Goal: Information Seeking & Learning: Check status

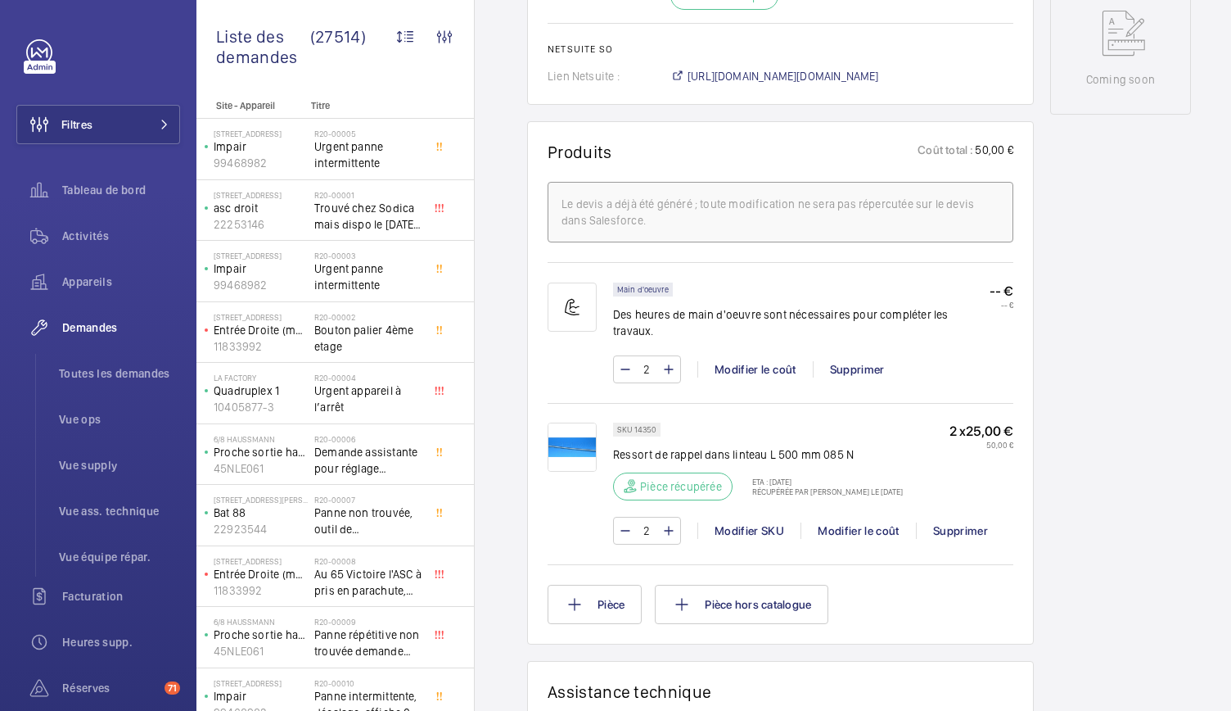
scroll to position [861, 0]
click at [576, 448] on img at bounding box center [572, 445] width 49 height 49
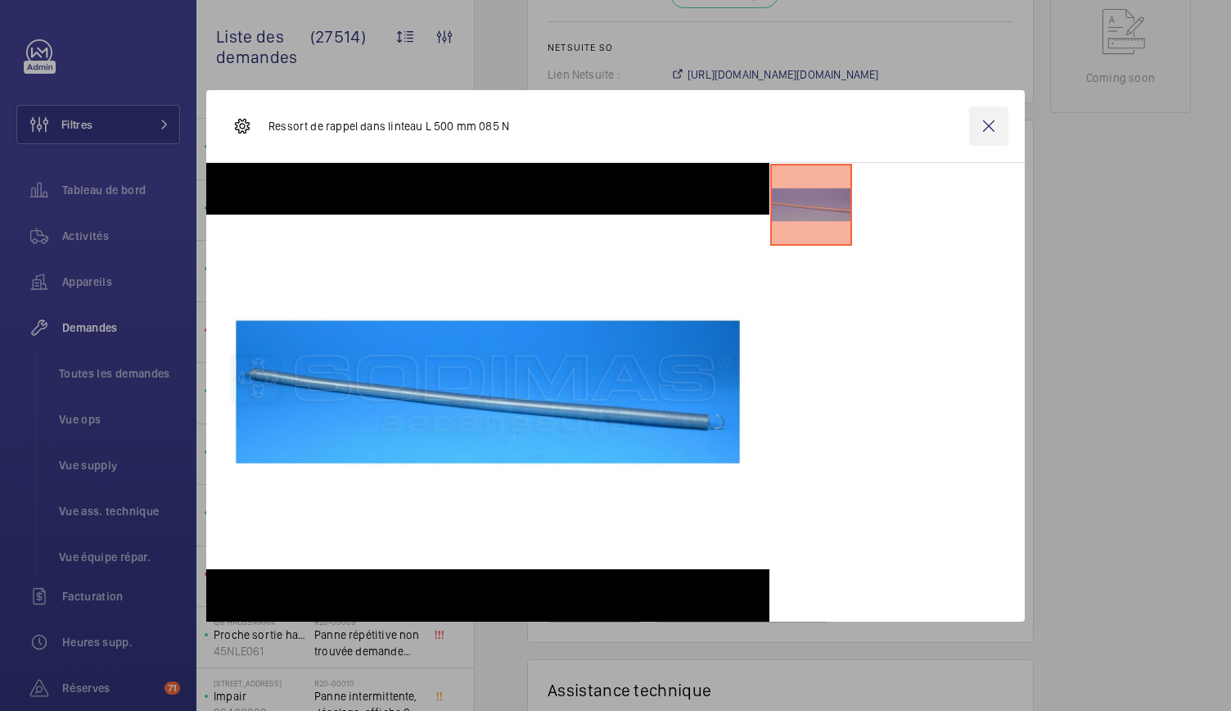
click at [989, 128] on wm-front-icon-button at bounding box center [988, 125] width 39 height 39
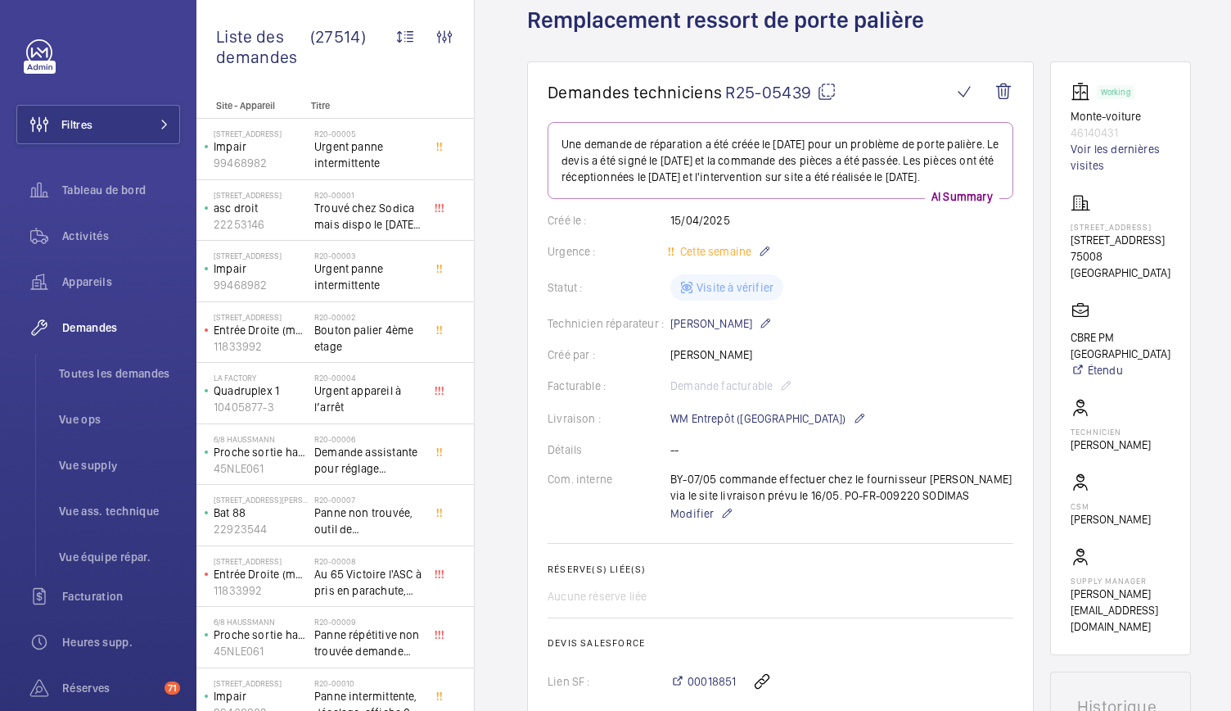
scroll to position [0, 0]
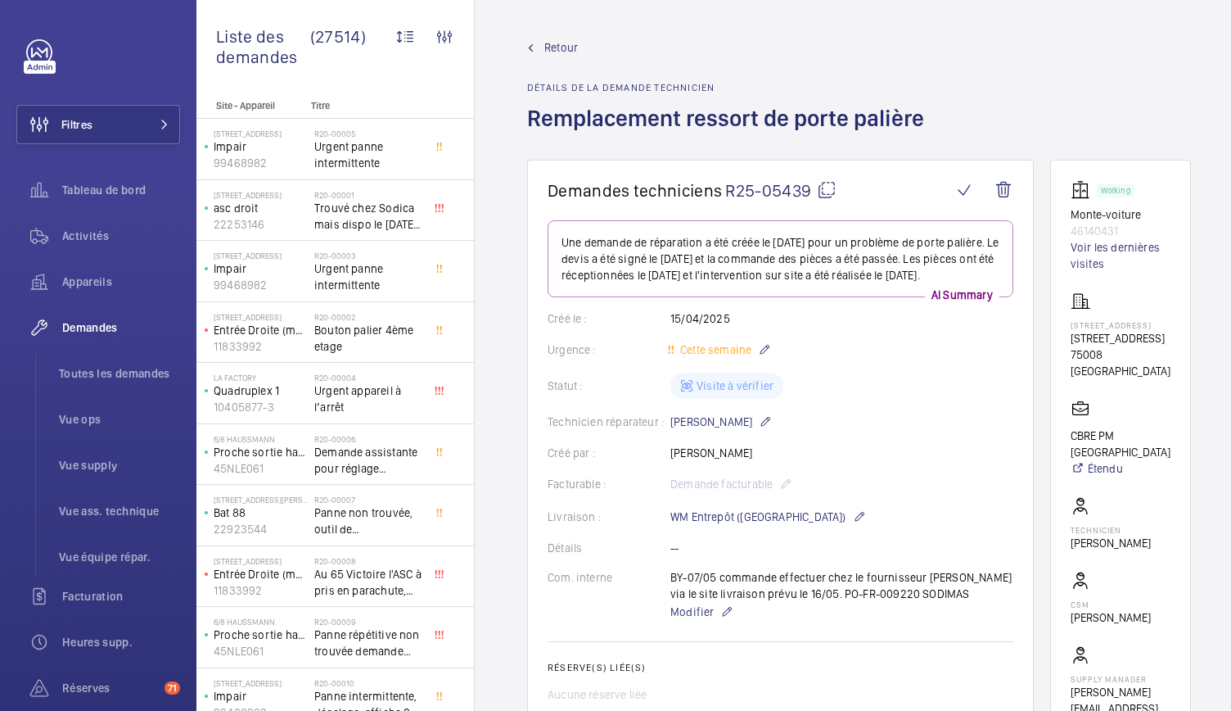
drag, startPoint x: 1073, startPoint y: 351, endPoint x: 1125, endPoint y: 358, distance: 52.0
click at [1125, 358] on wm-front-card "Working Monte-voiture 46140431 Voir les dernières visites 42 rue de Bassano 750…" at bounding box center [1120, 457] width 141 height 594
copy p "[STREET_ADDRESS]"
click at [129, 378] on span "Toutes les demandes" at bounding box center [119, 373] width 121 height 16
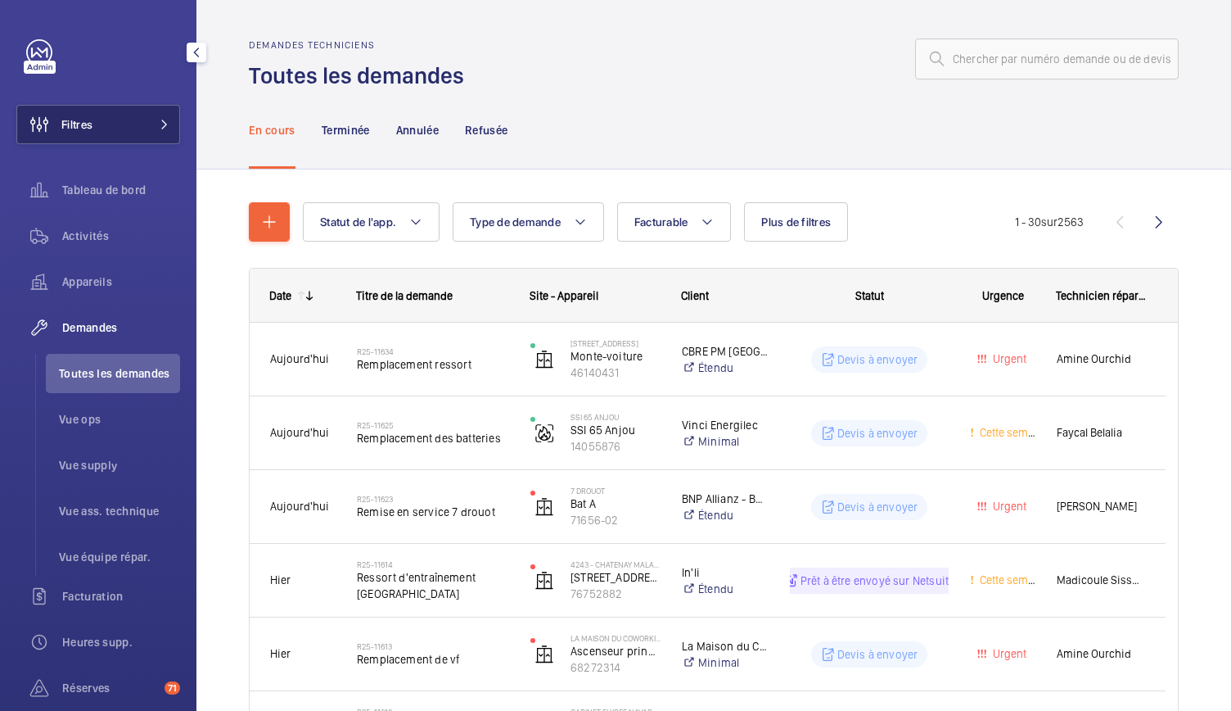
click at [165, 132] on button "Filtres" at bounding box center [98, 124] width 164 height 39
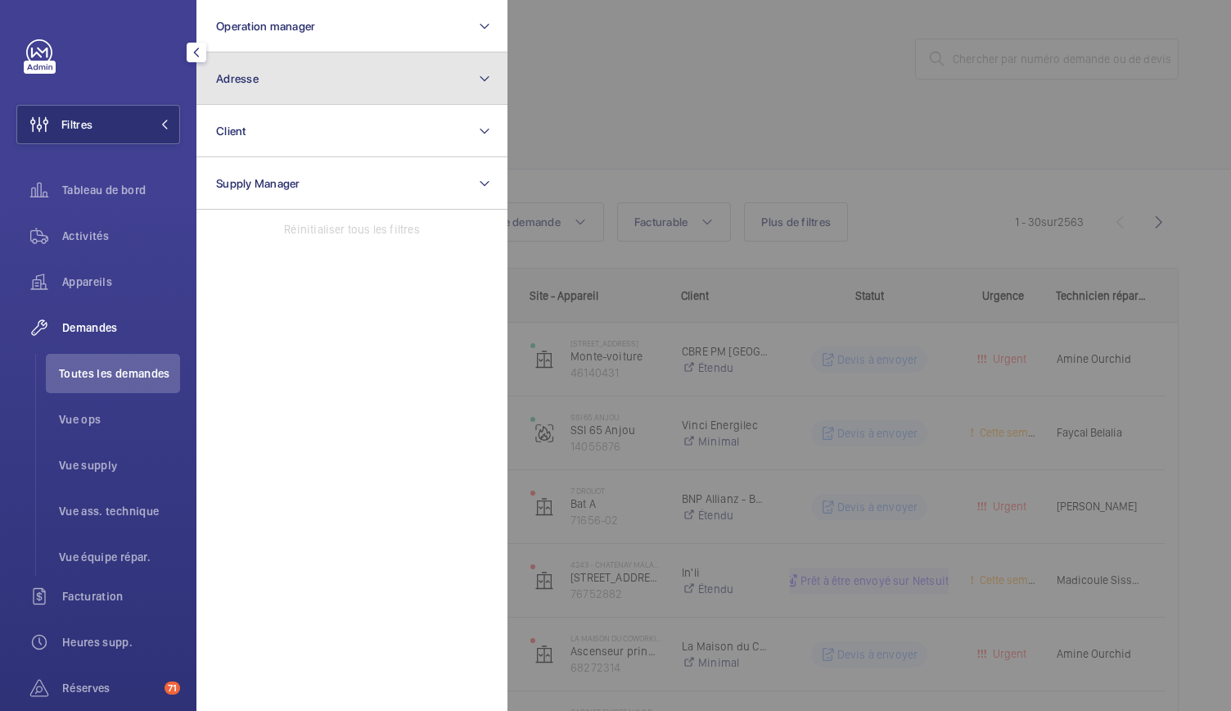
click at [270, 91] on button "Adresse" at bounding box center [351, 78] width 311 height 52
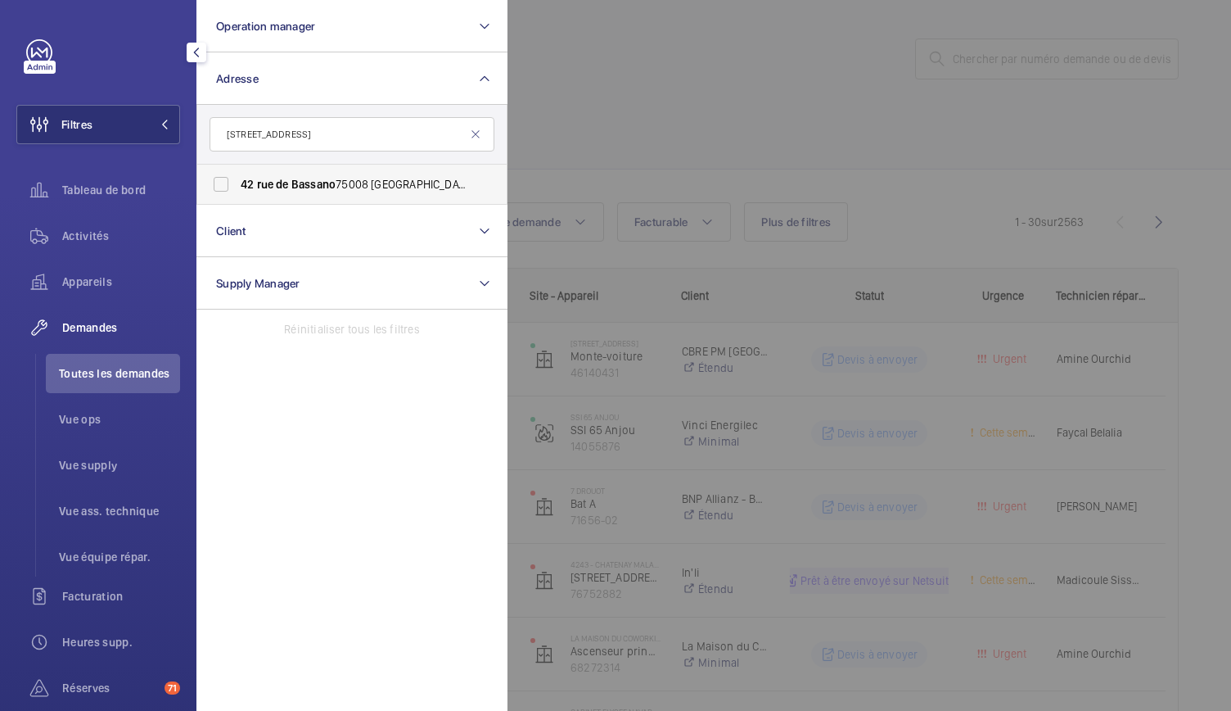
type input "42 Rue de Bassano"
click at [345, 191] on span "42 rue de Bassano 75008 PARIS - 42 Rue de Bassano , PARIS 75008" at bounding box center [353, 184] width 225 height 16
click at [237, 191] on input "42 rue de Bassano 75008 PARIS - 42 Rue de Bassano , PARIS 75008" at bounding box center [221, 184] width 33 height 33
checkbox input "true"
click at [686, 116] on div at bounding box center [1123, 355] width 1231 height 711
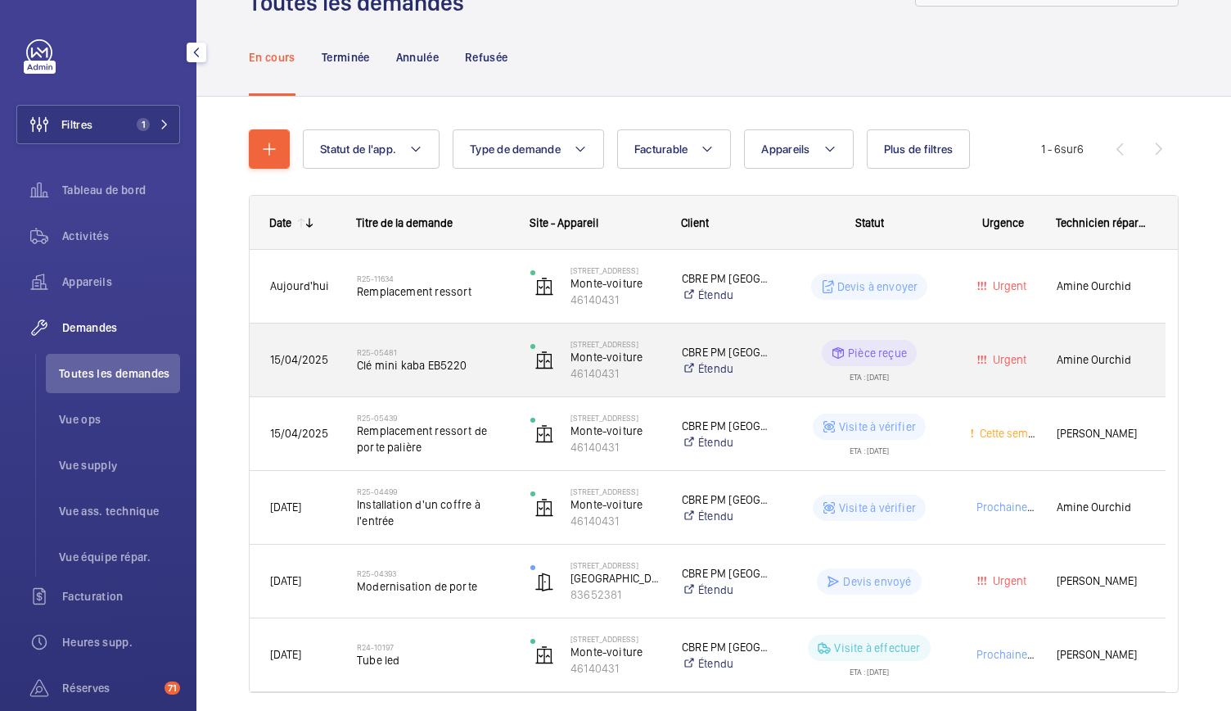
scroll to position [77, 0]
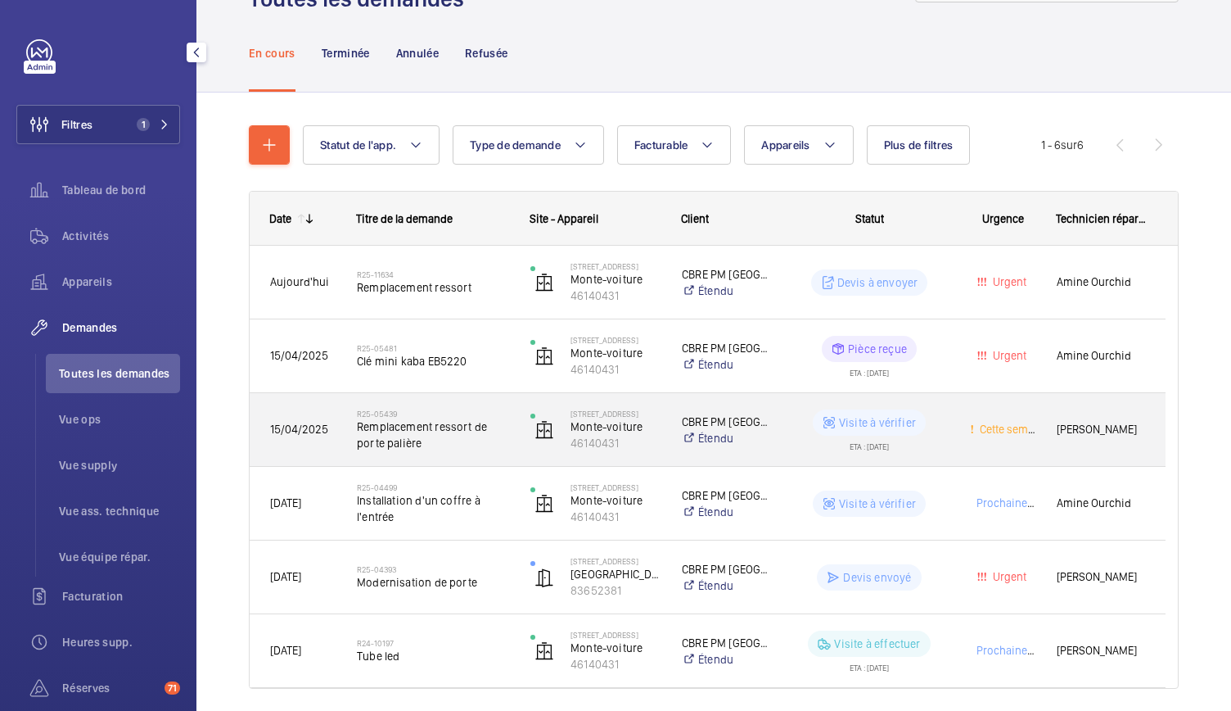
click at [443, 432] on span "Remplacement ressort de porte palière" at bounding box center [433, 434] width 152 height 33
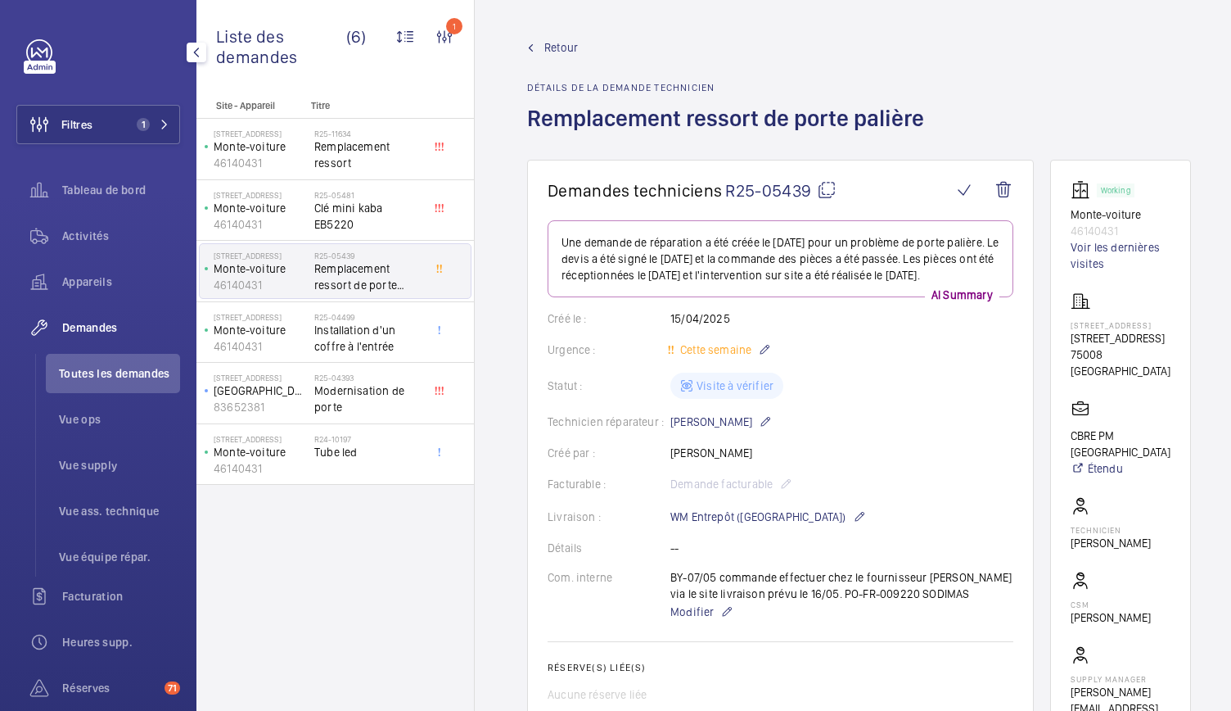
click at [555, 52] on span "Retour" at bounding box center [561, 47] width 34 height 16
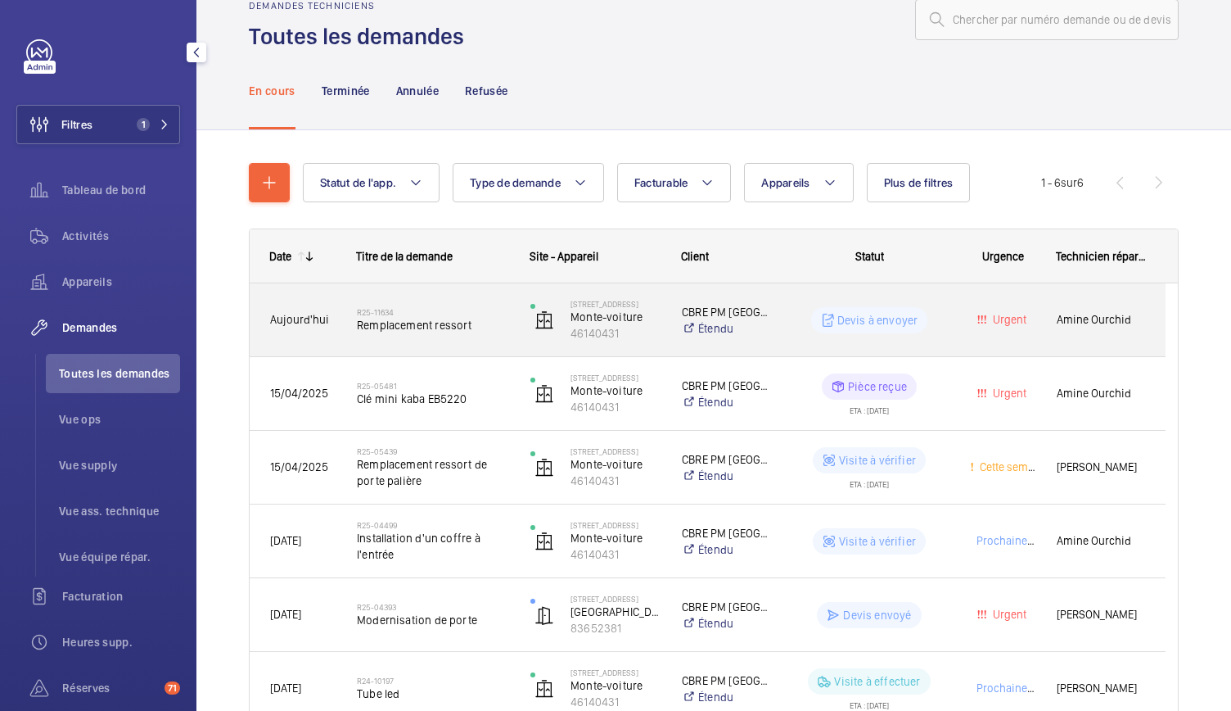
scroll to position [25, 0]
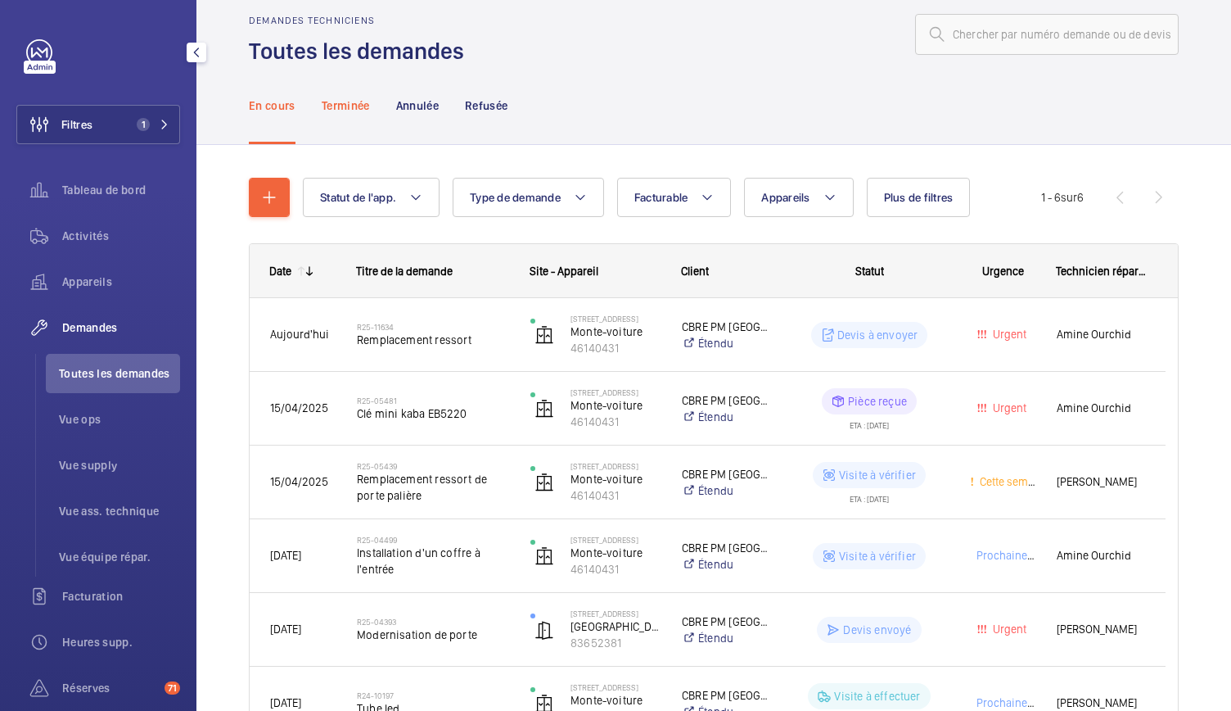
click at [363, 109] on p "Terminée" at bounding box center [346, 105] width 48 height 16
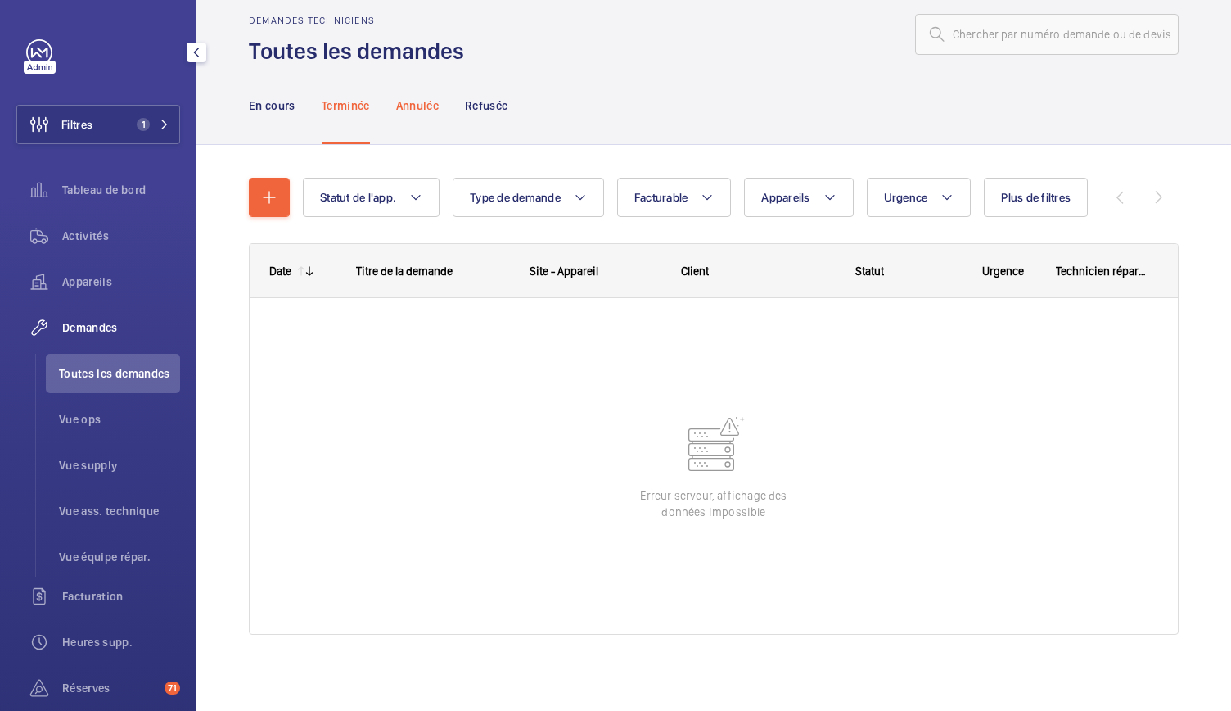
click at [422, 99] on p "Annulée" at bounding box center [417, 105] width 43 height 16
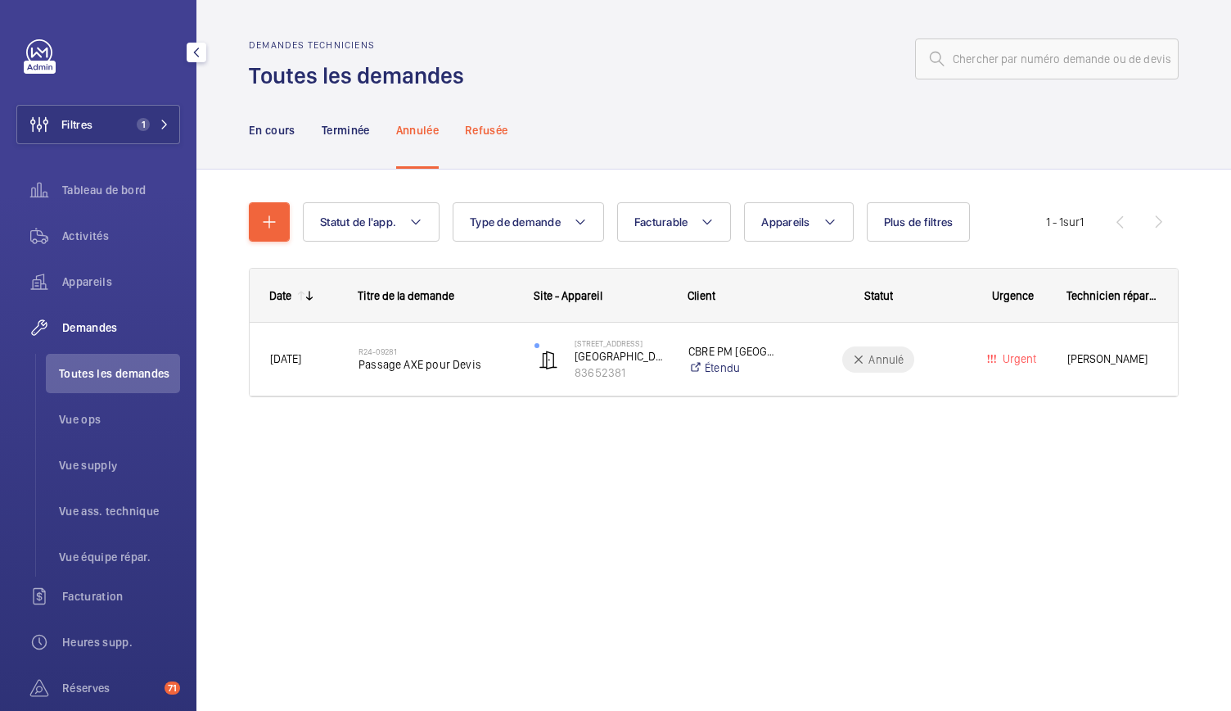
click at [476, 131] on p "Refusée" at bounding box center [486, 130] width 43 height 16
click at [277, 126] on p "En cours" at bounding box center [272, 130] width 47 height 16
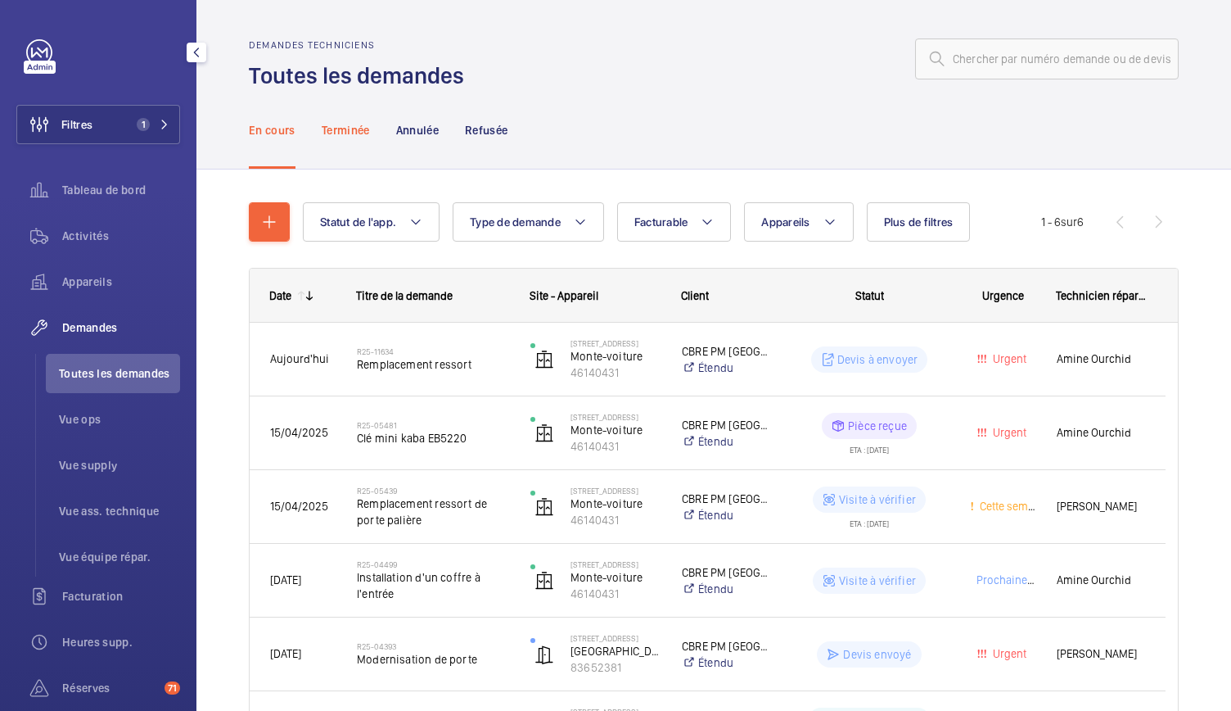
click at [370, 124] on p "Terminée" at bounding box center [346, 130] width 48 height 16
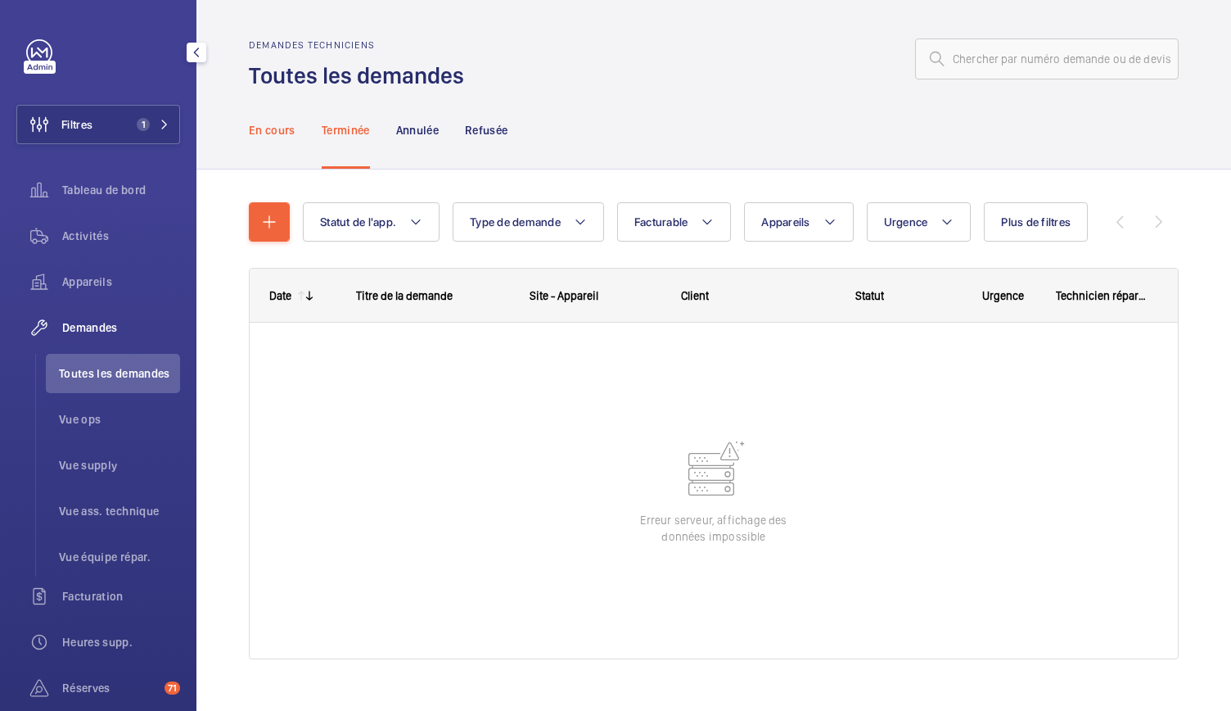
click at [290, 127] on p "En cours" at bounding box center [272, 130] width 47 height 16
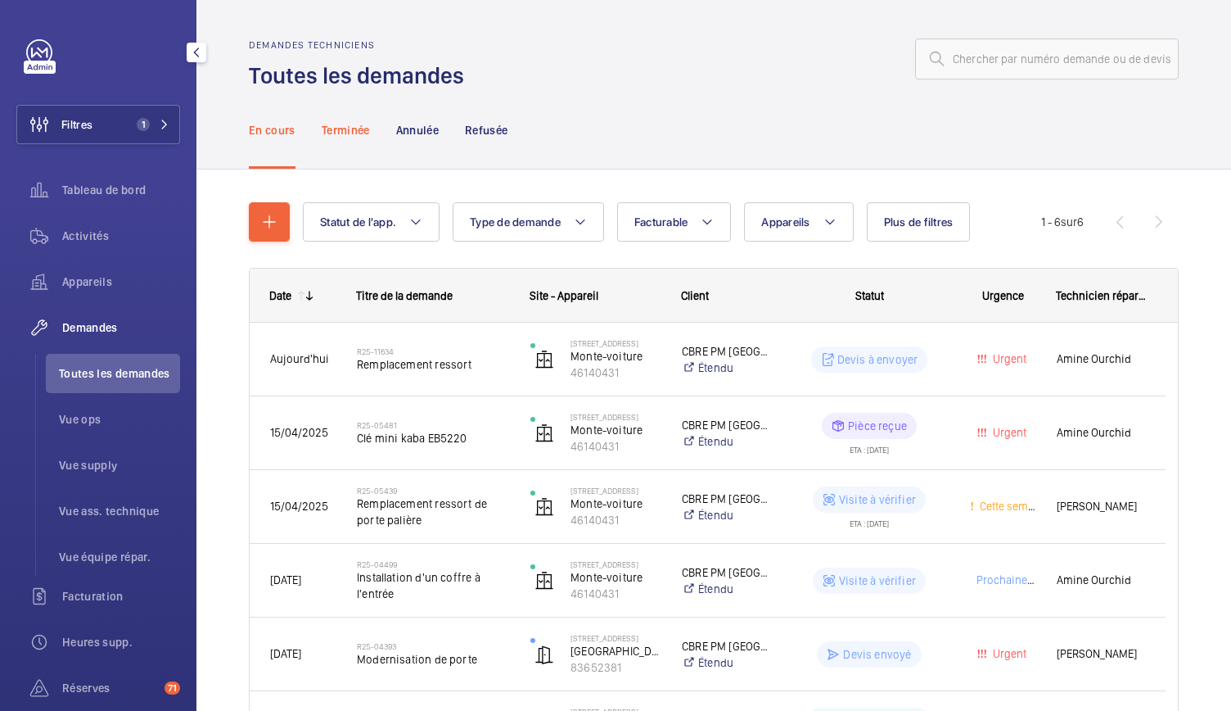
click at [355, 136] on p "Terminée" at bounding box center [346, 130] width 48 height 16
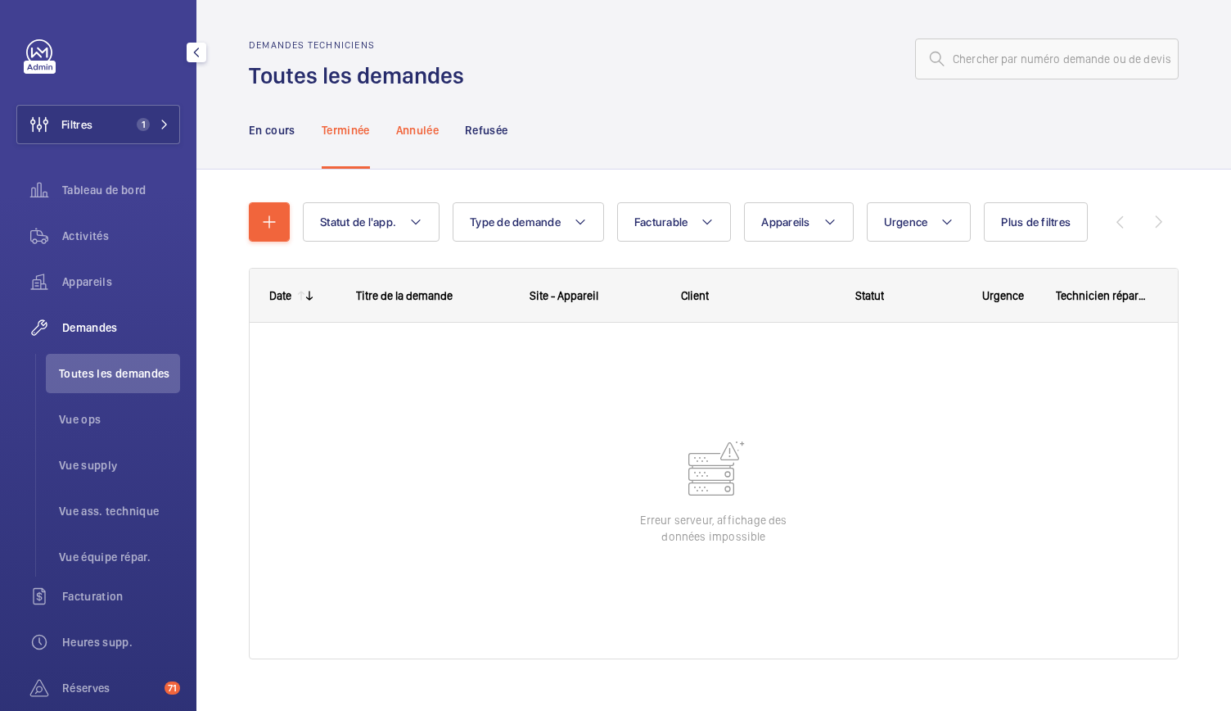
click at [411, 124] on p "Annulée" at bounding box center [417, 130] width 43 height 16
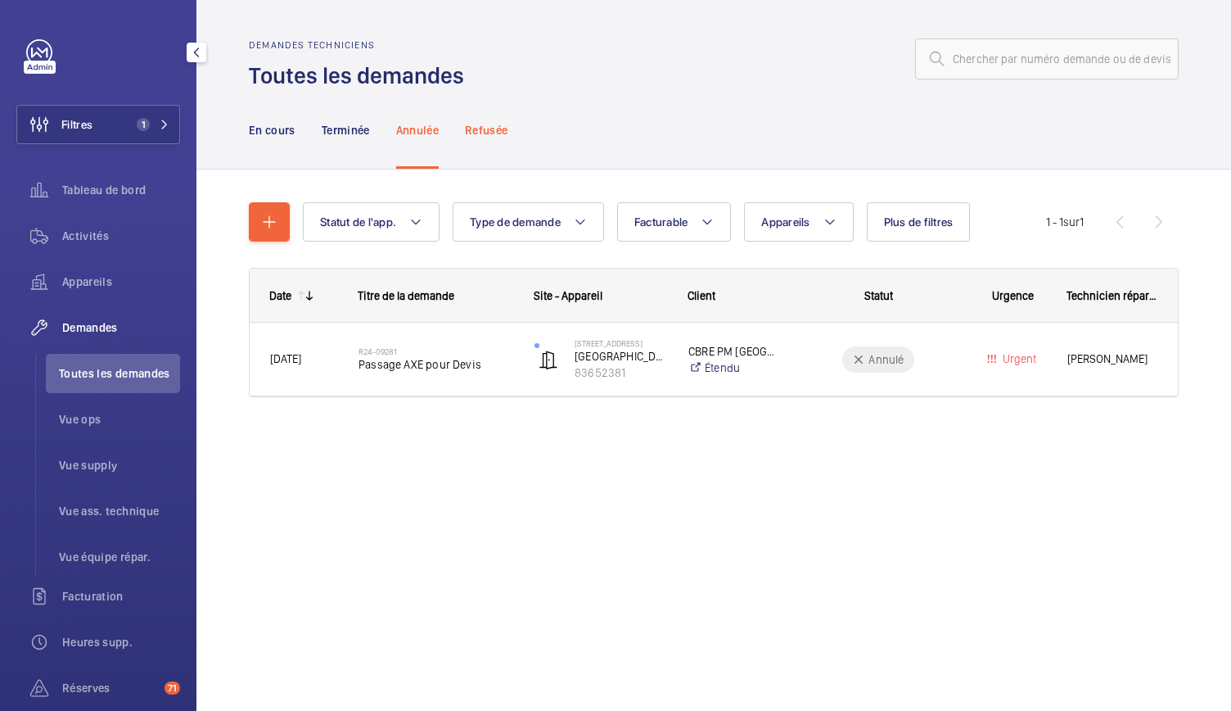
click at [483, 129] on p "Refusée" at bounding box center [486, 130] width 43 height 16
click at [284, 129] on p "En cours" at bounding box center [272, 130] width 47 height 16
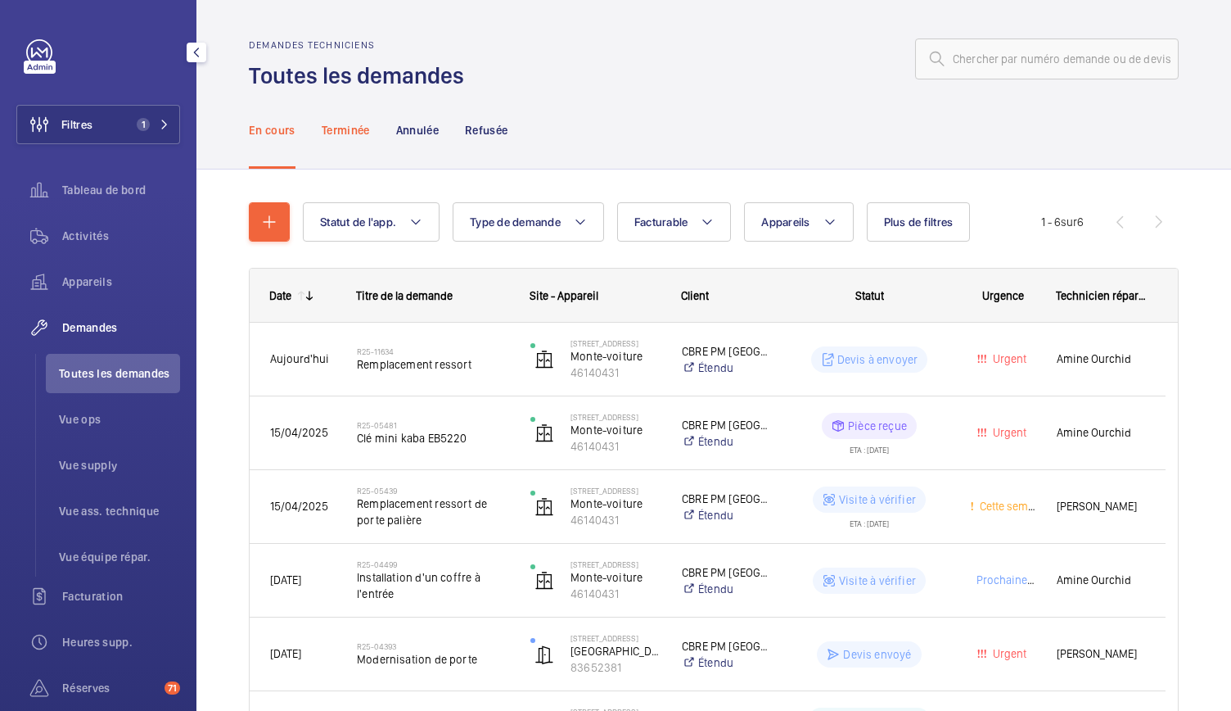
click at [354, 125] on p "Terminée" at bounding box center [346, 130] width 48 height 16
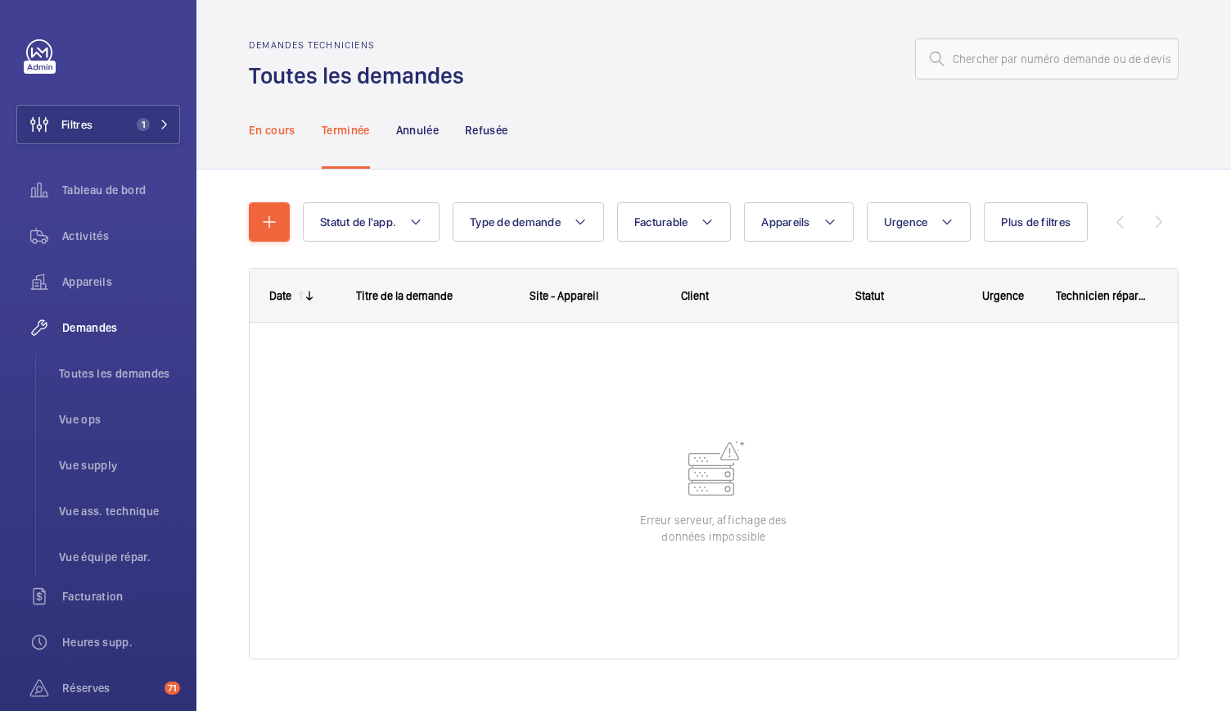
click at [262, 138] on div "En cours" at bounding box center [272, 130] width 47 height 78
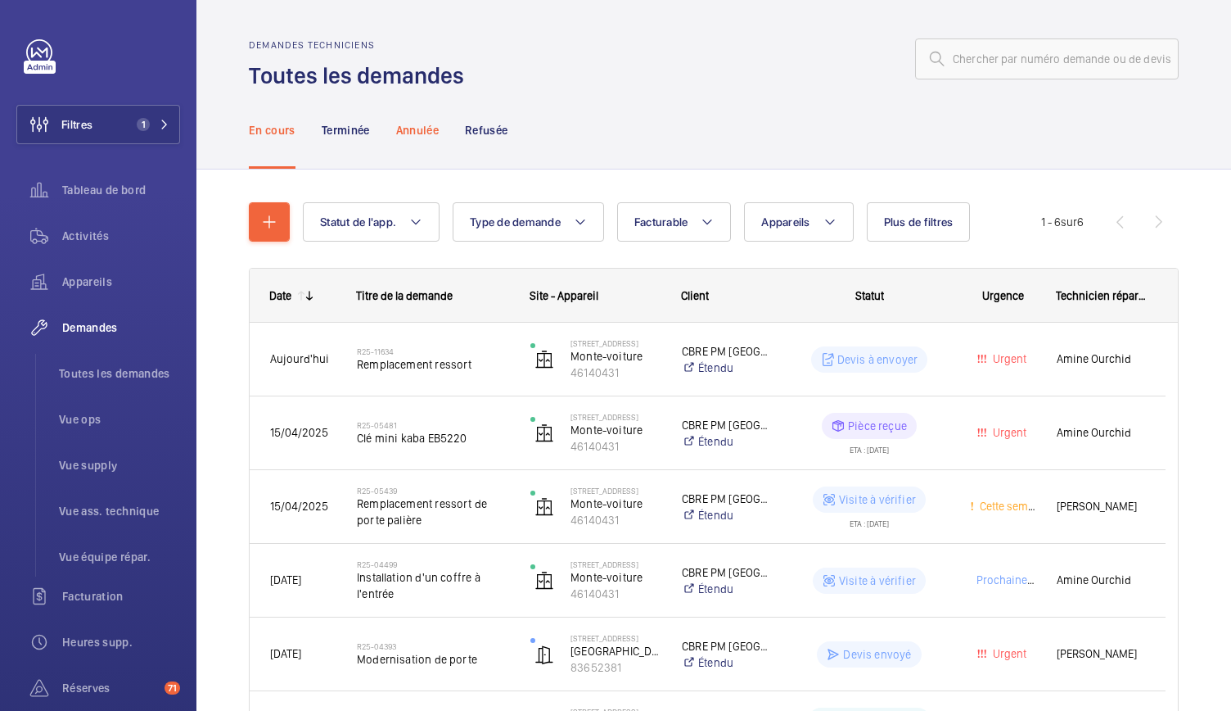
click at [413, 133] on p "Annulée" at bounding box center [417, 130] width 43 height 16
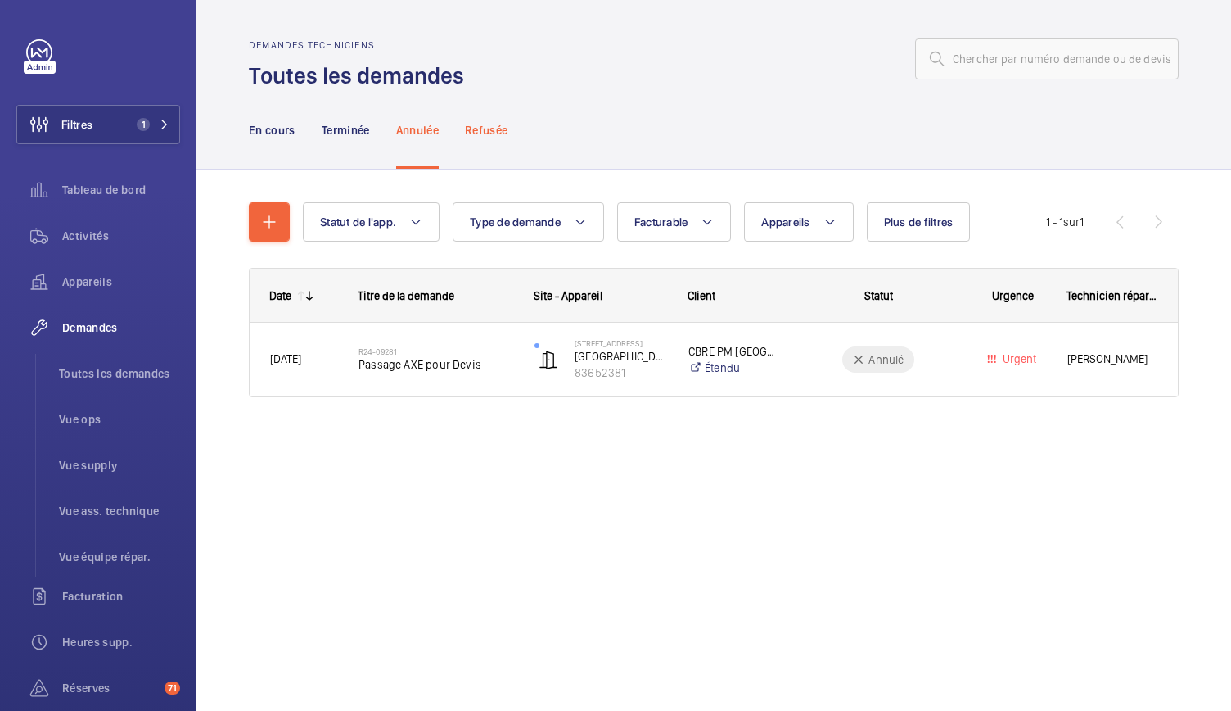
click at [503, 129] on p "Refusée" at bounding box center [486, 130] width 43 height 16
click at [345, 128] on p "Terminée" at bounding box center [346, 130] width 48 height 16
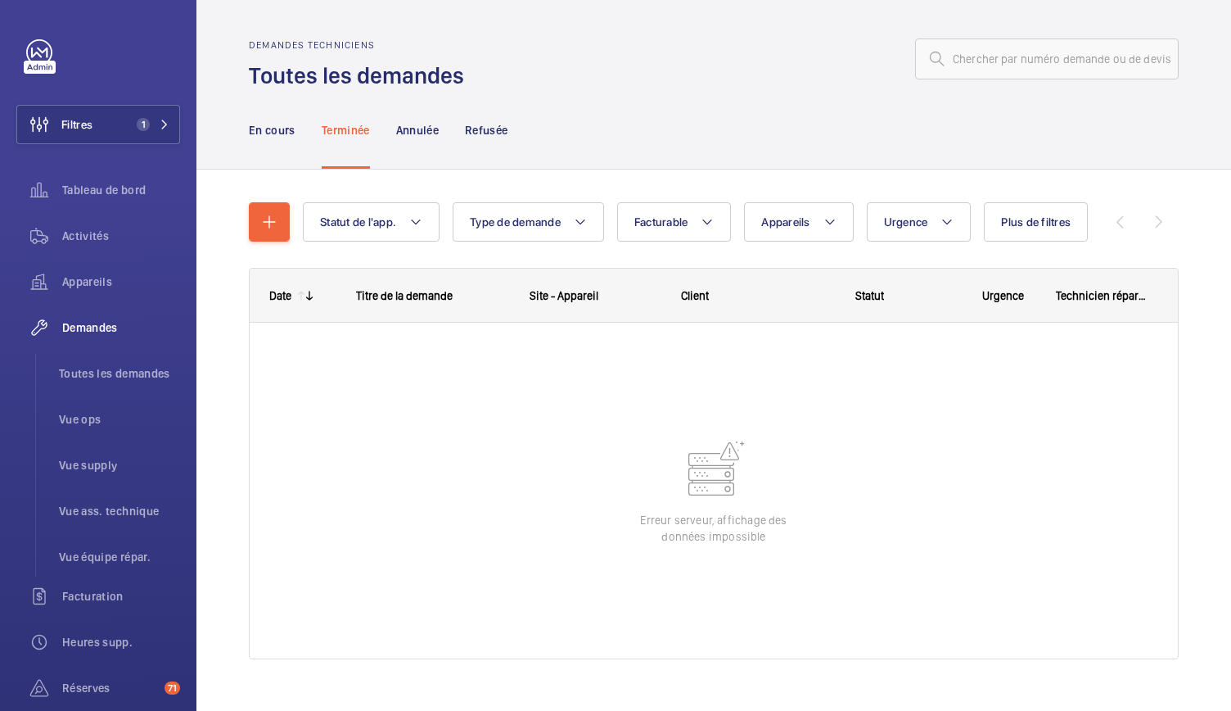
scroll to position [27, 0]
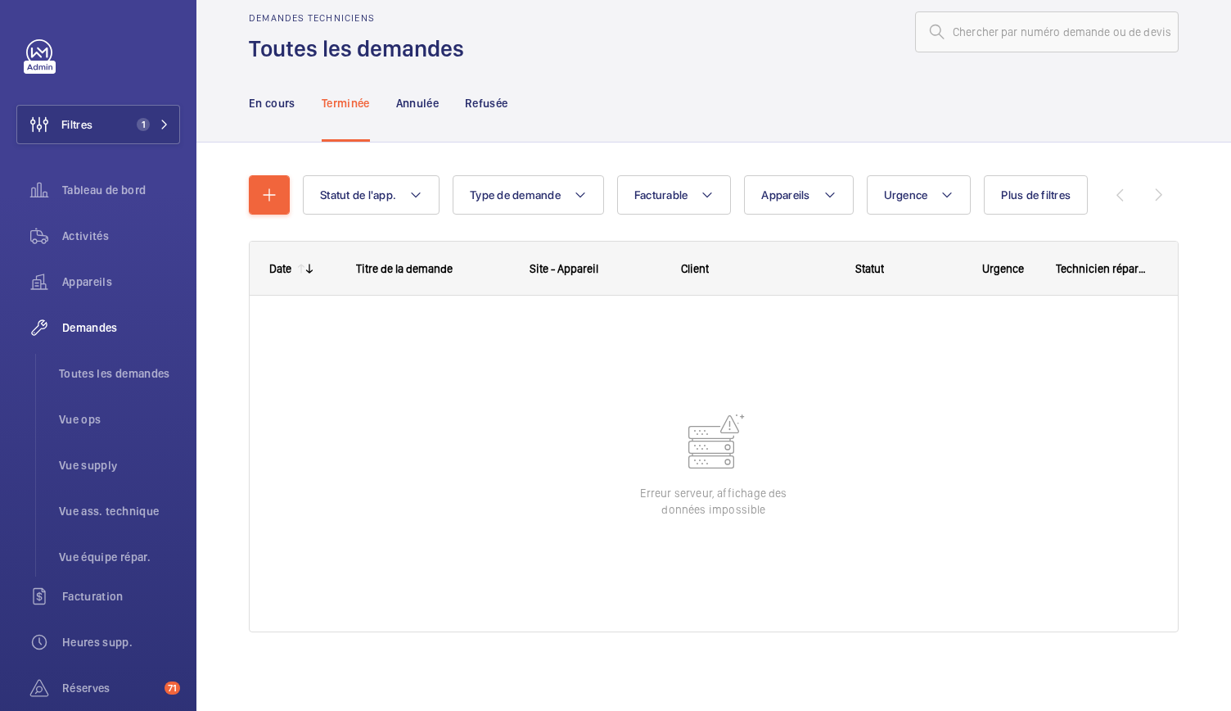
click at [305, 267] on mat-icon at bounding box center [309, 268] width 13 height 13
click at [284, 267] on div "Date" at bounding box center [280, 268] width 22 height 13
click at [267, 107] on p "En cours" at bounding box center [272, 103] width 47 height 16
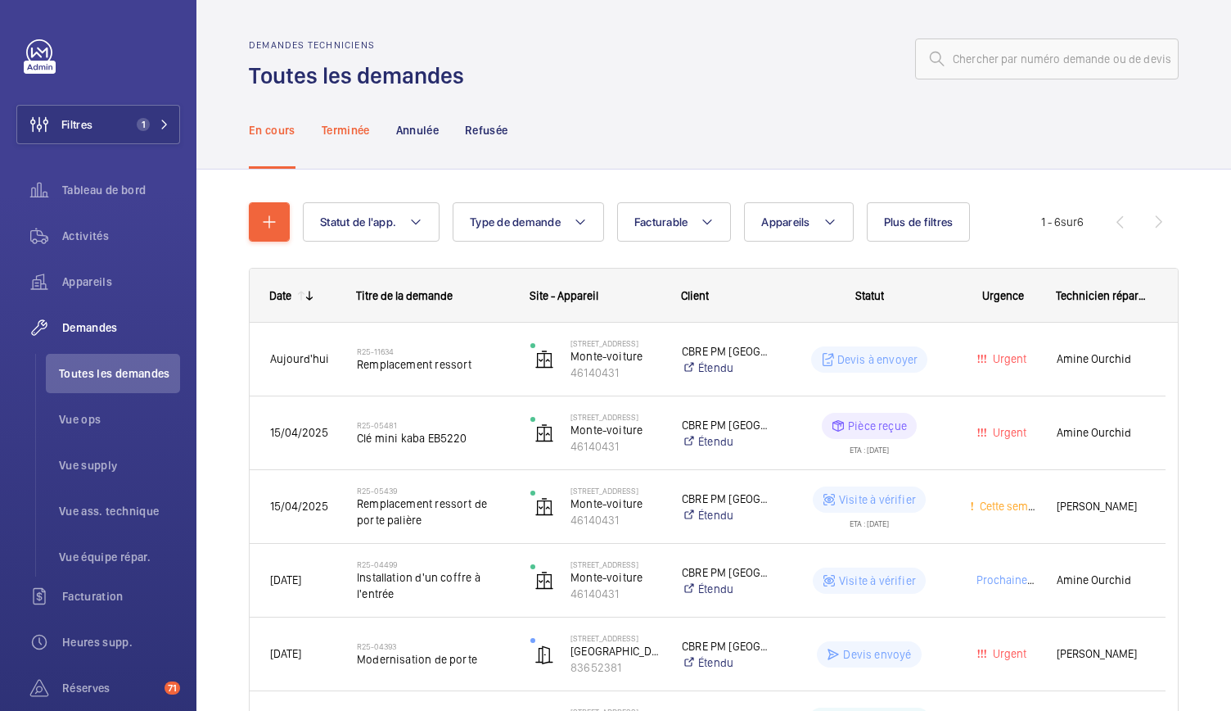
click at [352, 143] on div "Terminée" at bounding box center [346, 130] width 48 height 78
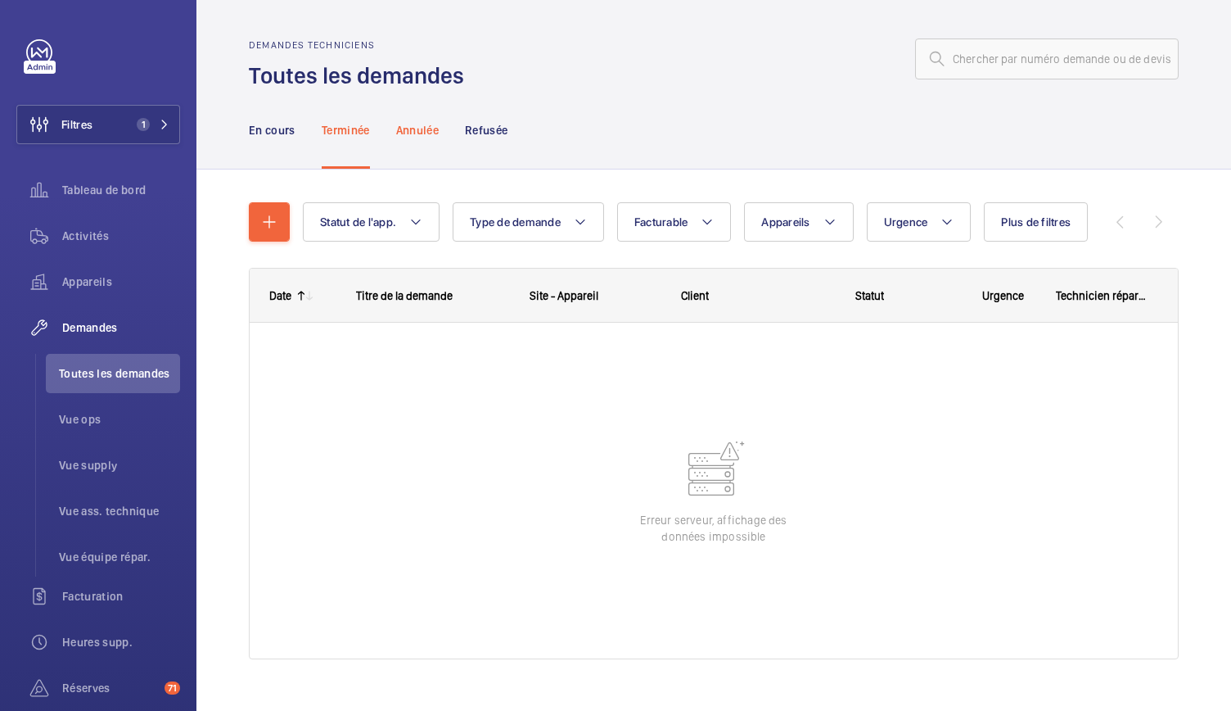
click at [431, 139] on div "Annulée" at bounding box center [417, 130] width 43 height 78
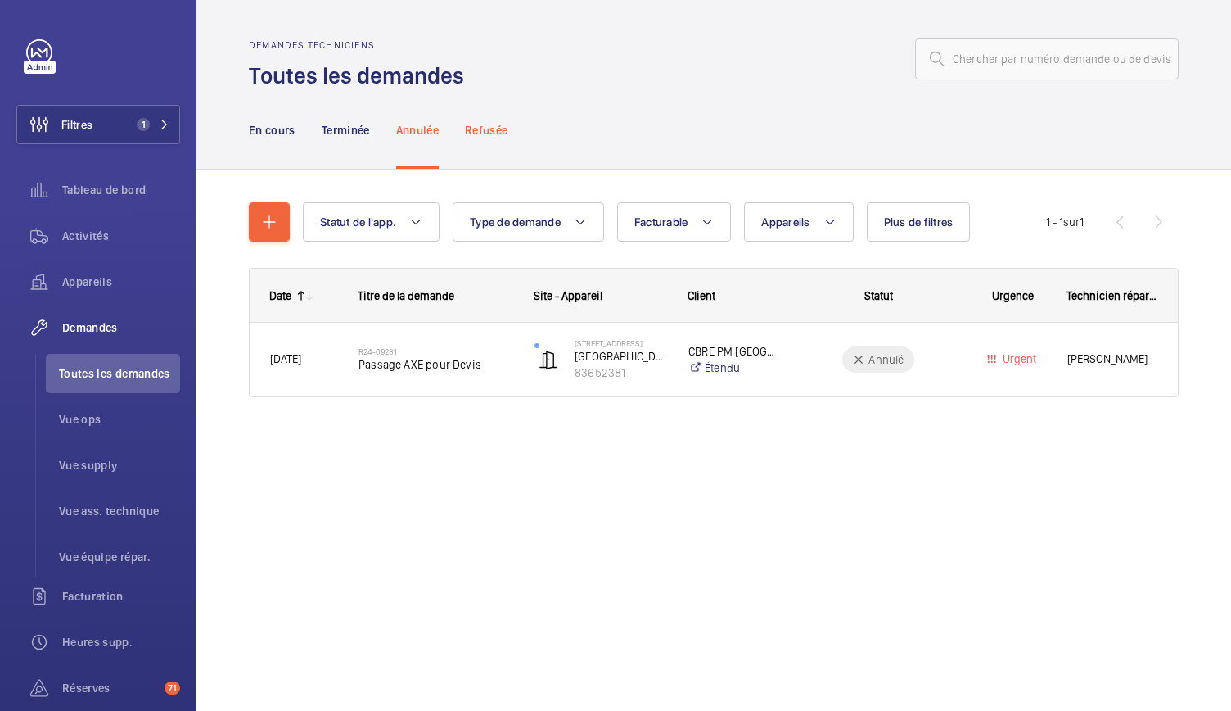
click at [485, 137] on p "Refusée" at bounding box center [486, 130] width 43 height 16
click at [267, 138] on p "En cours" at bounding box center [272, 130] width 47 height 16
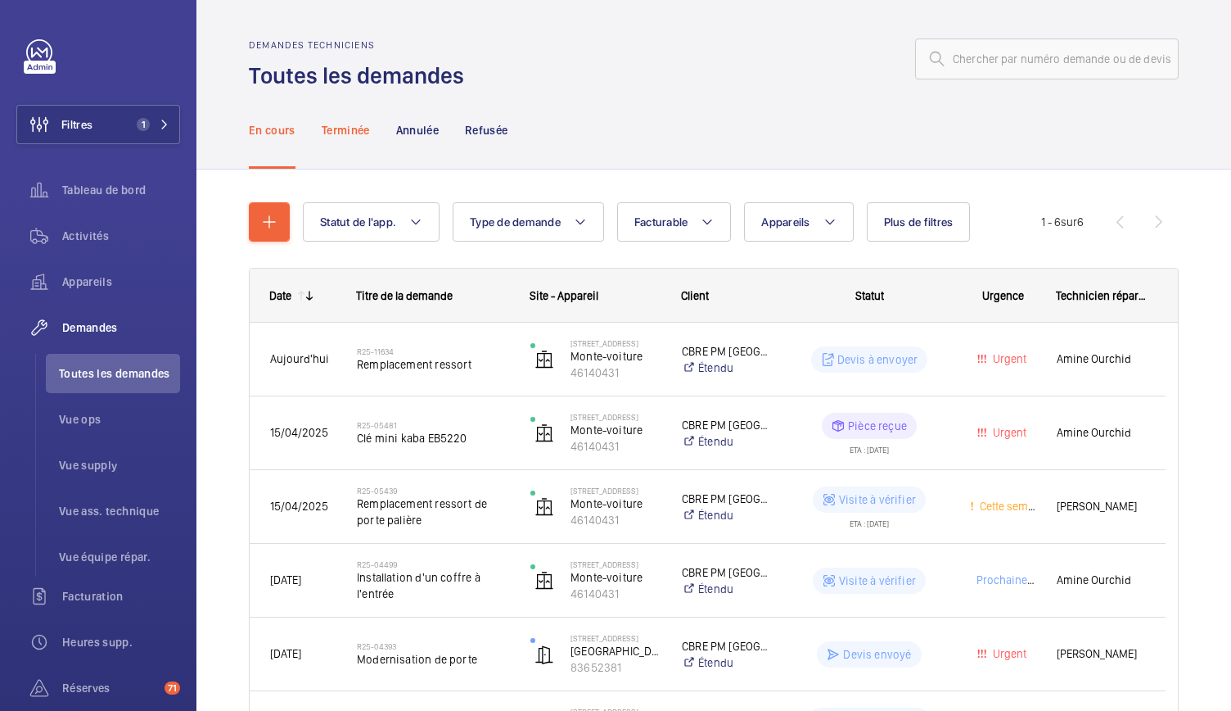
click at [354, 129] on p "Terminée" at bounding box center [346, 130] width 48 height 16
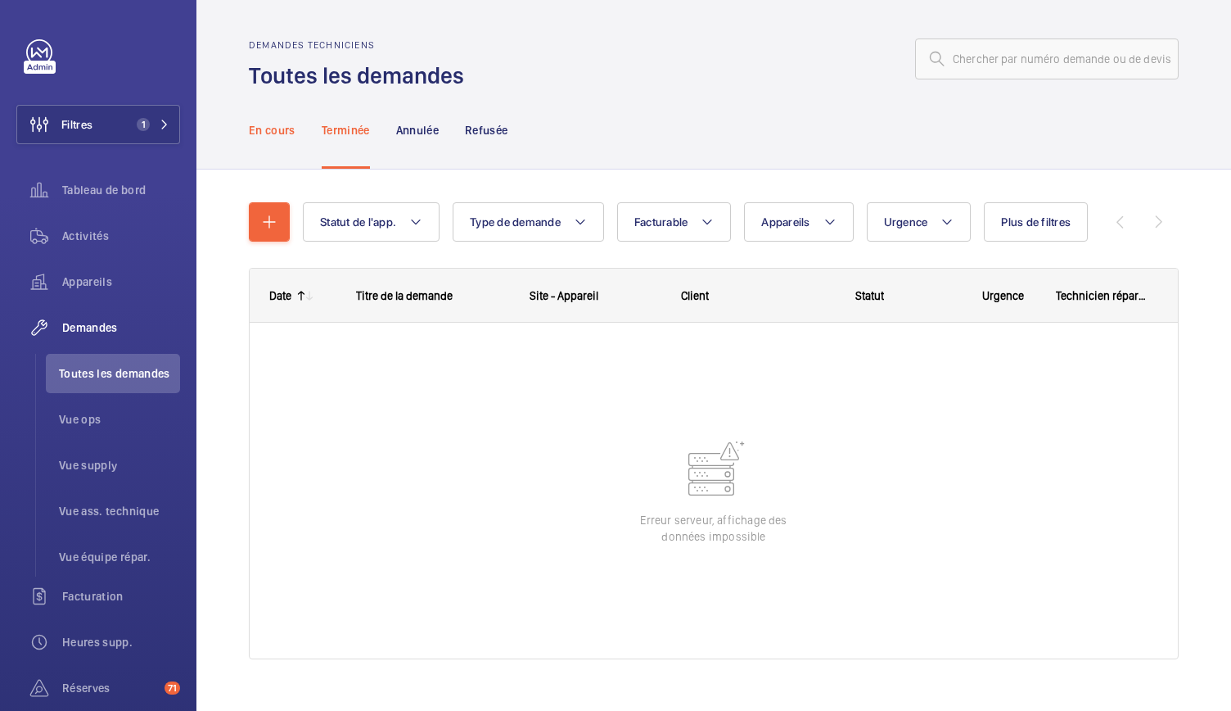
click at [277, 128] on p "En cours" at bounding box center [272, 130] width 47 height 16
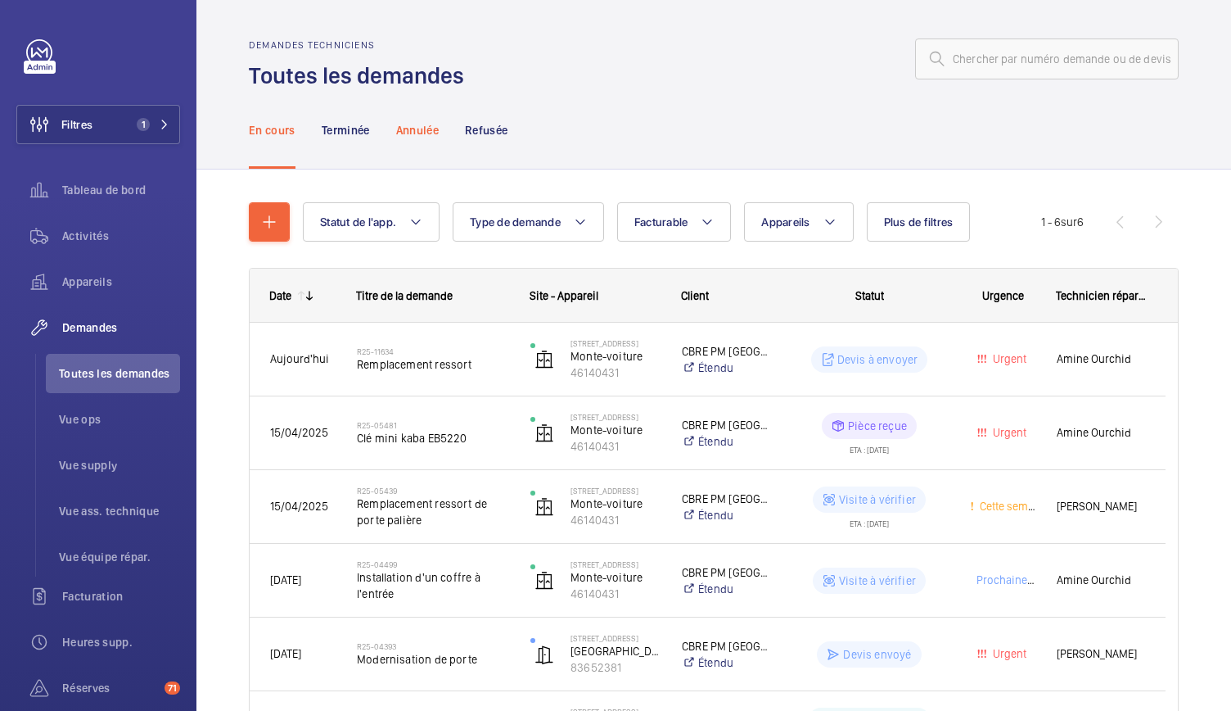
click at [422, 133] on p "Annulée" at bounding box center [417, 130] width 43 height 16
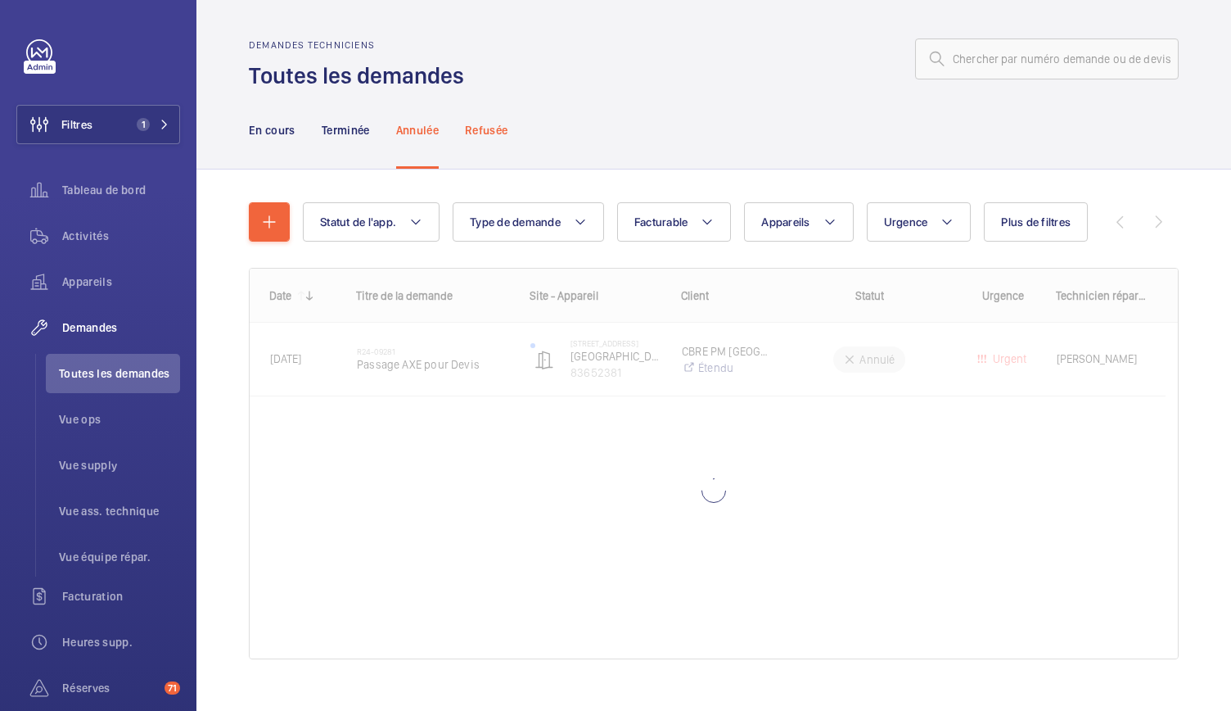
click at [495, 133] on p "Refusée" at bounding box center [486, 130] width 43 height 16
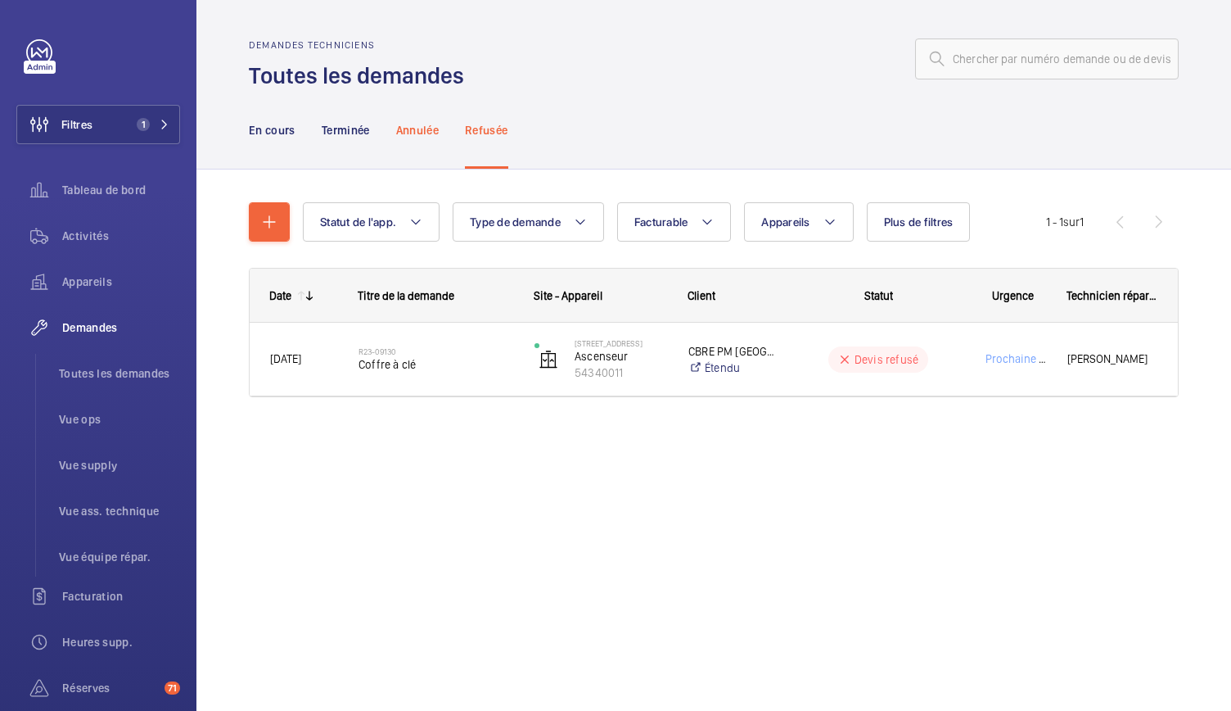
click at [401, 124] on p "Annulée" at bounding box center [417, 130] width 43 height 16
click at [352, 138] on div "Terminée" at bounding box center [346, 130] width 48 height 78
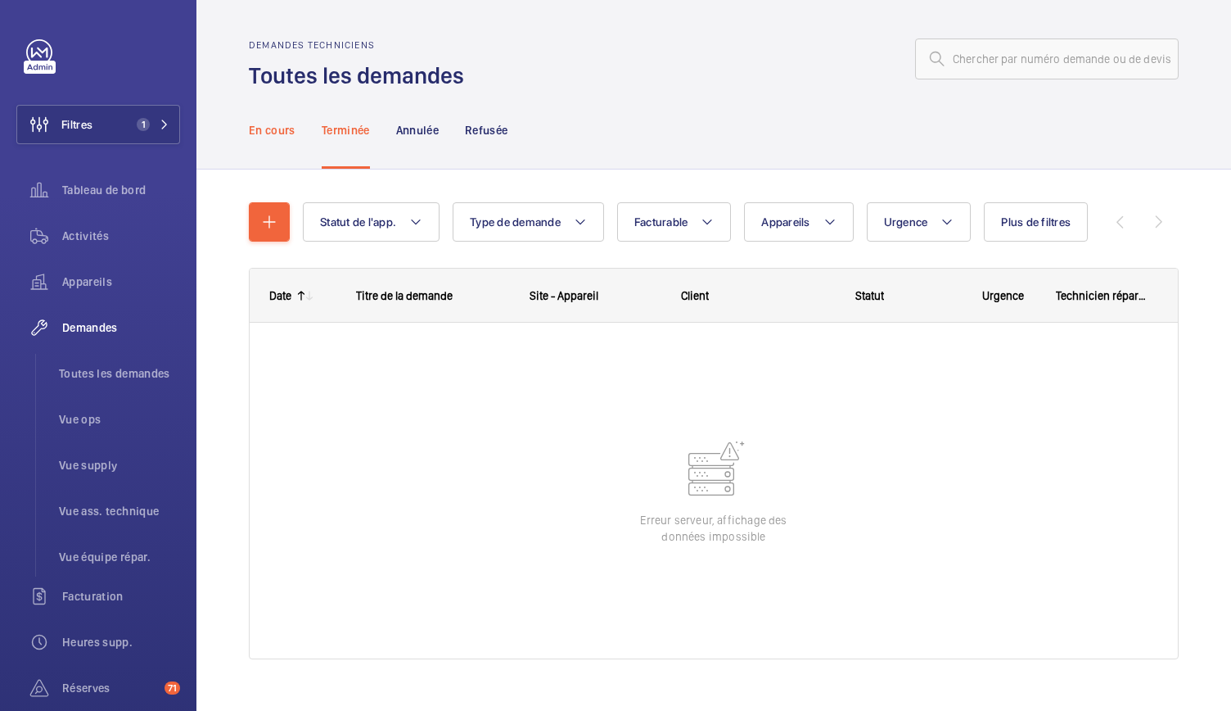
click at [290, 137] on p "En cours" at bounding box center [272, 130] width 47 height 16
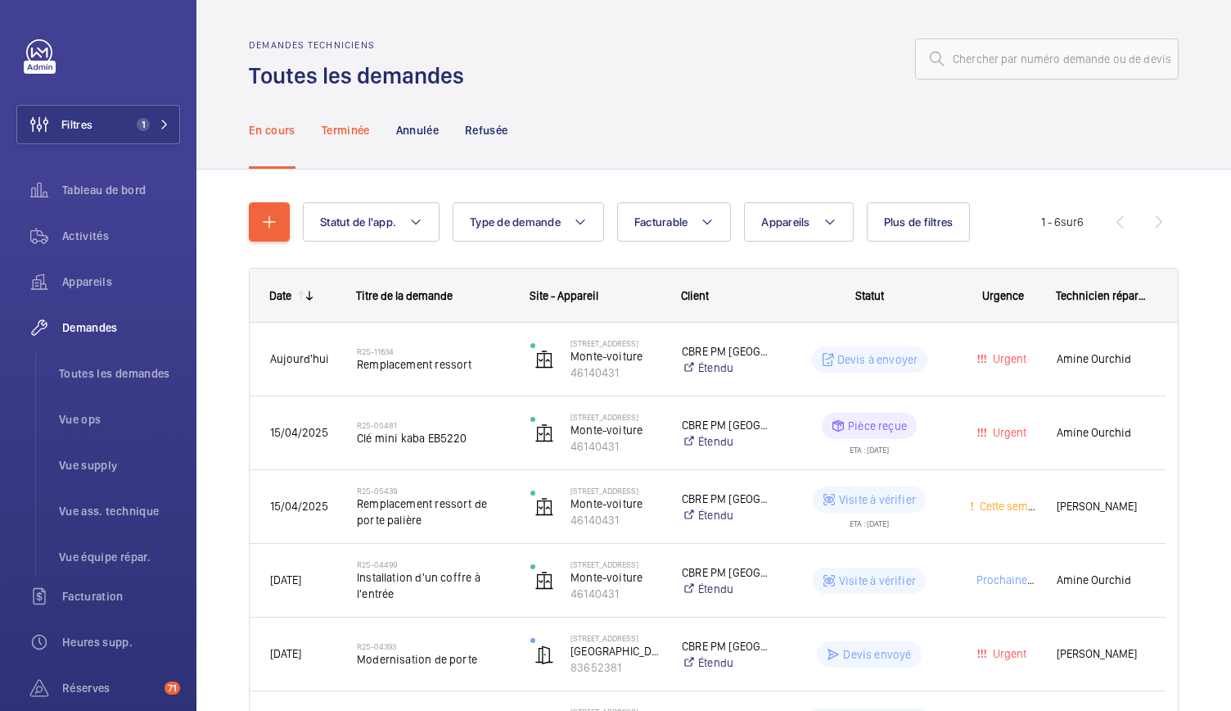
click at [367, 122] on p "Terminée" at bounding box center [346, 130] width 48 height 16
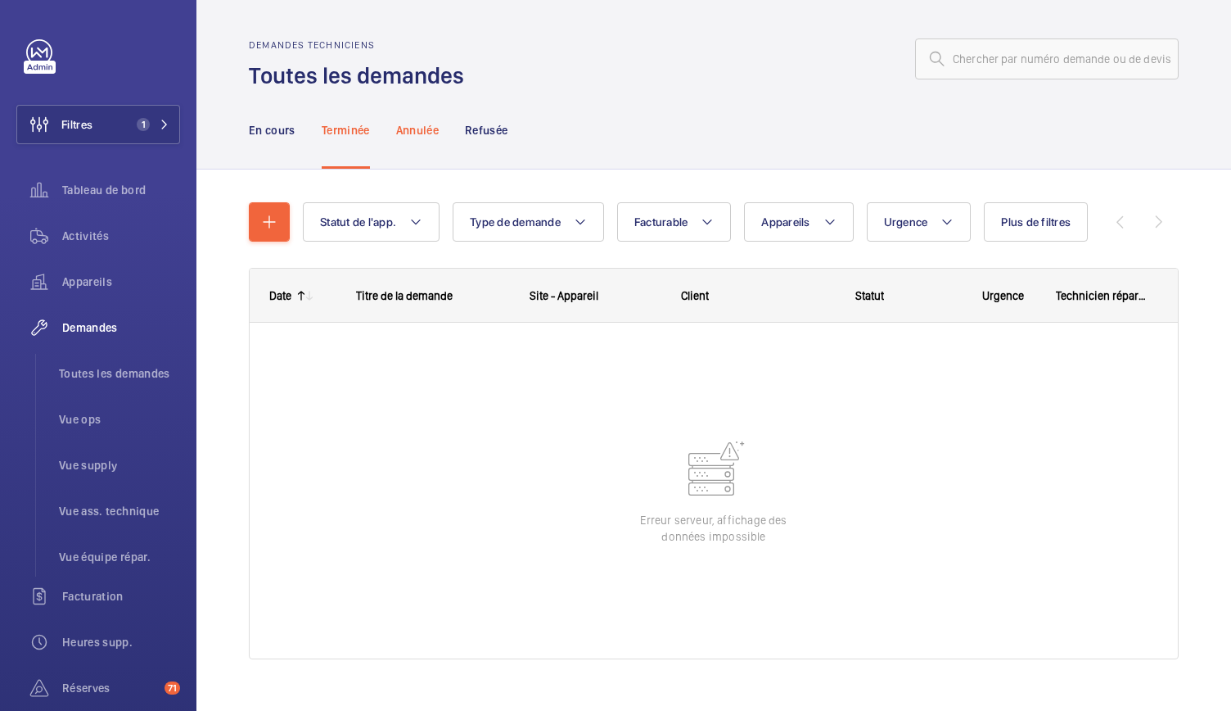
click at [410, 139] on div "Annulée" at bounding box center [417, 130] width 43 height 78
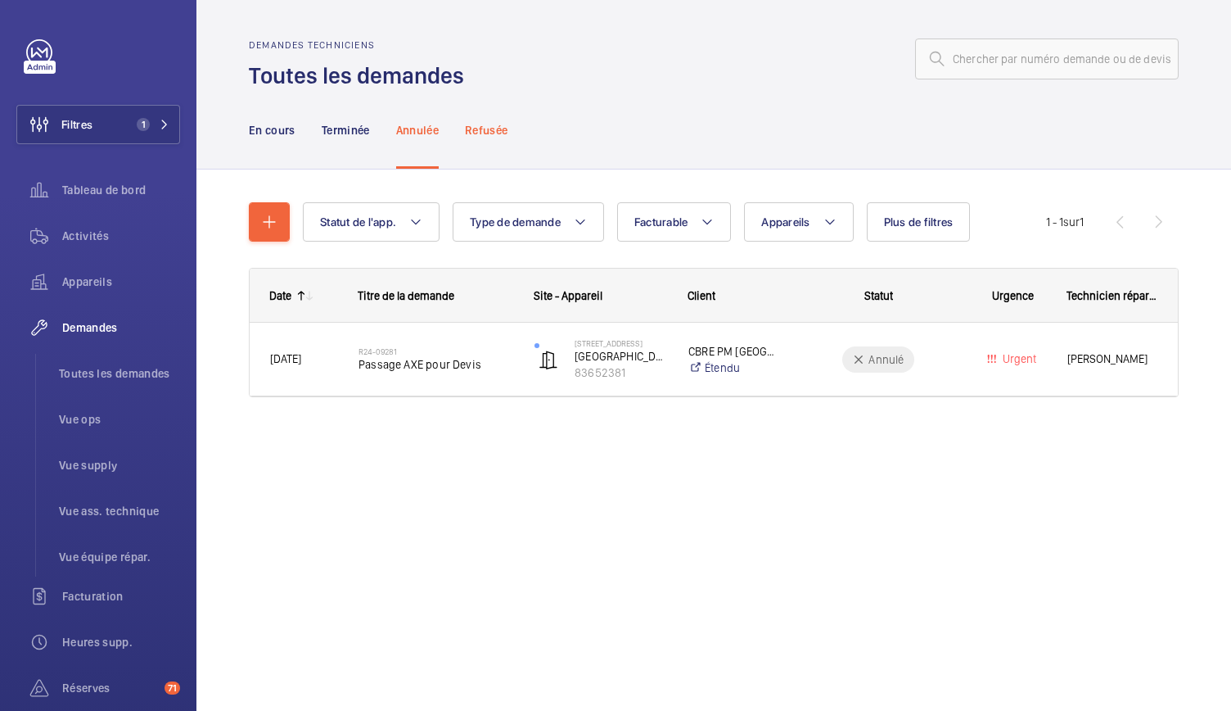
click at [476, 136] on p "Refusée" at bounding box center [486, 130] width 43 height 16
click at [254, 138] on div "En cours" at bounding box center [272, 130] width 47 height 78
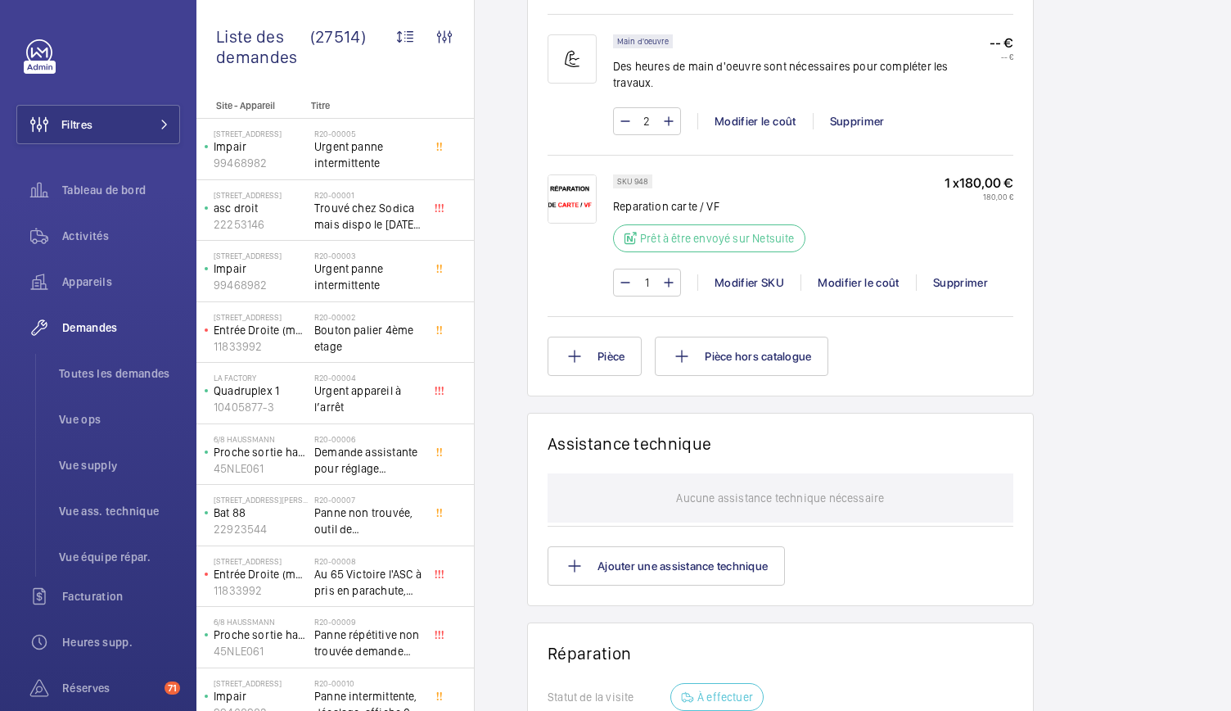
scroll to position [1084, 0]
drag, startPoint x: 959, startPoint y: 182, endPoint x: 980, endPoint y: 183, distance: 21.3
click at [980, 183] on p "1 x 180,00 €" at bounding box center [979, 183] width 69 height 17
click at [1061, 173] on div "Working Epmr 62135159 Voir les dernières visites Balenciaga siège social 16 Rue…" at bounding box center [1120, 40] width 141 height 1929
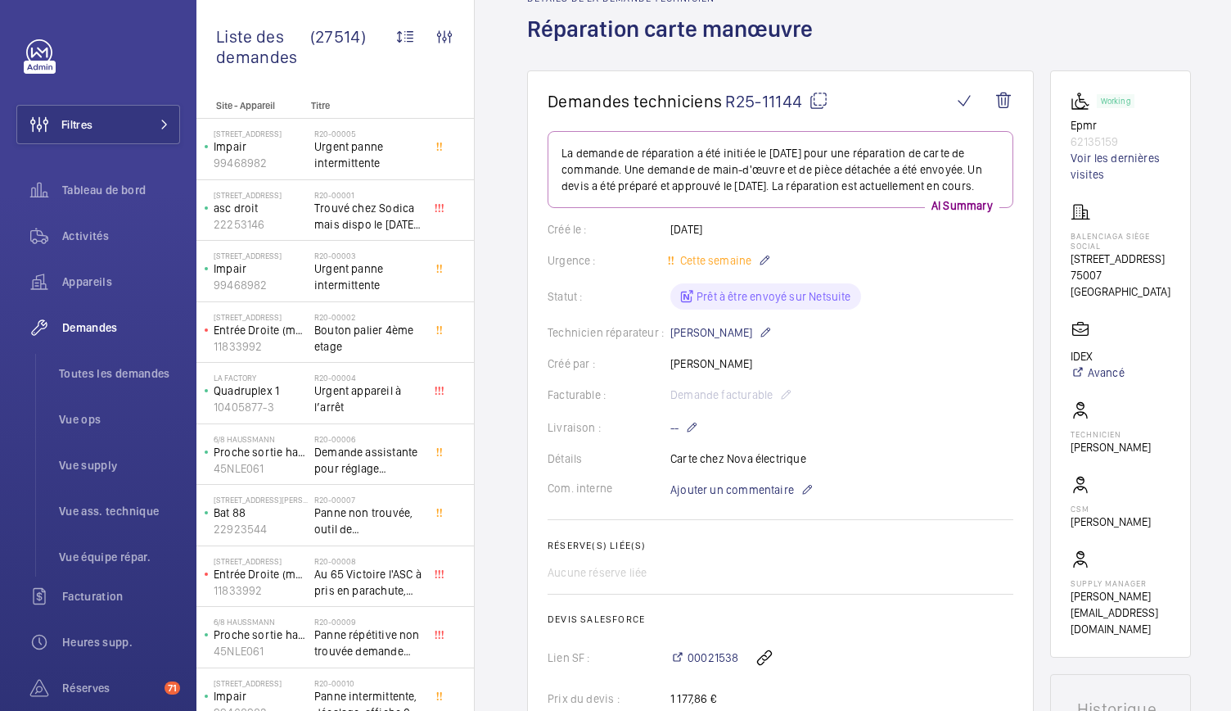
scroll to position [0, 0]
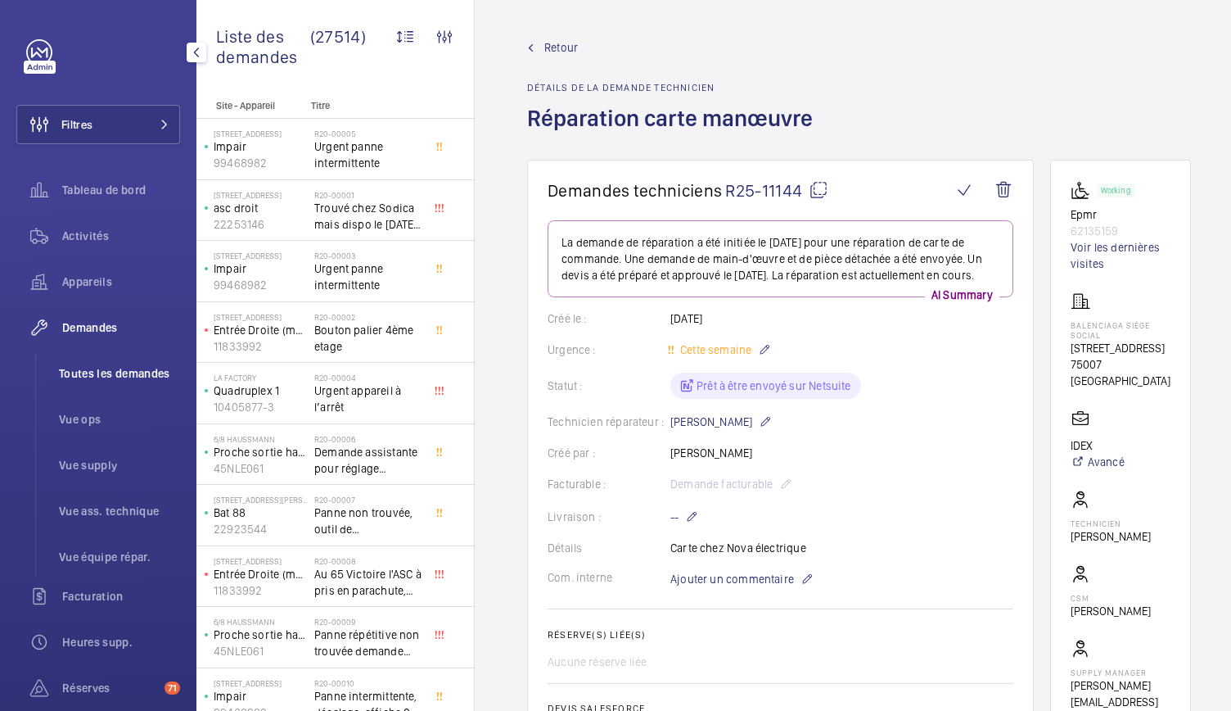
click at [159, 378] on span "Toutes les demandes" at bounding box center [119, 373] width 121 height 16
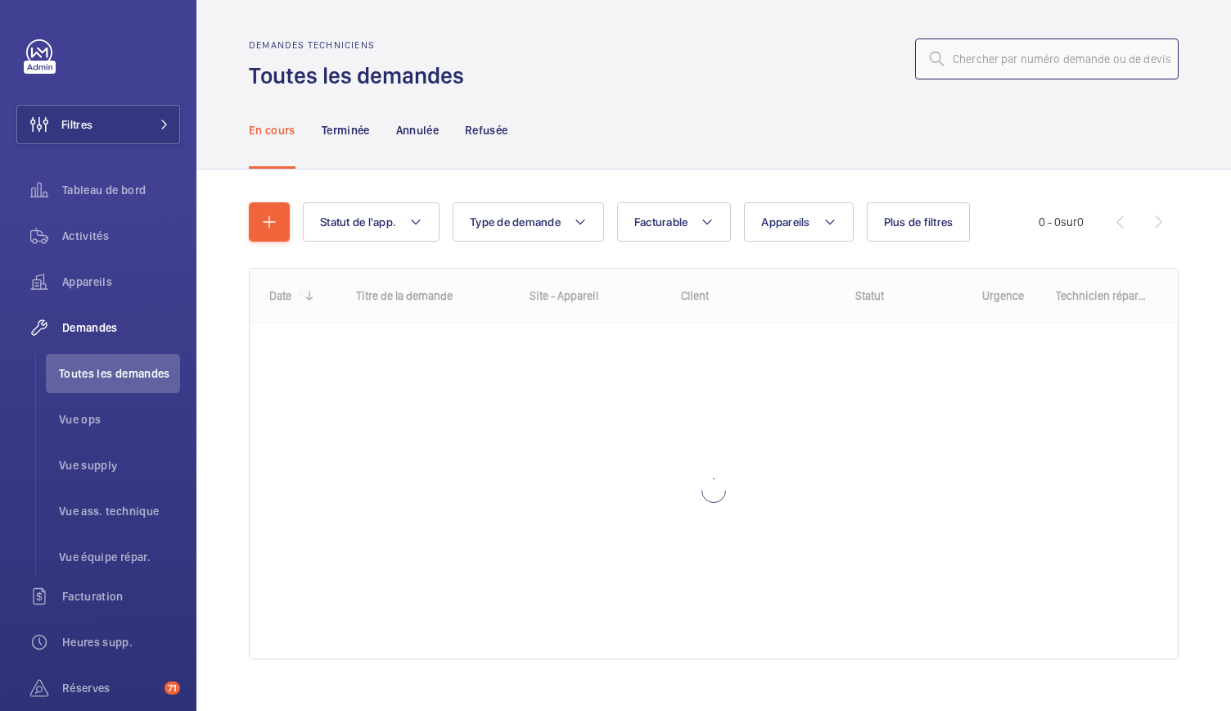
click at [986, 47] on input "text" at bounding box center [1047, 58] width 264 height 41
paste input "R25-11116"
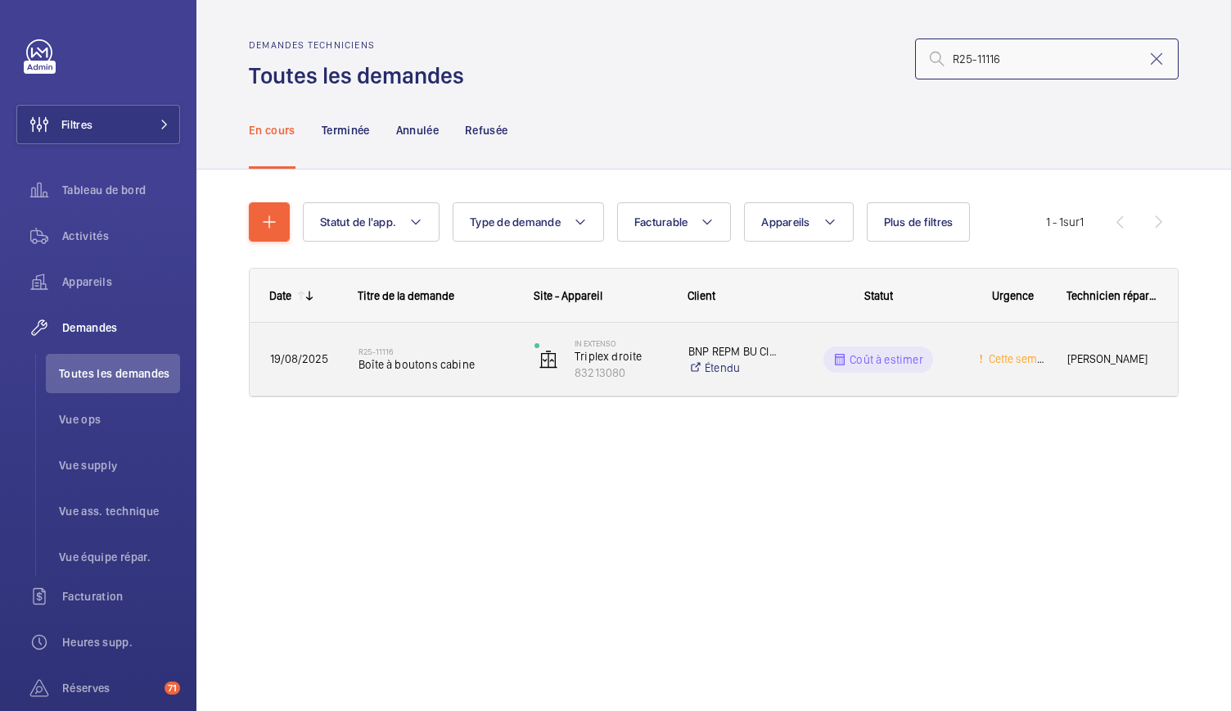
type input "R25-11116"
click at [425, 359] on span "Boîte à boutons cabine" at bounding box center [436, 364] width 155 height 16
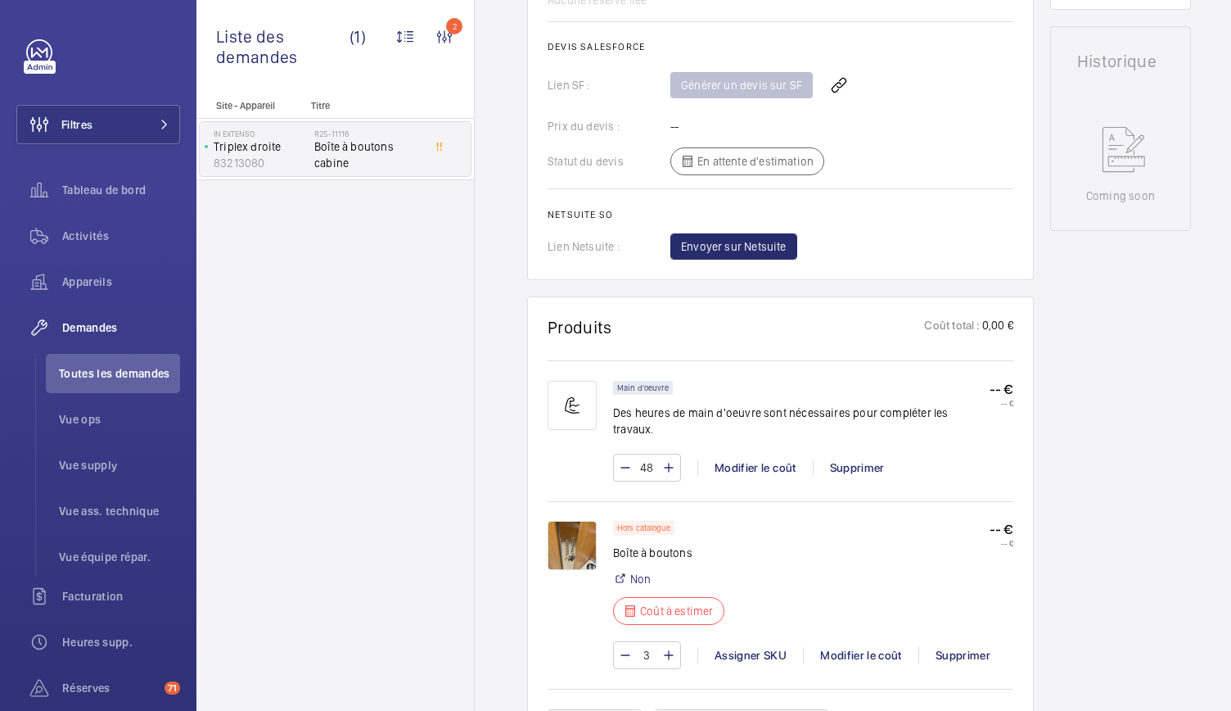
scroll to position [836, 0]
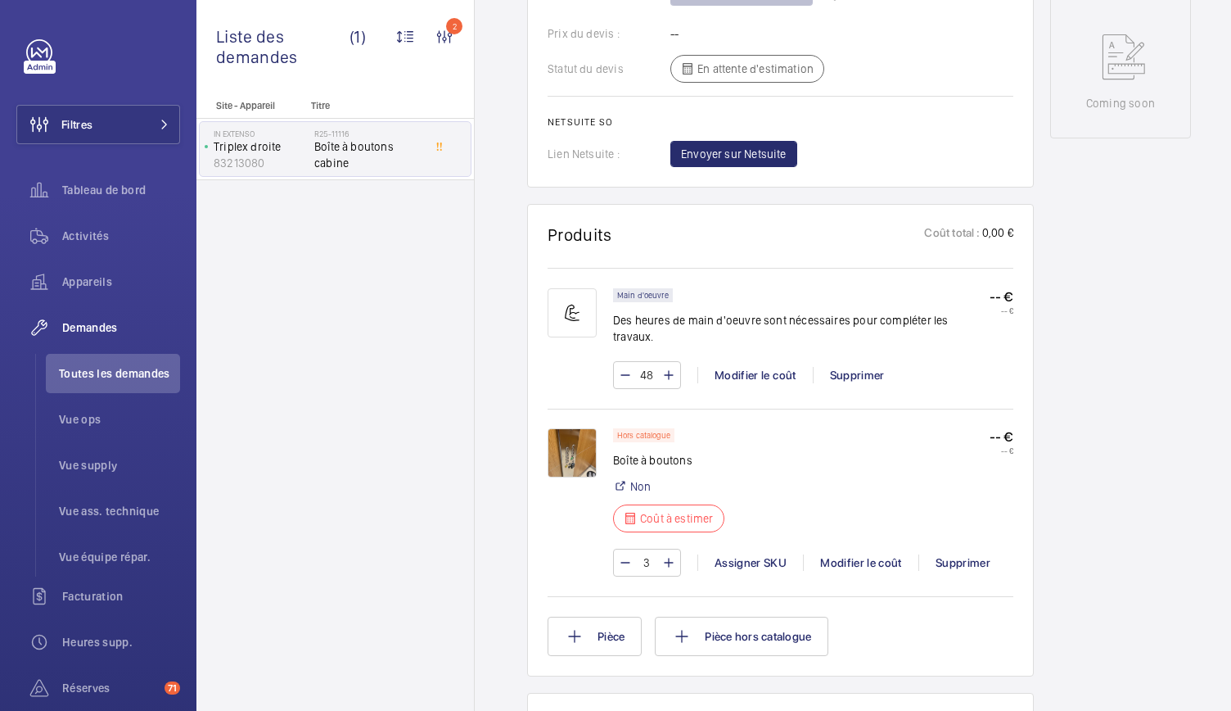
click at [561, 451] on img at bounding box center [572, 452] width 49 height 49
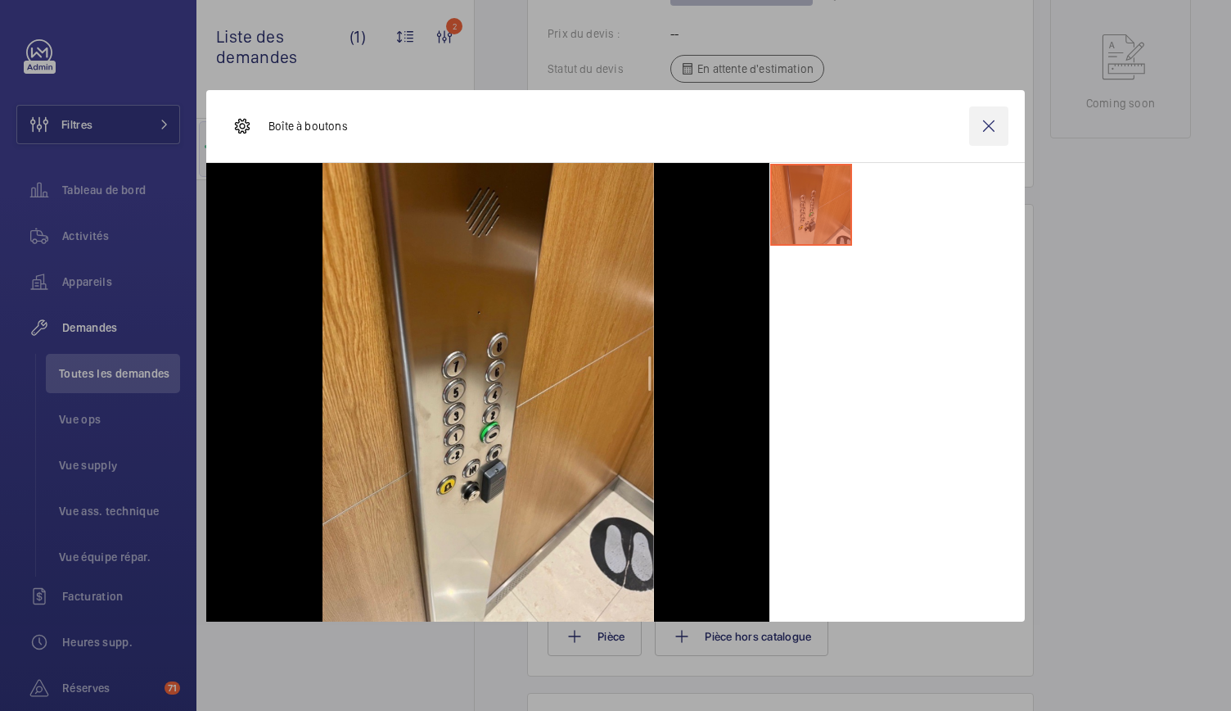
click at [991, 128] on wm-front-icon-button at bounding box center [988, 125] width 39 height 39
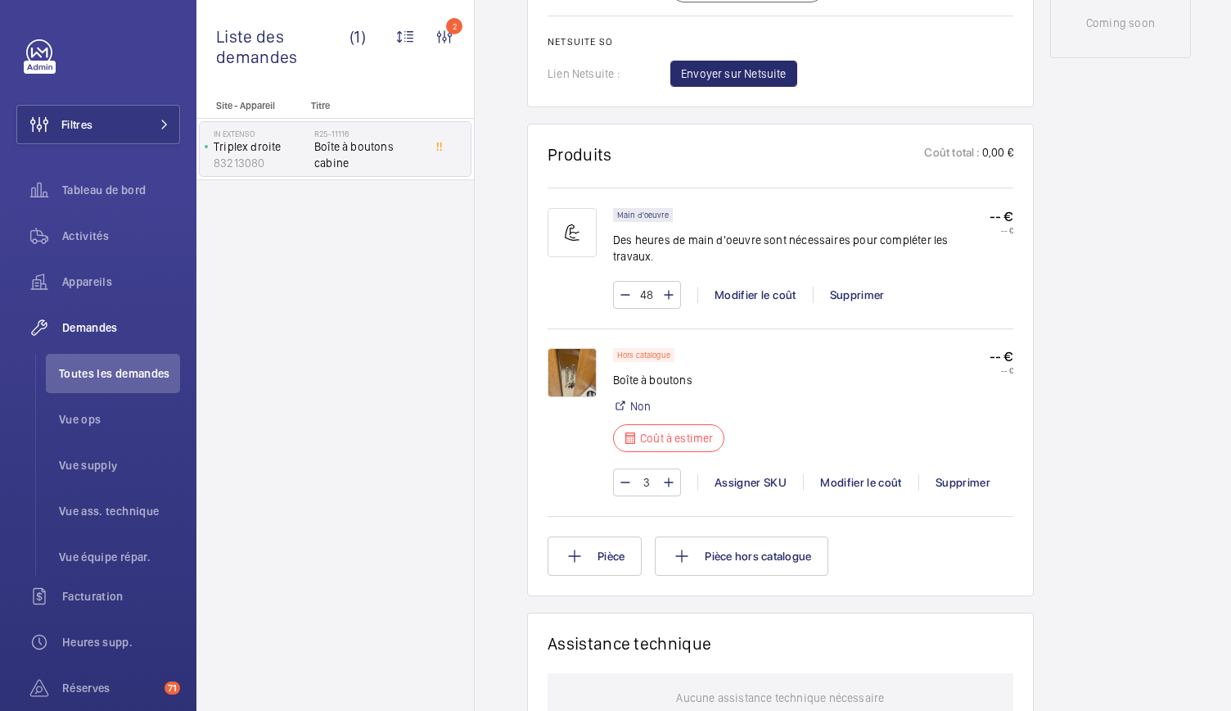
scroll to position [1108, 0]
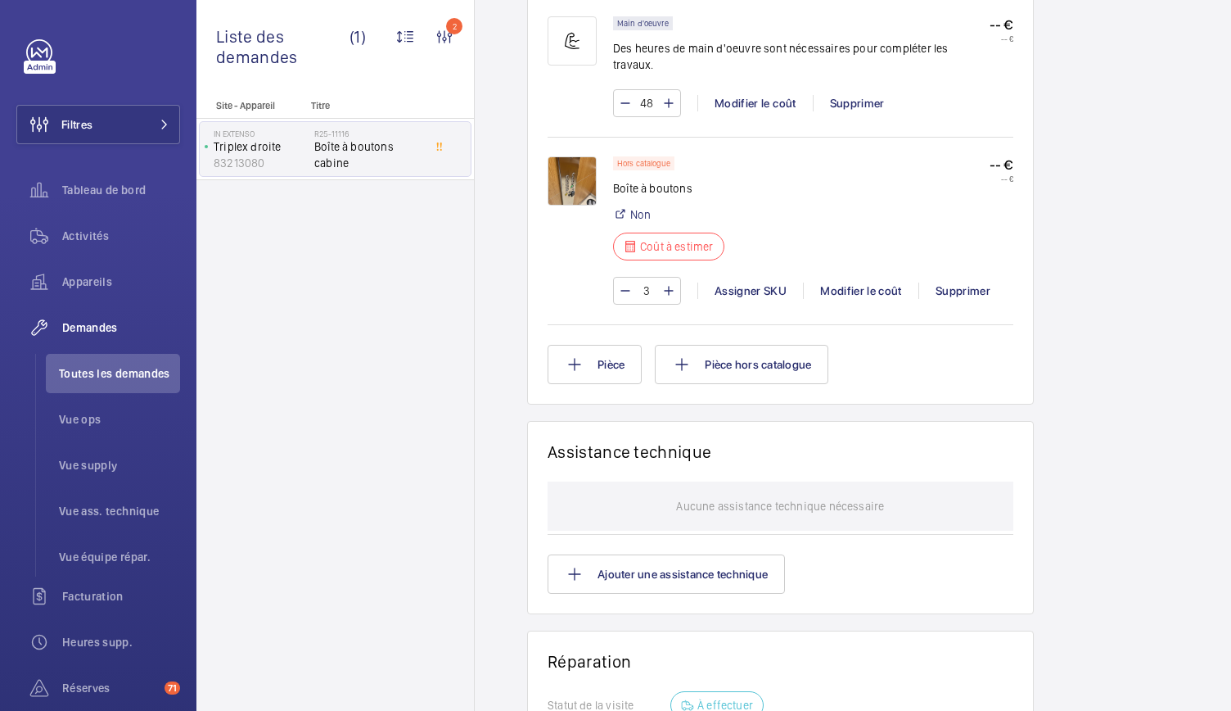
click at [591, 160] on img at bounding box center [572, 180] width 49 height 49
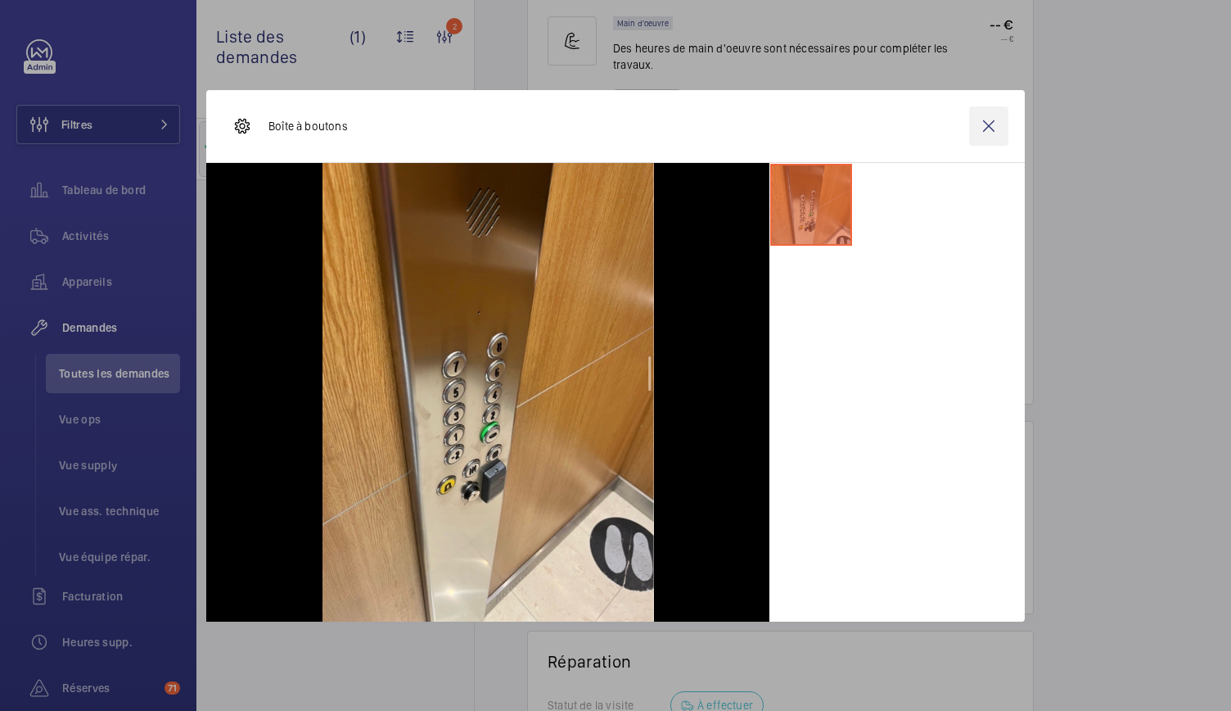
click at [987, 129] on wm-front-icon-button at bounding box center [988, 125] width 39 height 39
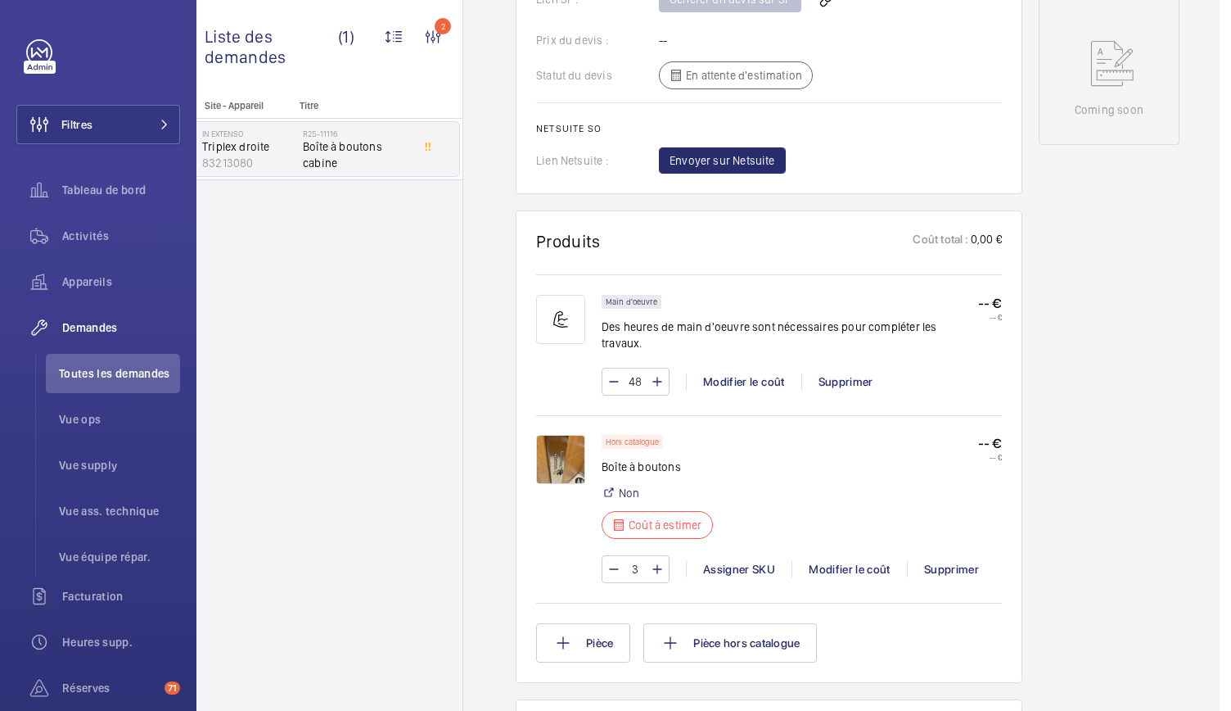
scroll to position [834, 0]
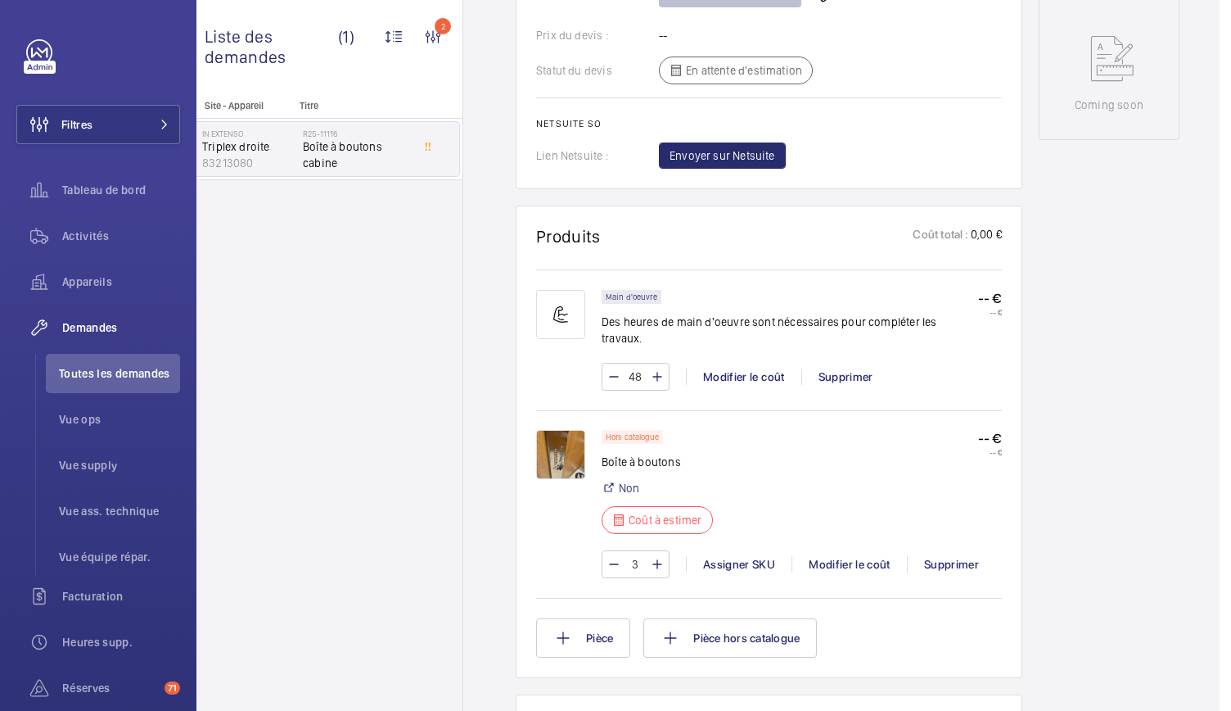
click at [557, 430] on img at bounding box center [560, 454] width 49 height 49
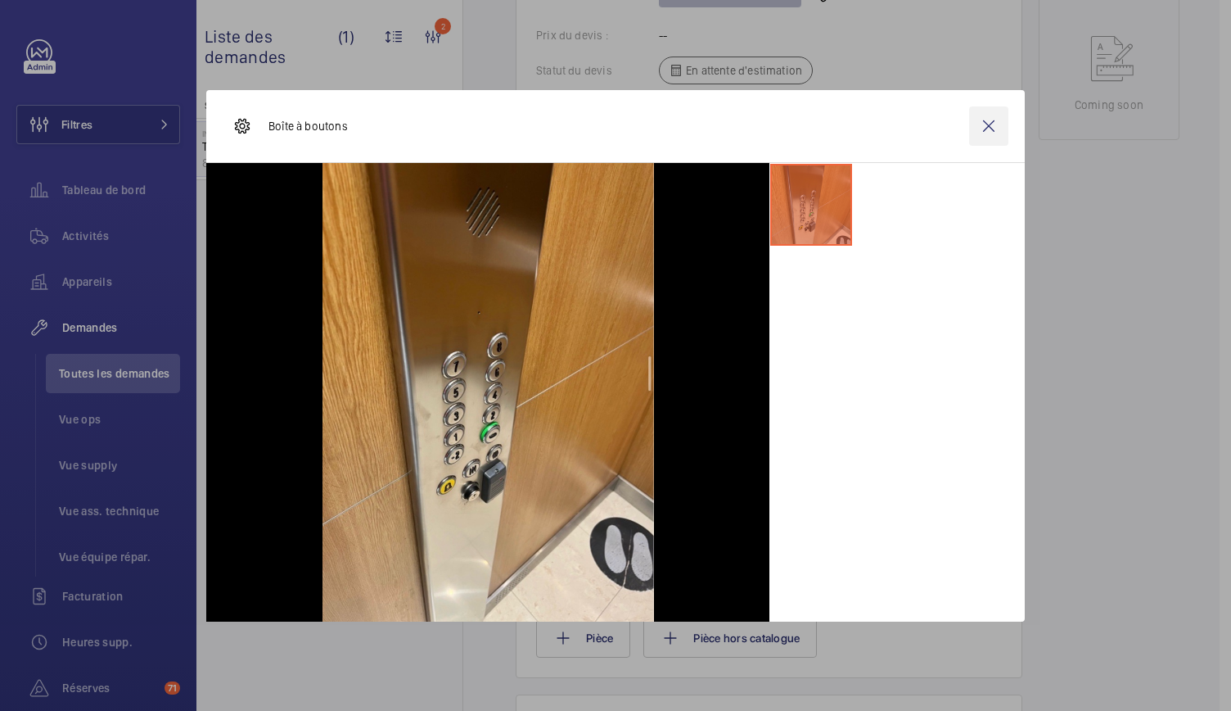
click at [984, 129] on wm-front-icon-button at bounding box center [988, 125] width 39 height 39
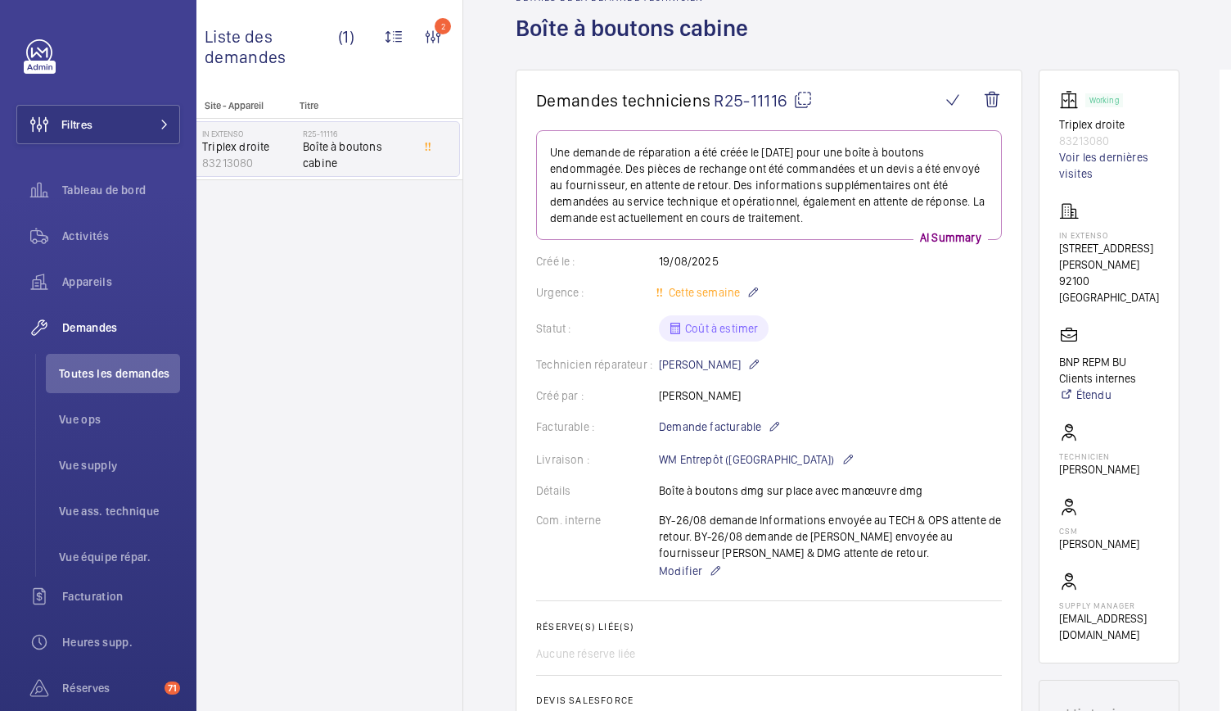
scroll to position [0, 0]
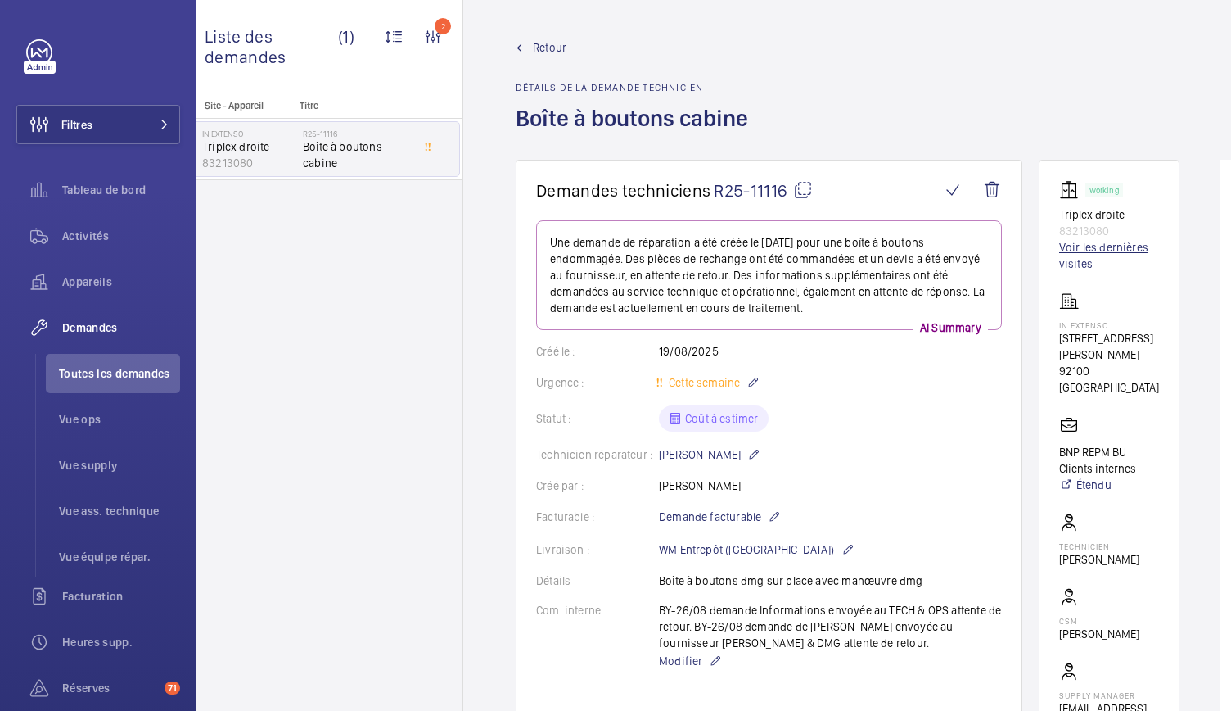
click at [1074, 239] on link "Voir les dernières visites" at bounding box center [1109, 255] width 100 height 33
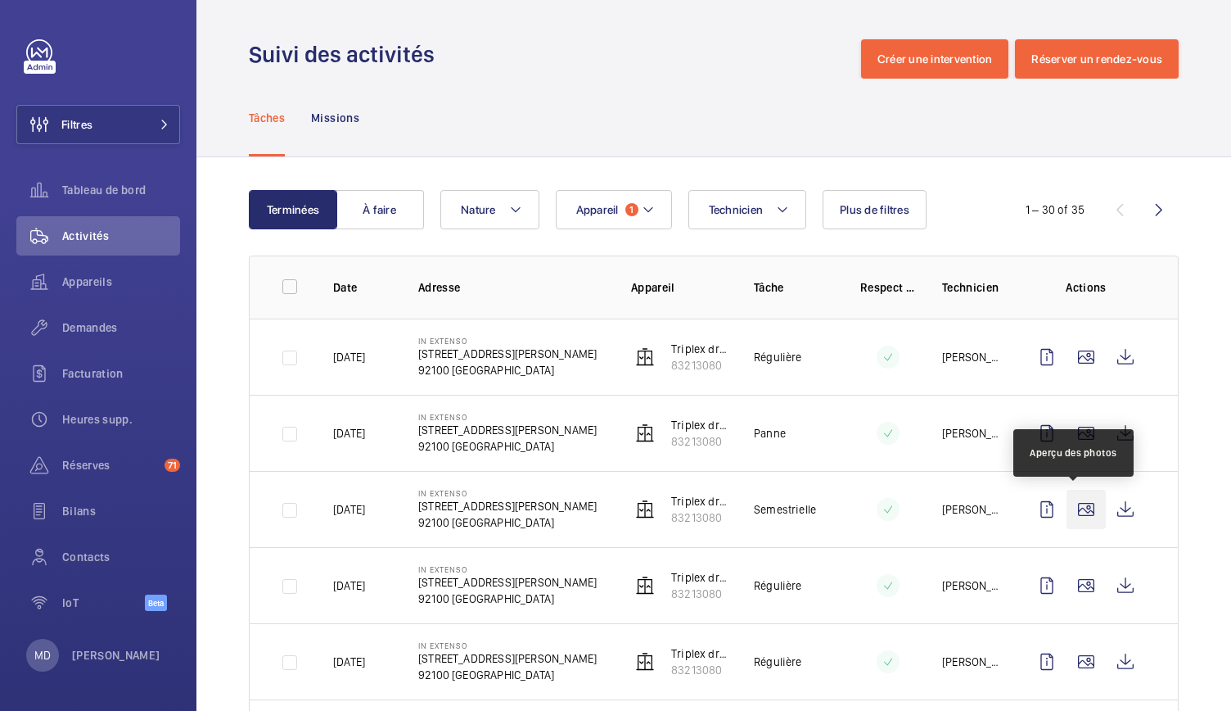
click at [1077, 506] on wm-front-icon-button at bounding box center [1086, 509] width 39 height 39
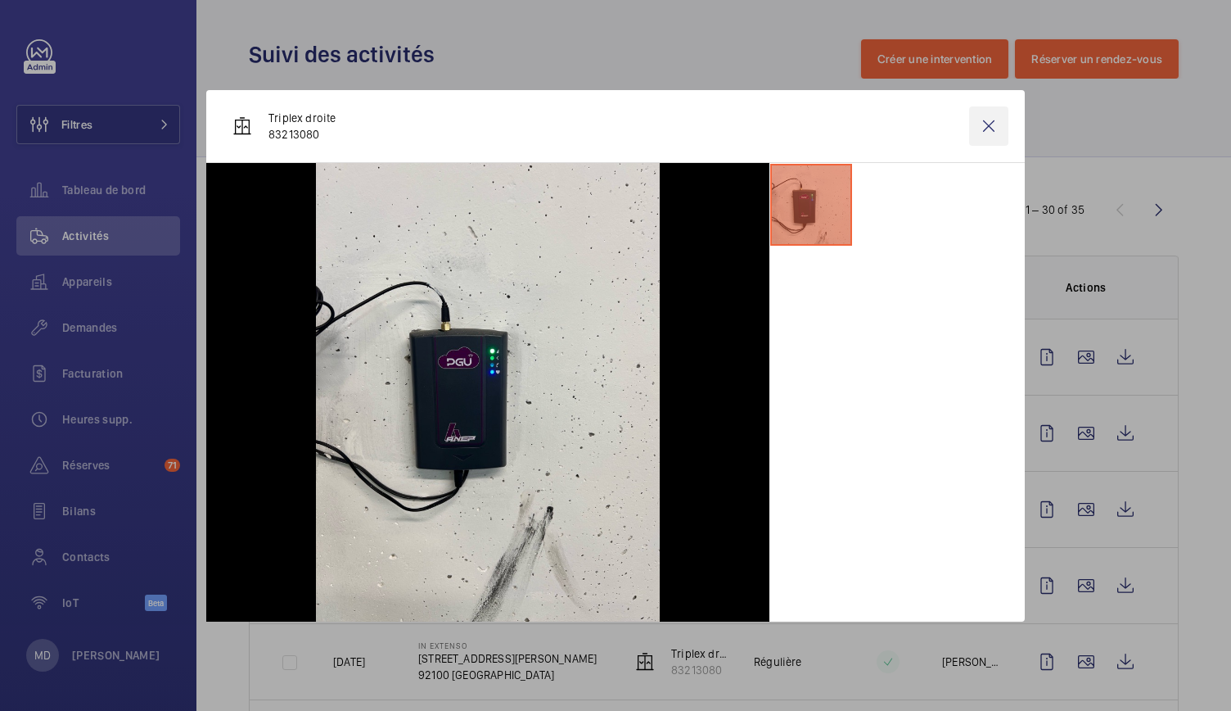
click at [989, 125] on wm-front-icon-button at bounding box center [988, 125] width 39 height 39
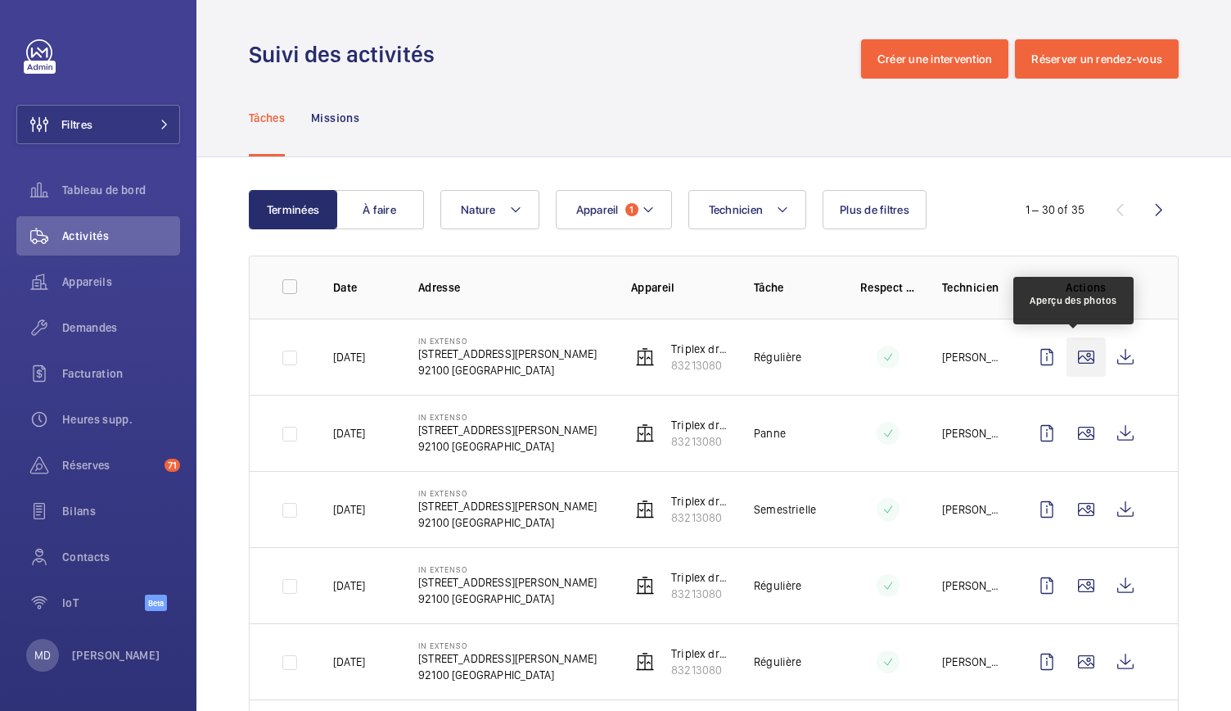
click at [1072, 359] on wm-front-icon-button at bounding box center [1086, 356] width 39 height 39
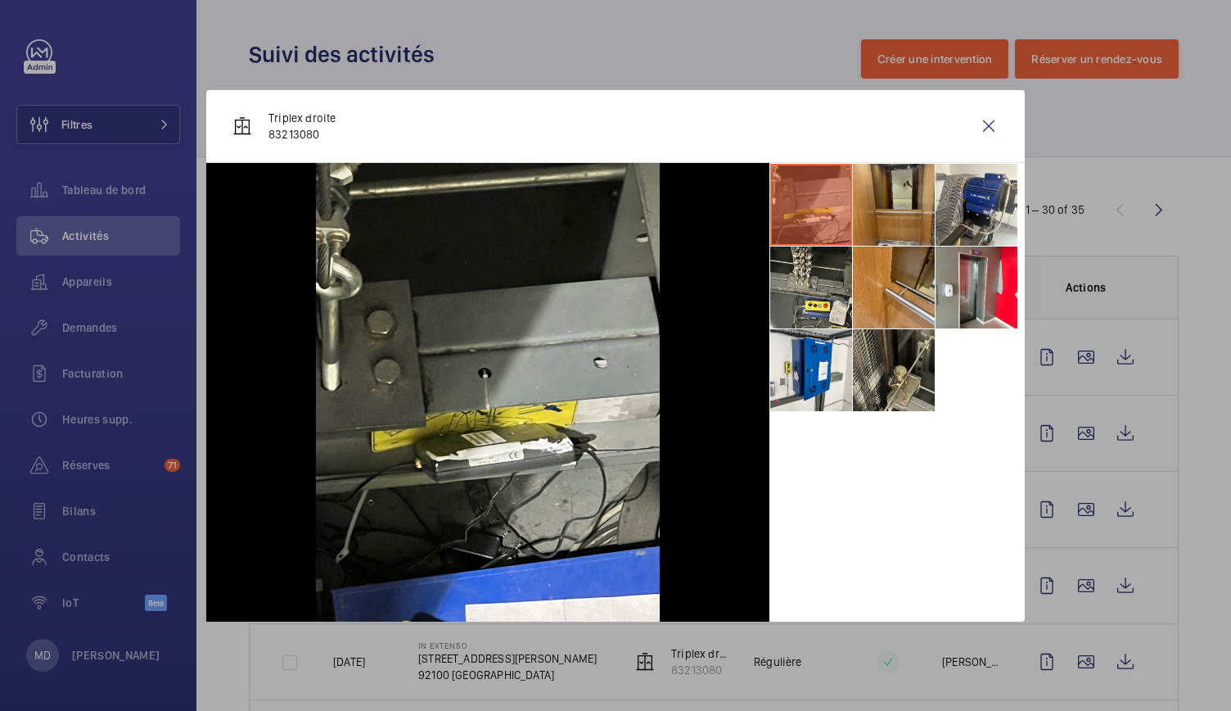
click at [901, 227] on li at bounding box center [894, 205] width 82 height 82
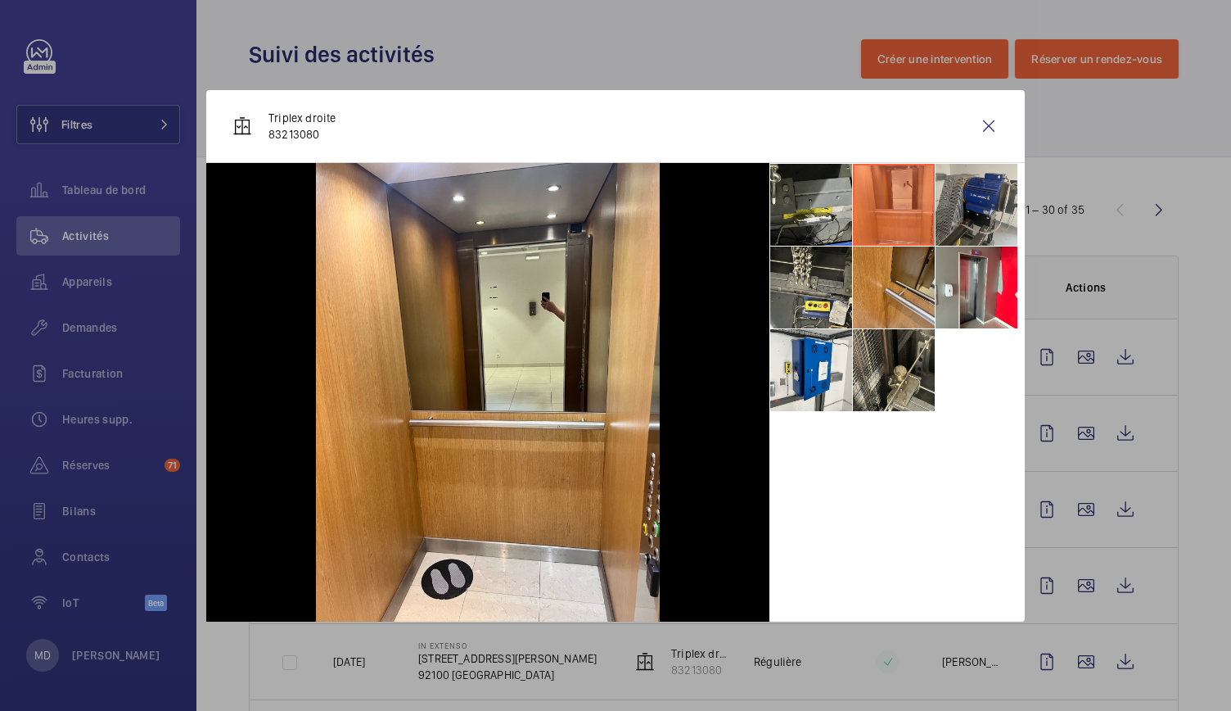
click at [968, 214] on li at bounding box center [977, 205] width 82 height 82
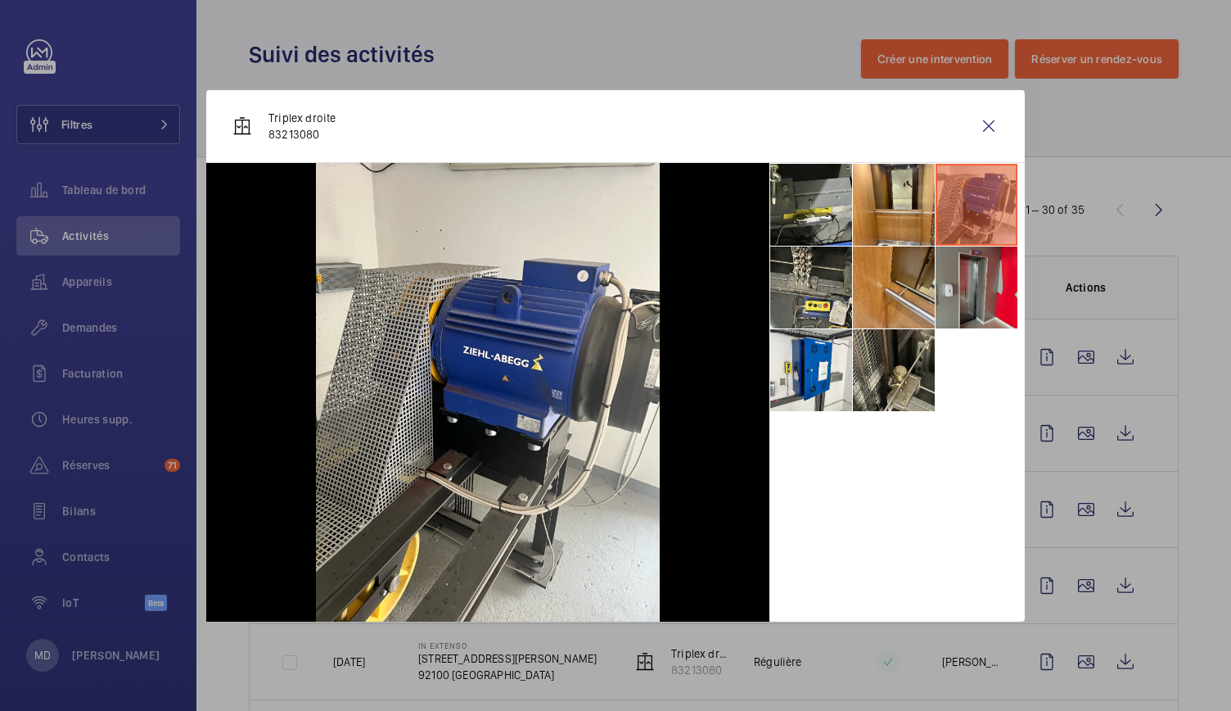
click at [980, 306] on li at bounding box center [977, 287] width 82 height 82
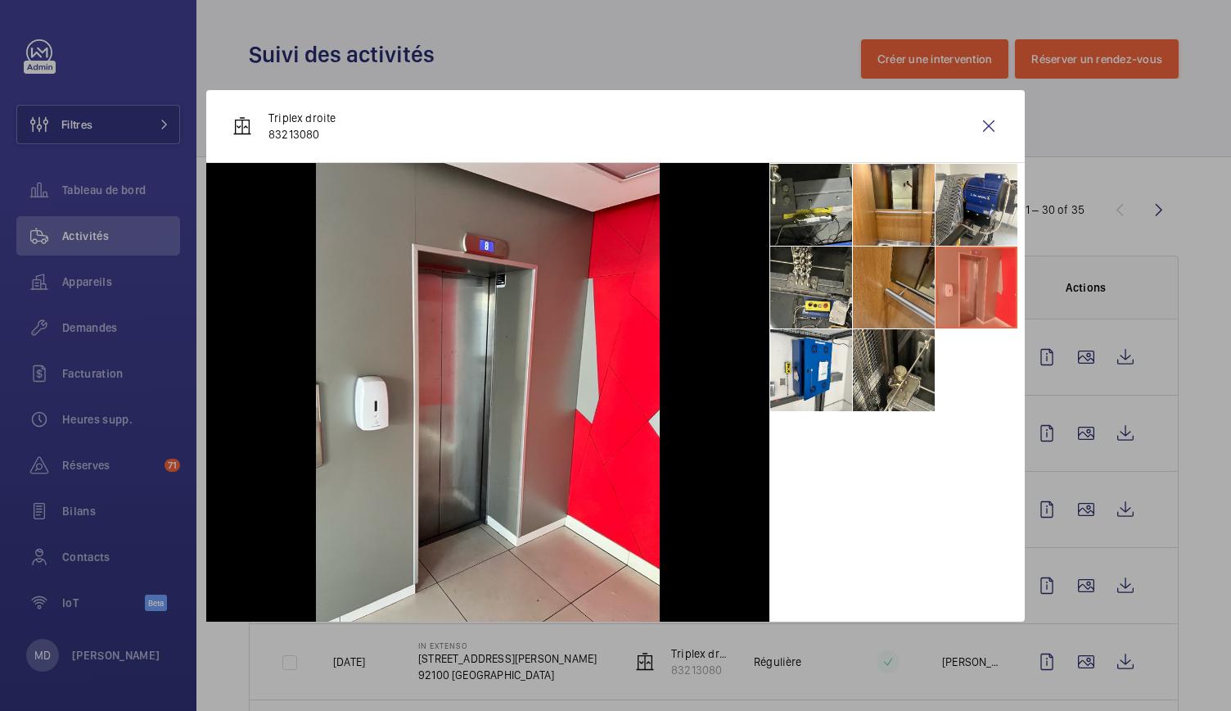
click at [922, 287] on li at bounding box center [894, 287] width 82 height 82
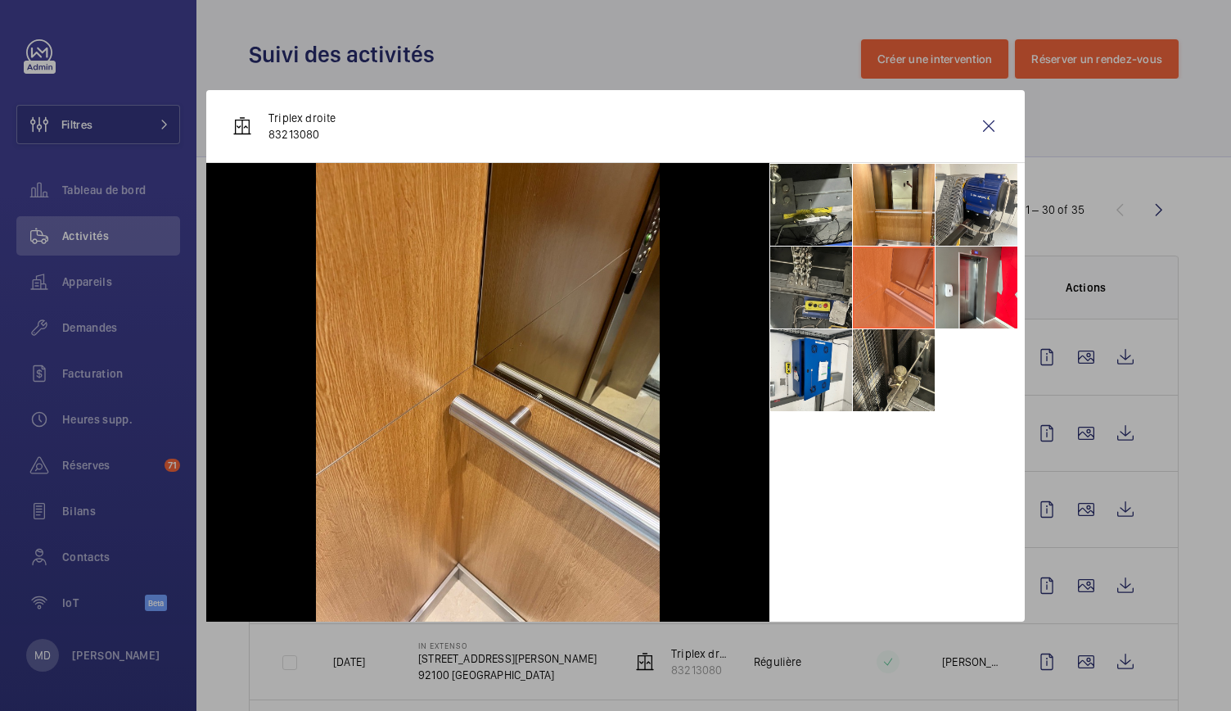
click at [812, 300] on li at bounding box center [811, 287] width 82 height 82
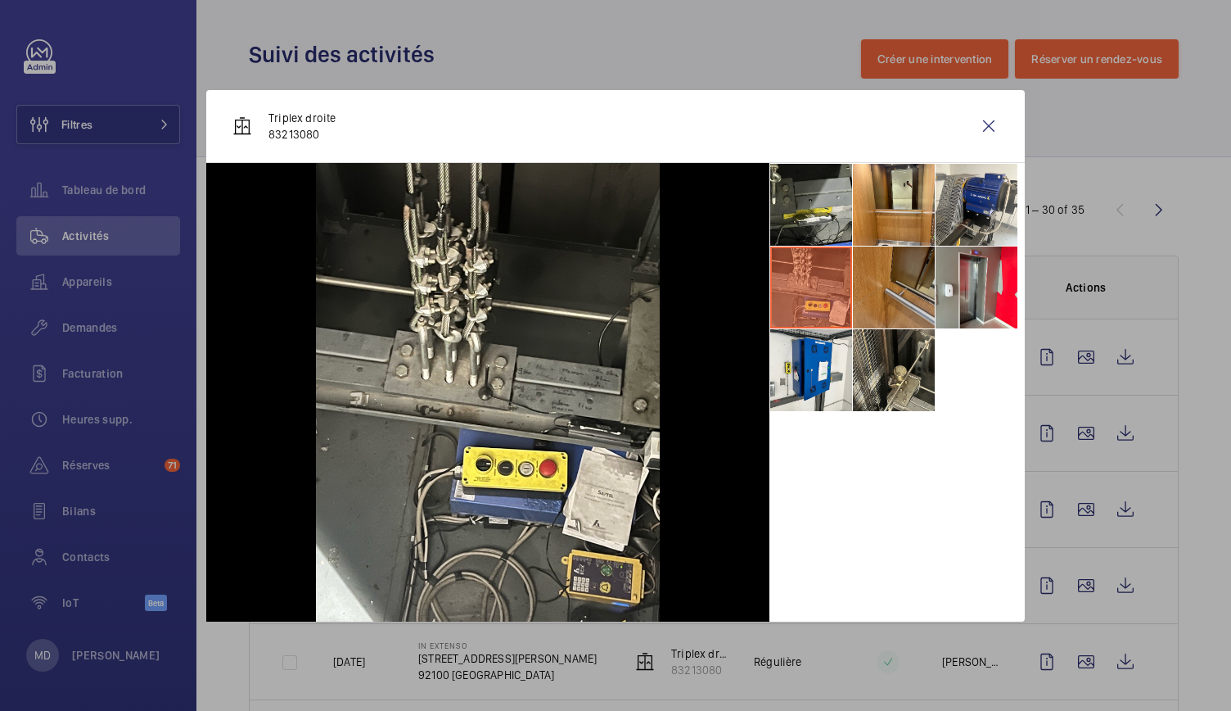
click at [904, 288] on li at bounding box center [894, 287] width 82 height 82
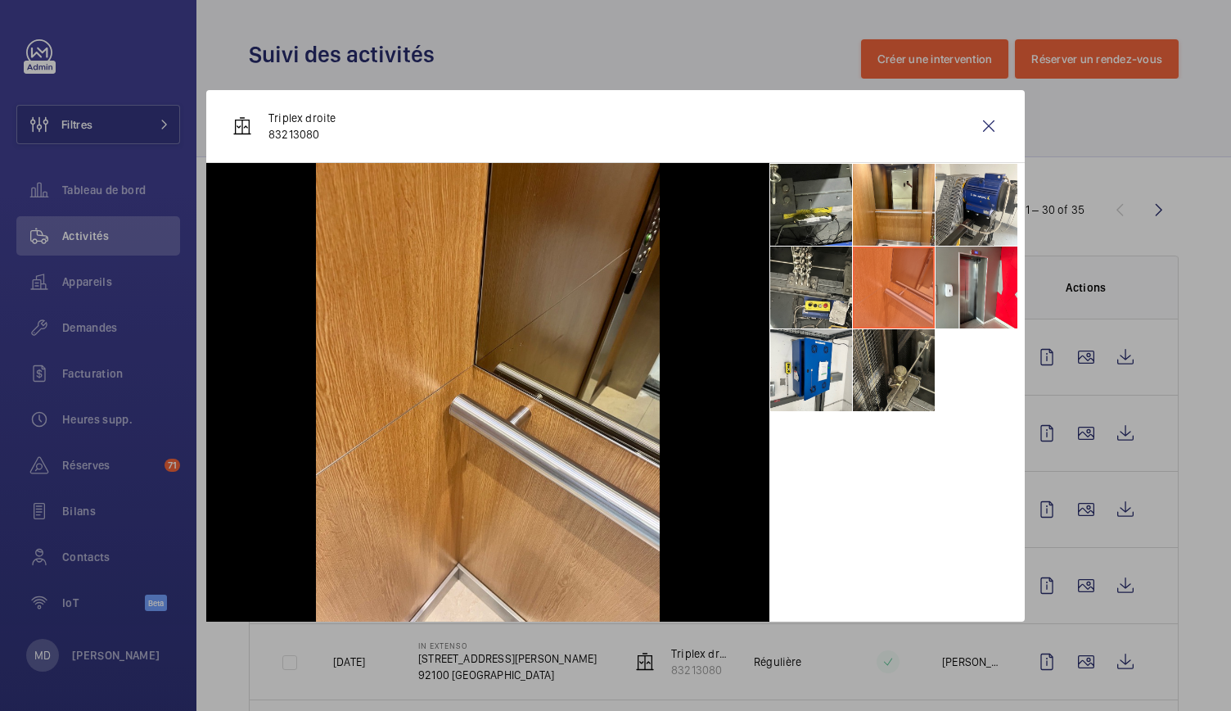
click at [882, 359] on li at bounding box center [894, 370] width 82 height 82
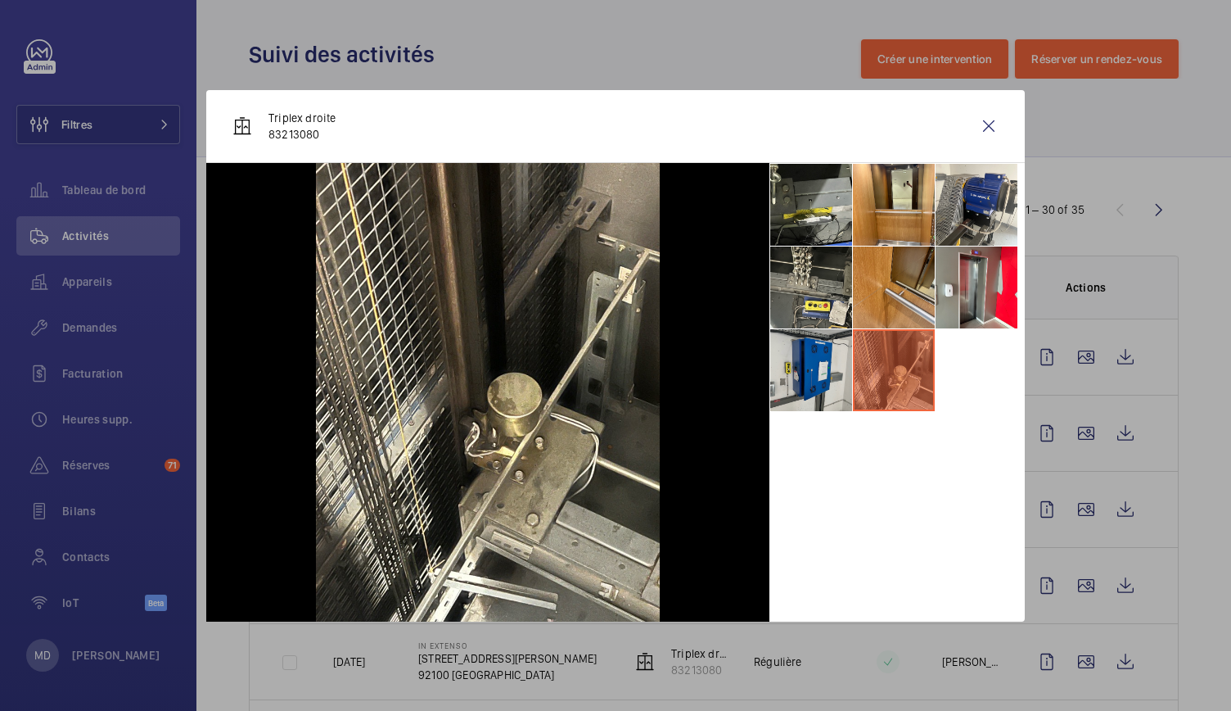
click at [842, 366] on li at bounding box center [811, 370] width 82 height 82
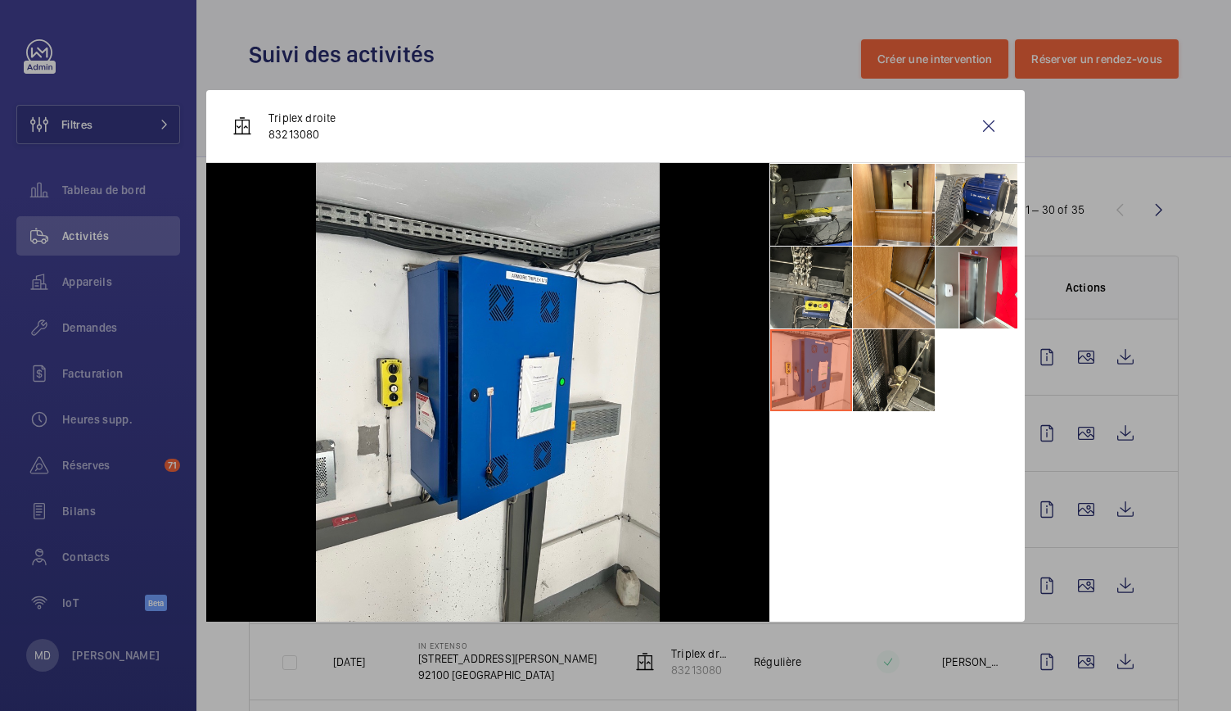
click at [841, 219] on li at bounding box center [811, 205] width 82 height 82
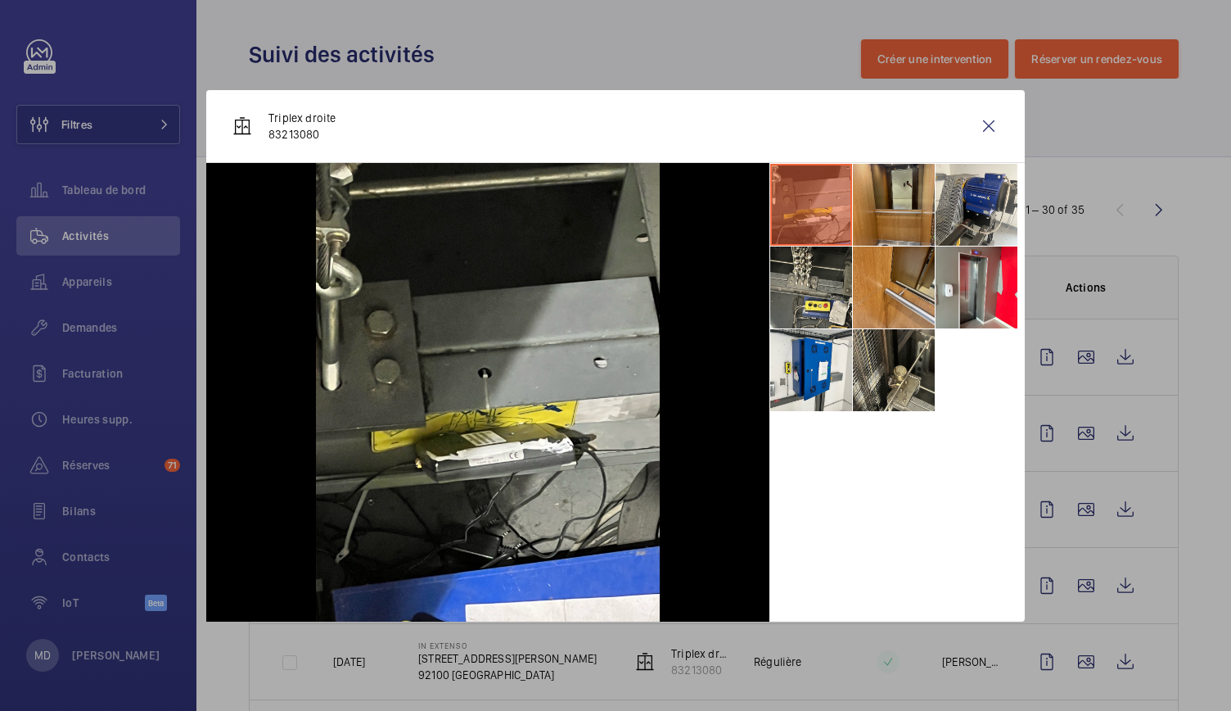
click at [900, 215] on li at bounding box center [894, 205] width 82 height 82
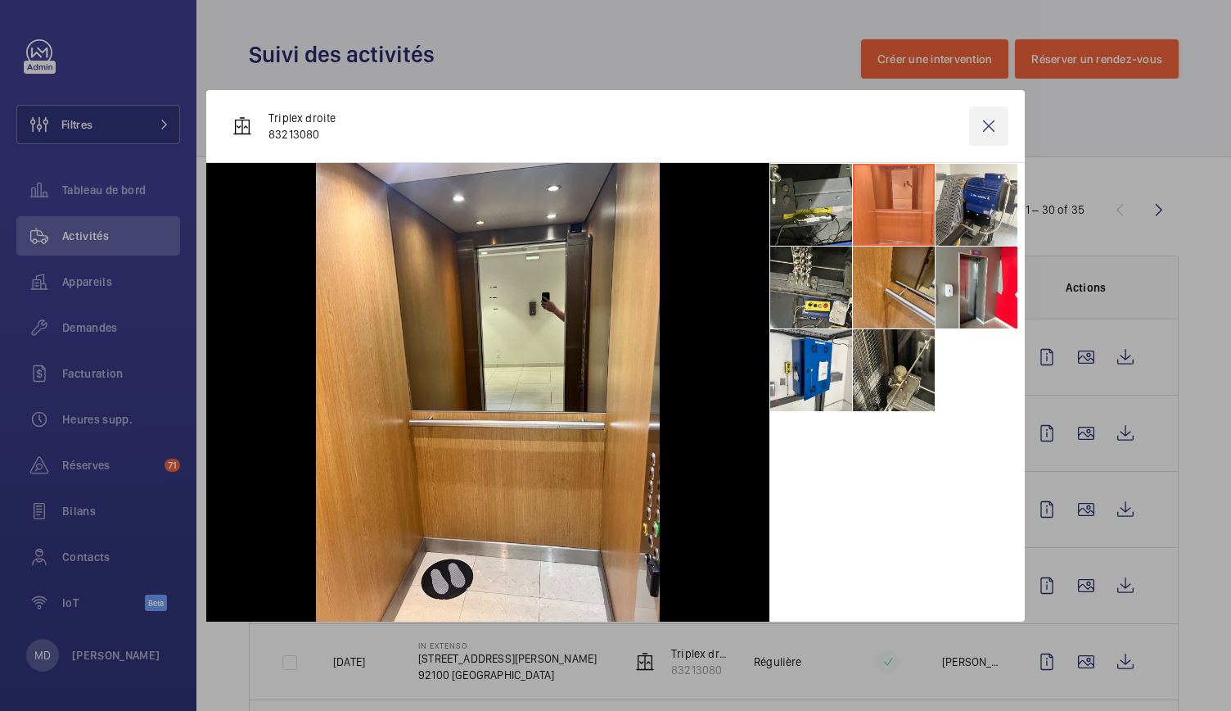
click at [992, 127] on wm-front-icon-button at bounding box center [988, 125] width 39 height 39
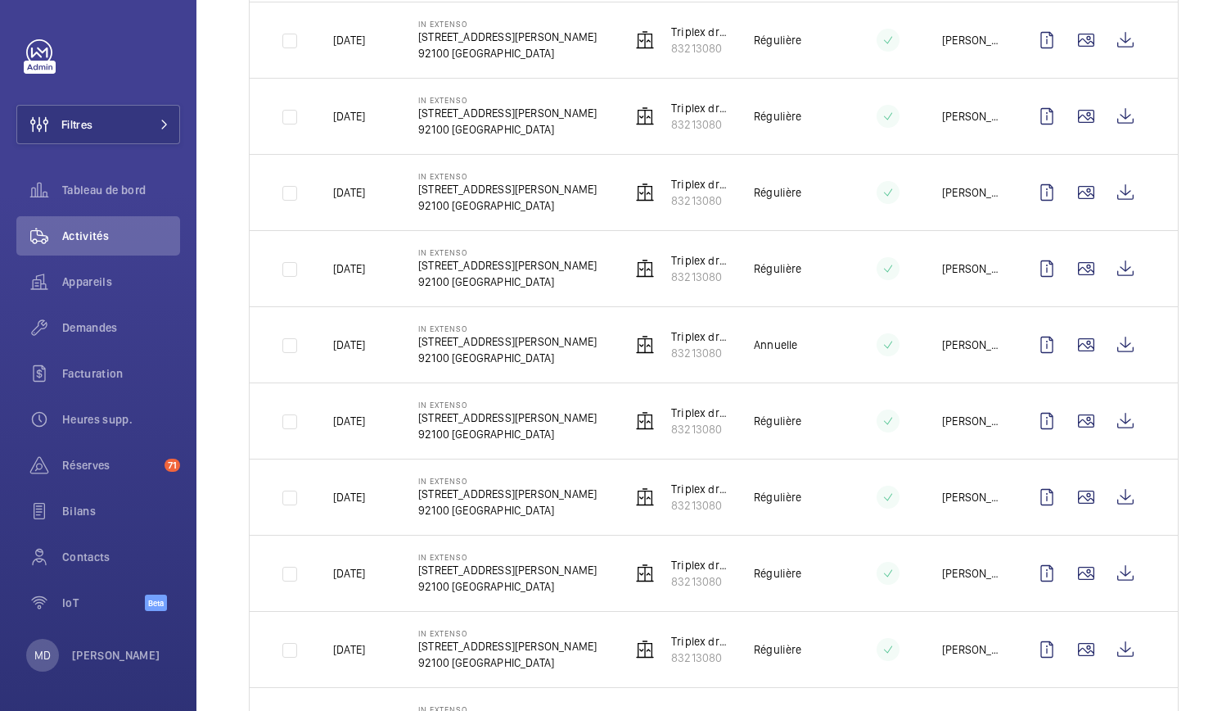
scroll to position [546, 0]
click at [1073, 345] on wm-front-icon-button at bounding box center [1086, 343] width 39 height 39
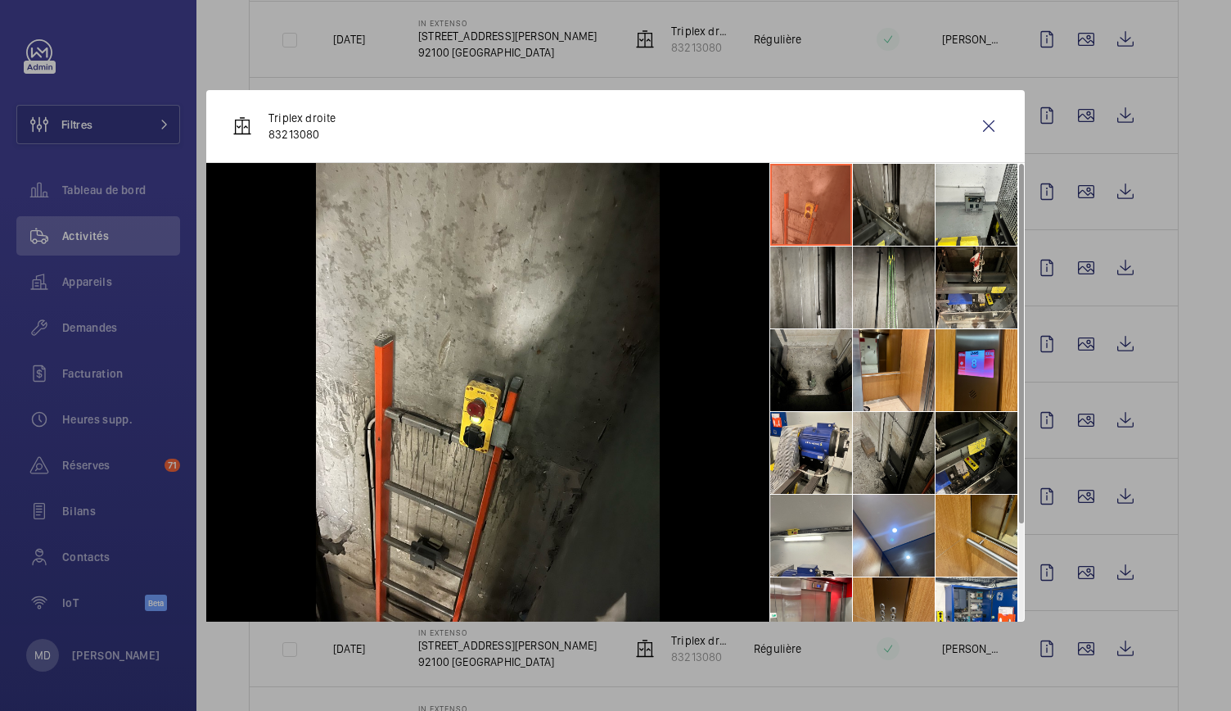
click at [876, 220] on li at bounding box center [894, 205] width 82 height 82
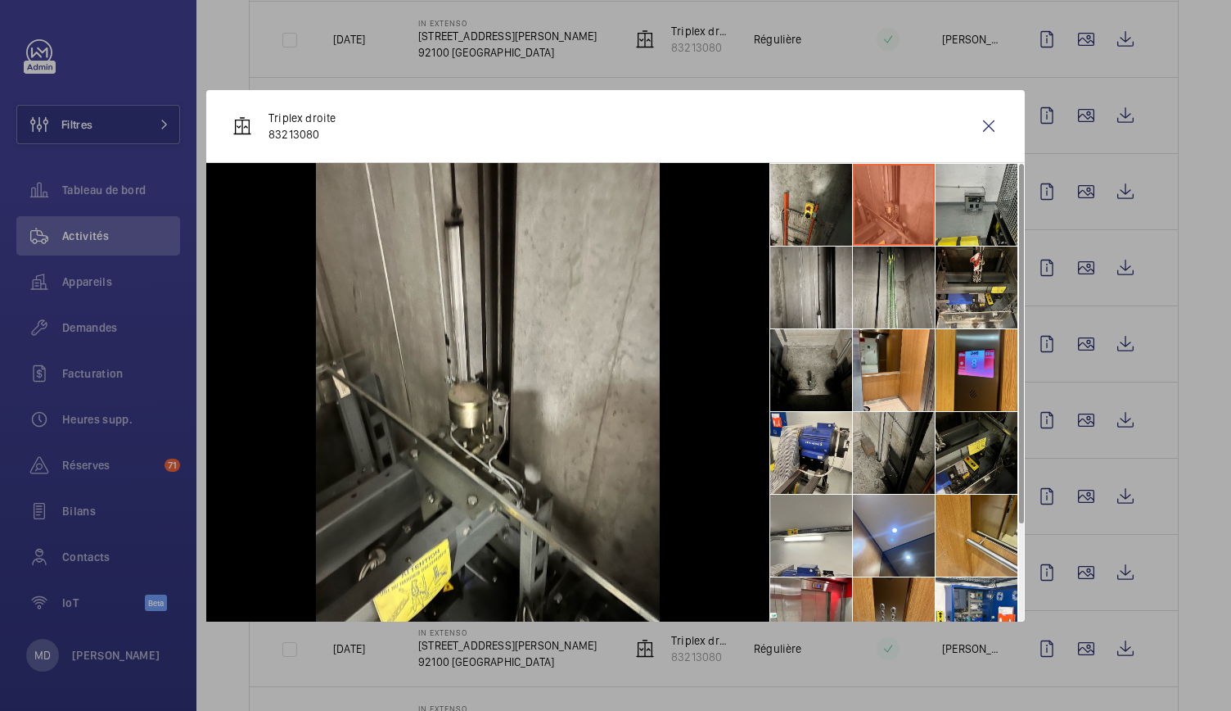
click at [969, 222] on li at bounding box center [977, 205] width 82 height 82
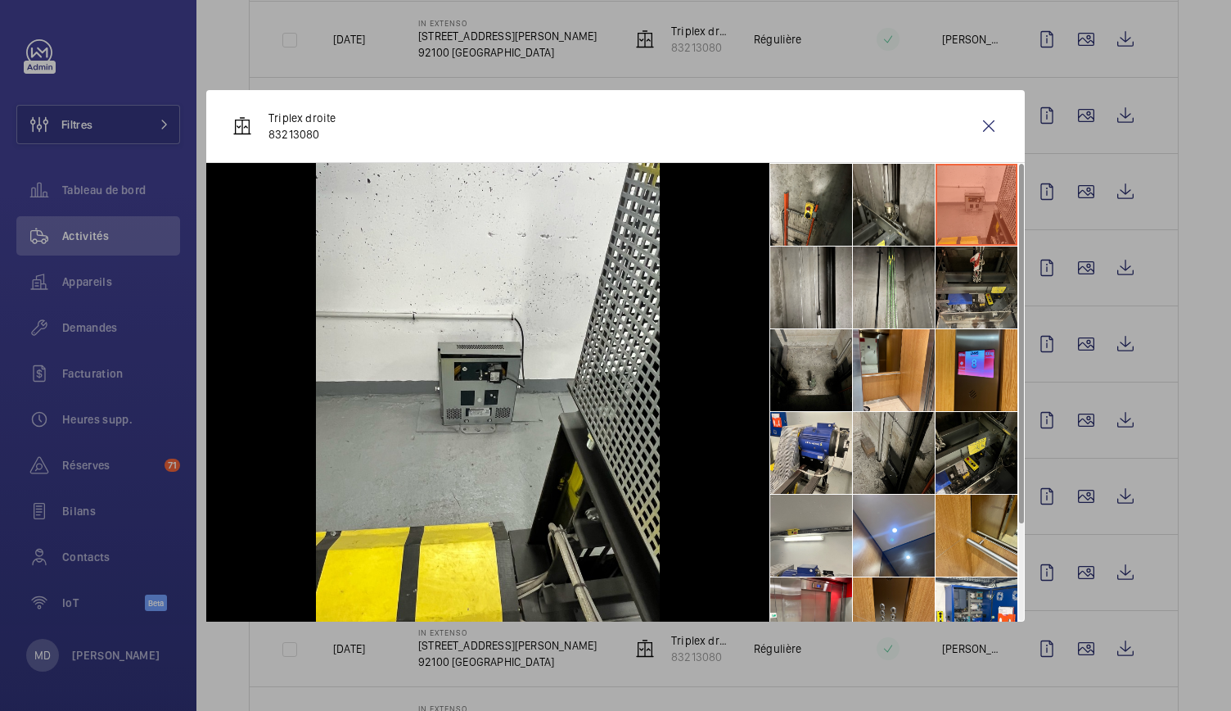
click at [971, 287] on li at bounding box center [977, 287] width 82 height 82
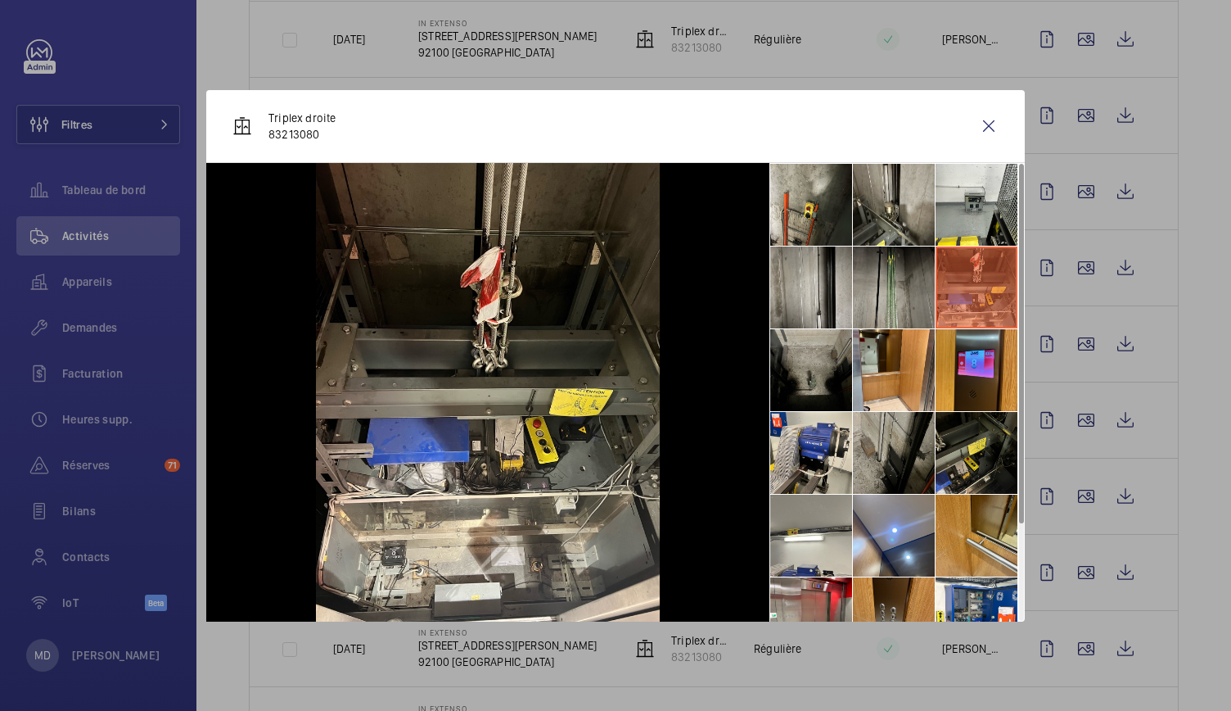
click at [924, 286] on li at bounding box center [894, 287] width 82 height 82
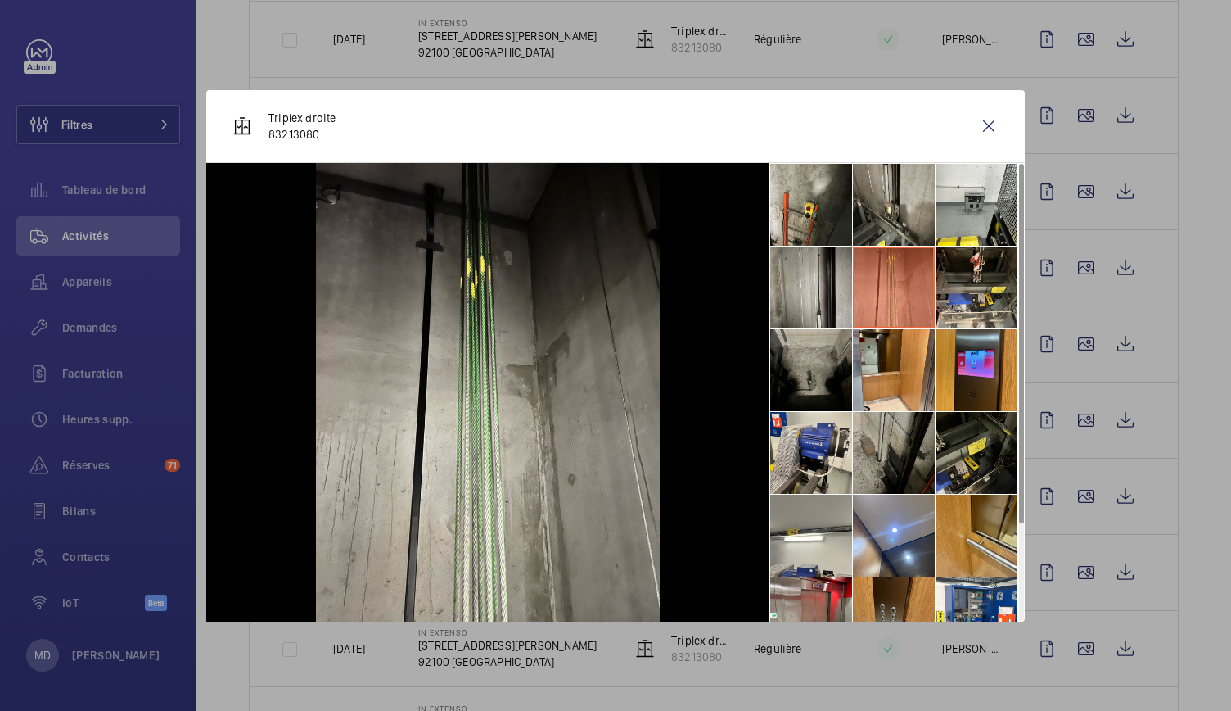
click at [858, 291] on li at bounding box center [894, 287] width 82 height 82
click at [832, 299] on li at bounding box center [811, 287] width 82 height 82
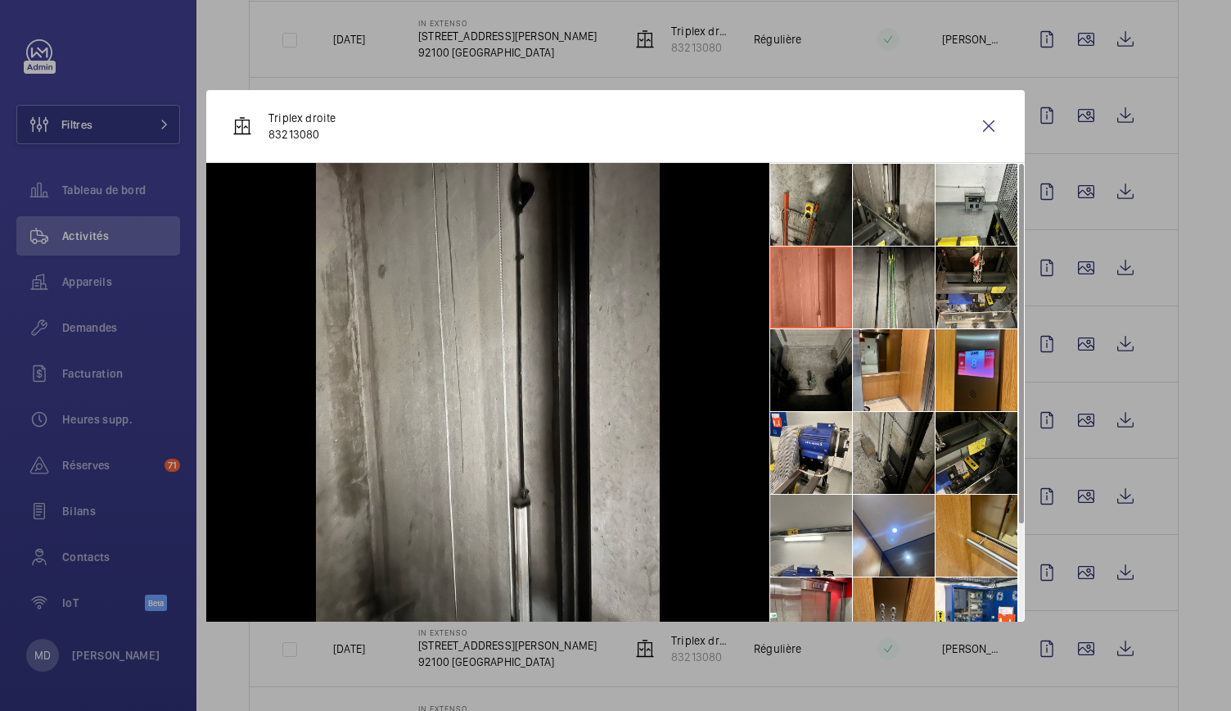
click at [832, 385] on li at bounding box center [811, 370] width 82 height 82
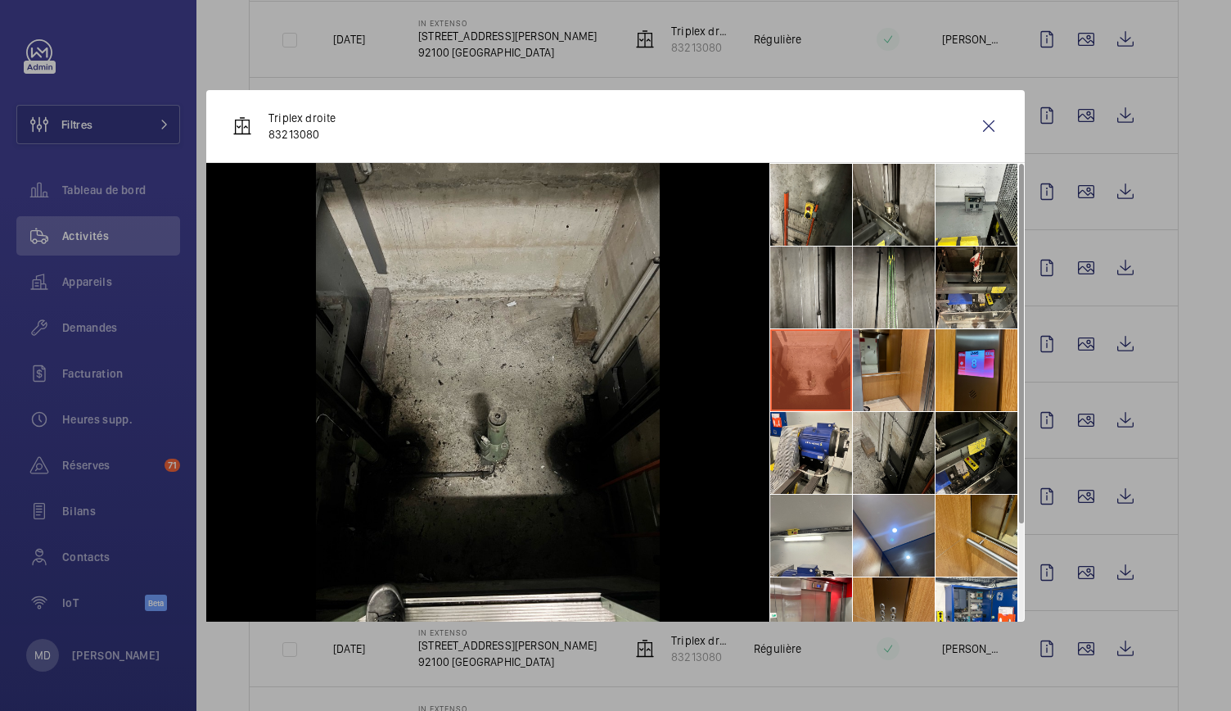
click at [905, 390] on li at bounding box center [894, 370] width 82 height 82
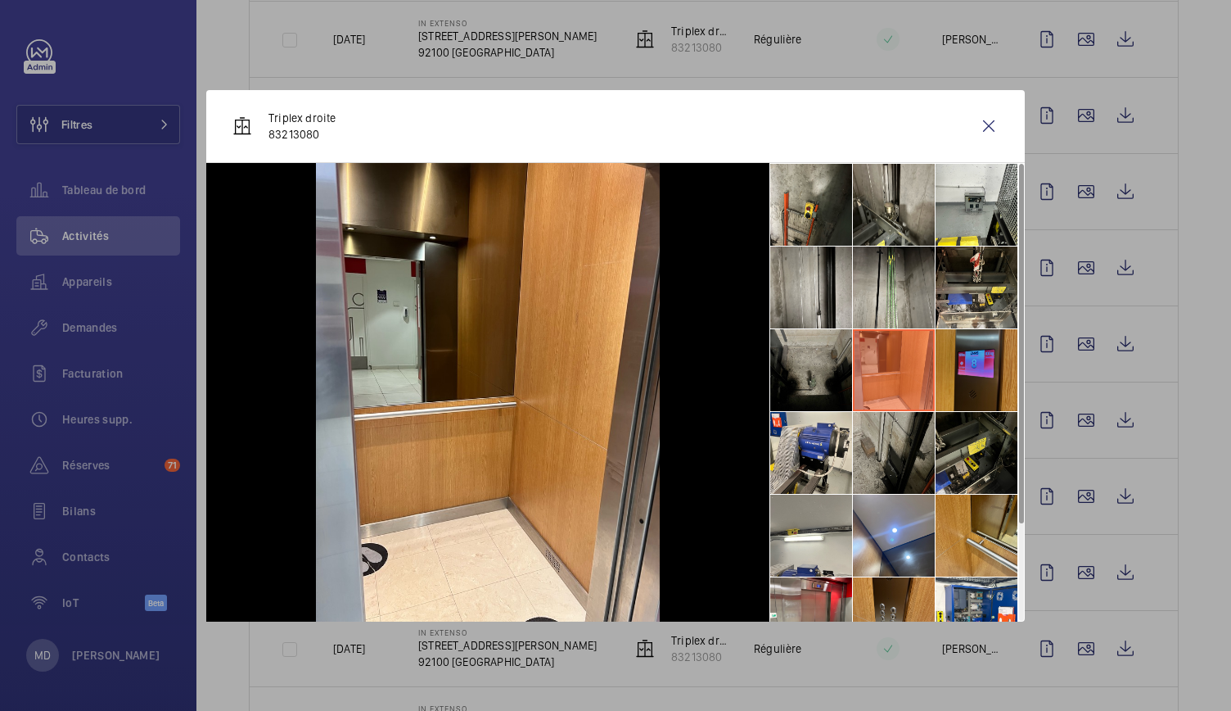
click at [968, 382] on li at bounding box center [977, 370] width 82 height 82
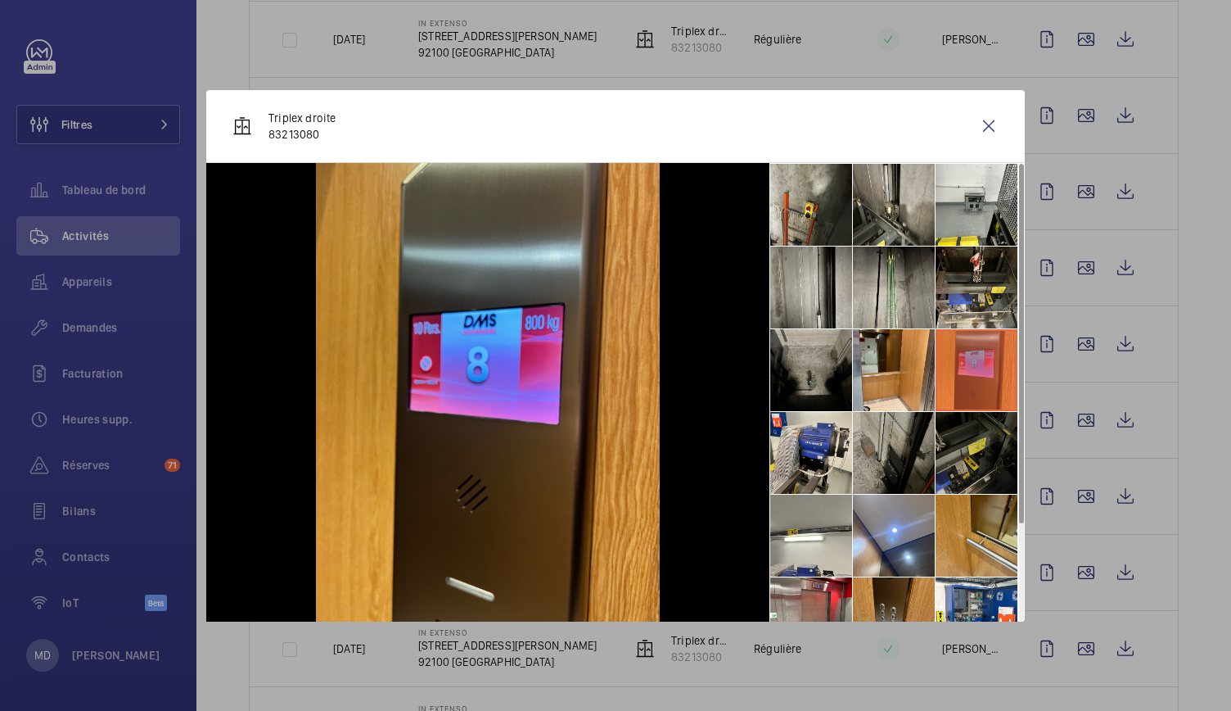
click at [973, 443] on li at bounding box center [977, 453] width 82 height 82
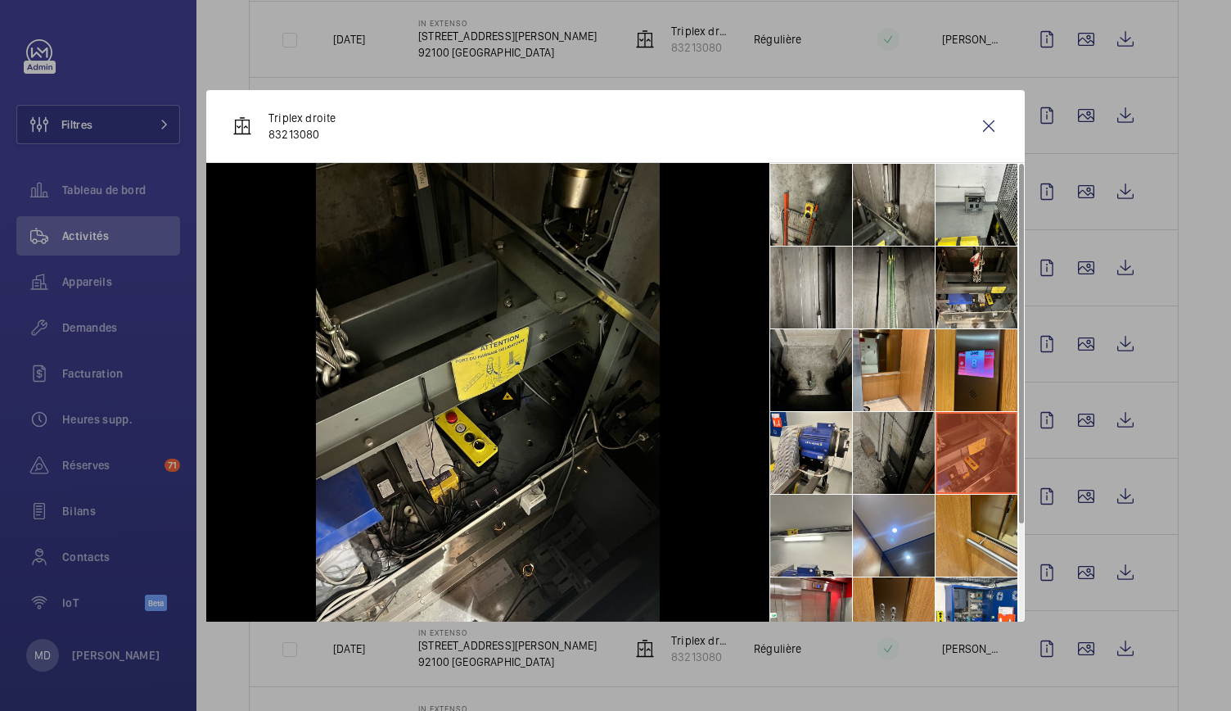
click at [912, 443] on li at bounding box center [894, 453] width 82 height 82
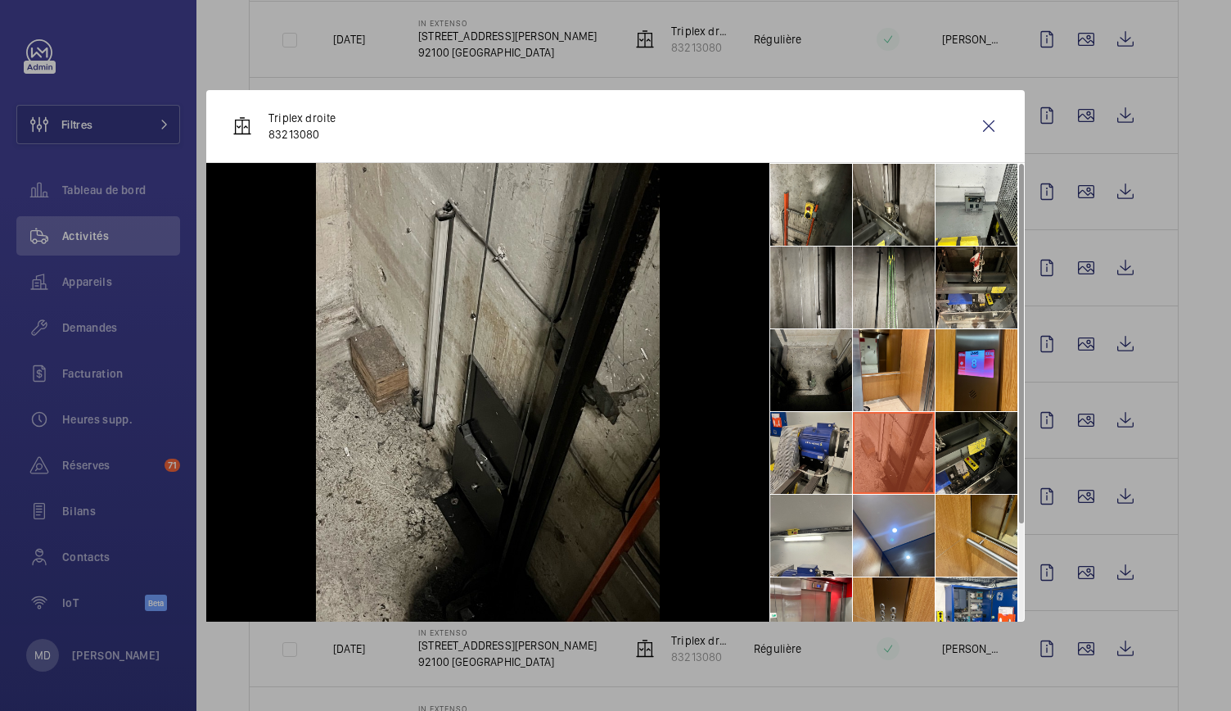
click at [815, 442] on li at bounding box center [811, 453] width 82 height 82
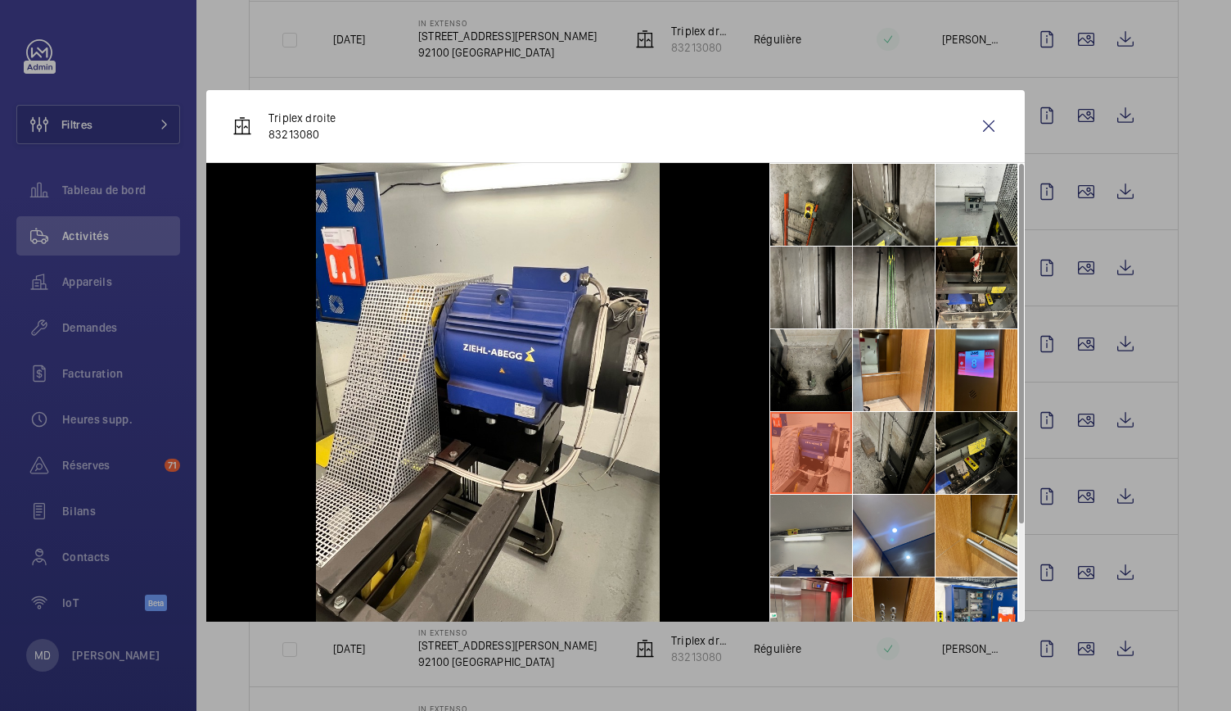
click at [830, 539] on li at bounding box center [811, 535] width 82 height 82
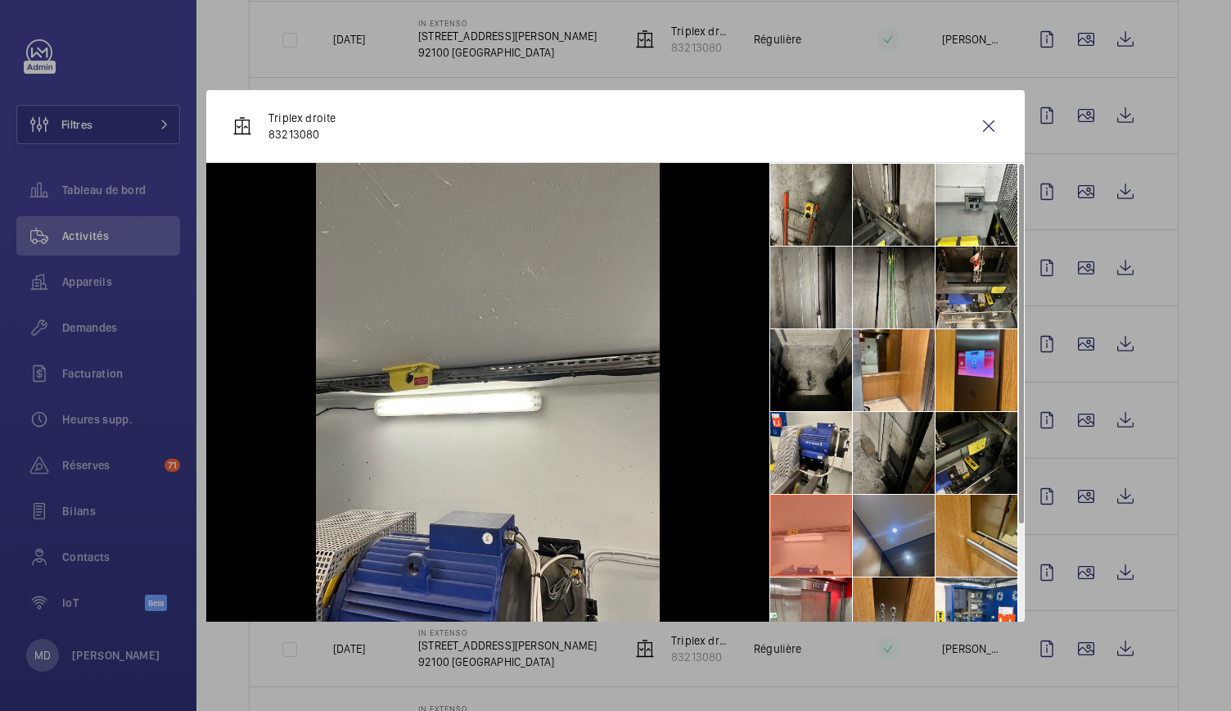
click at [879, 535] on li at bounding box center [894, 535] width 82 height 82
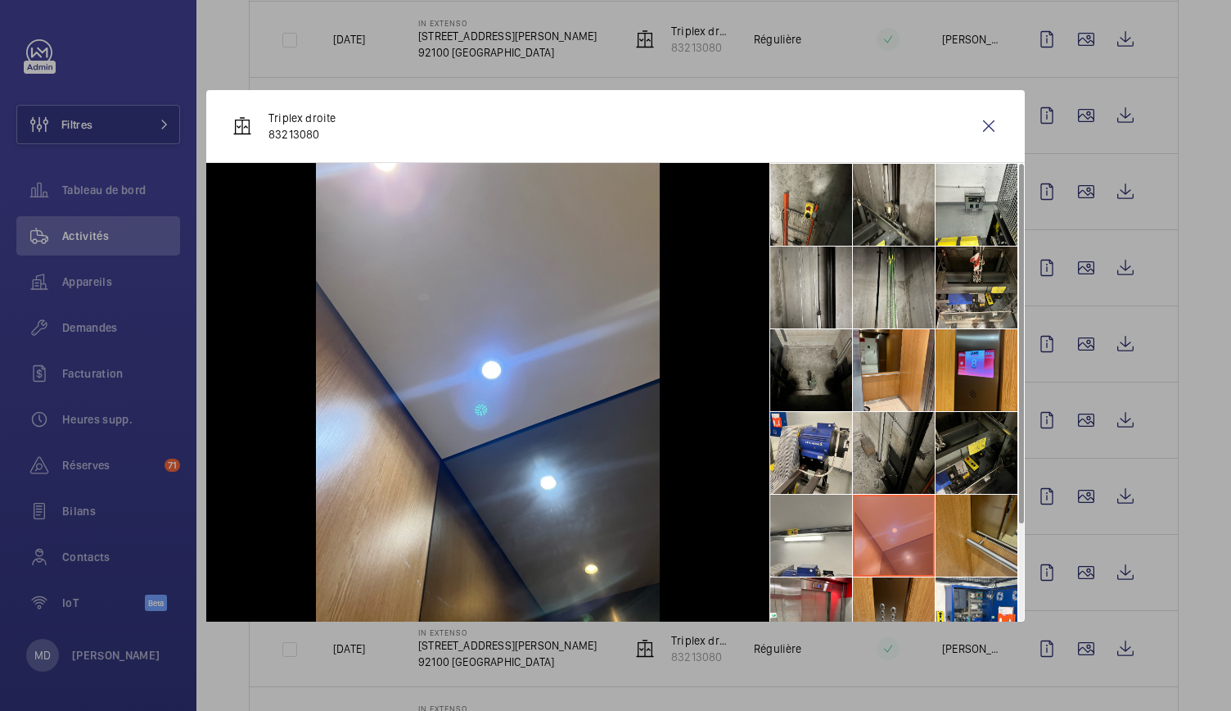
click at [957, 540] on li at bounding box center [977, 535] width 82 height 82
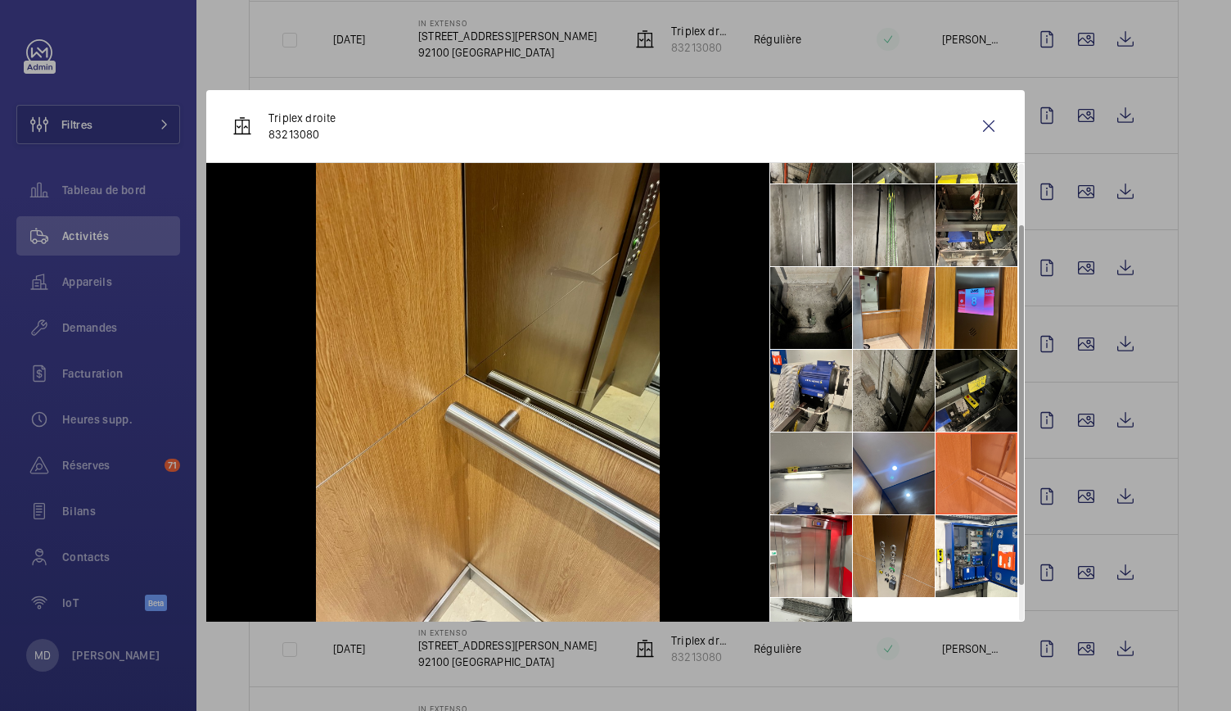
scroll to position [77, 0]
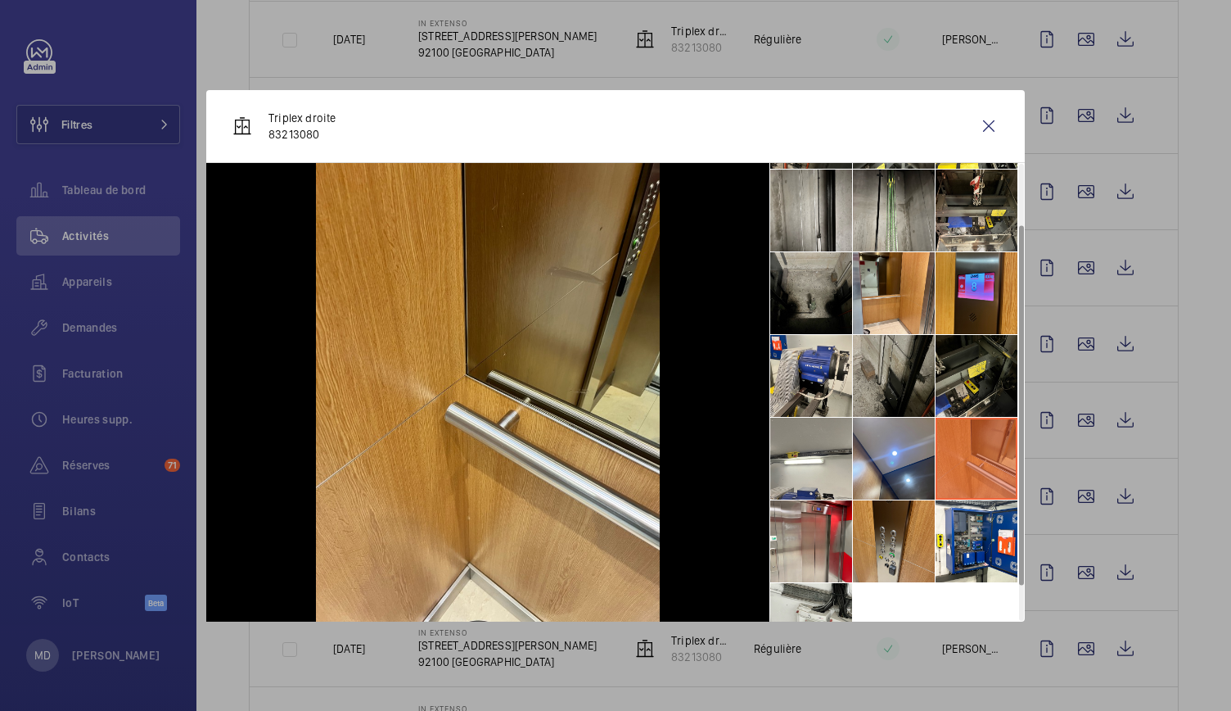
click at [957, 540] on li at bounding box center [977, 541] width 82 height 82
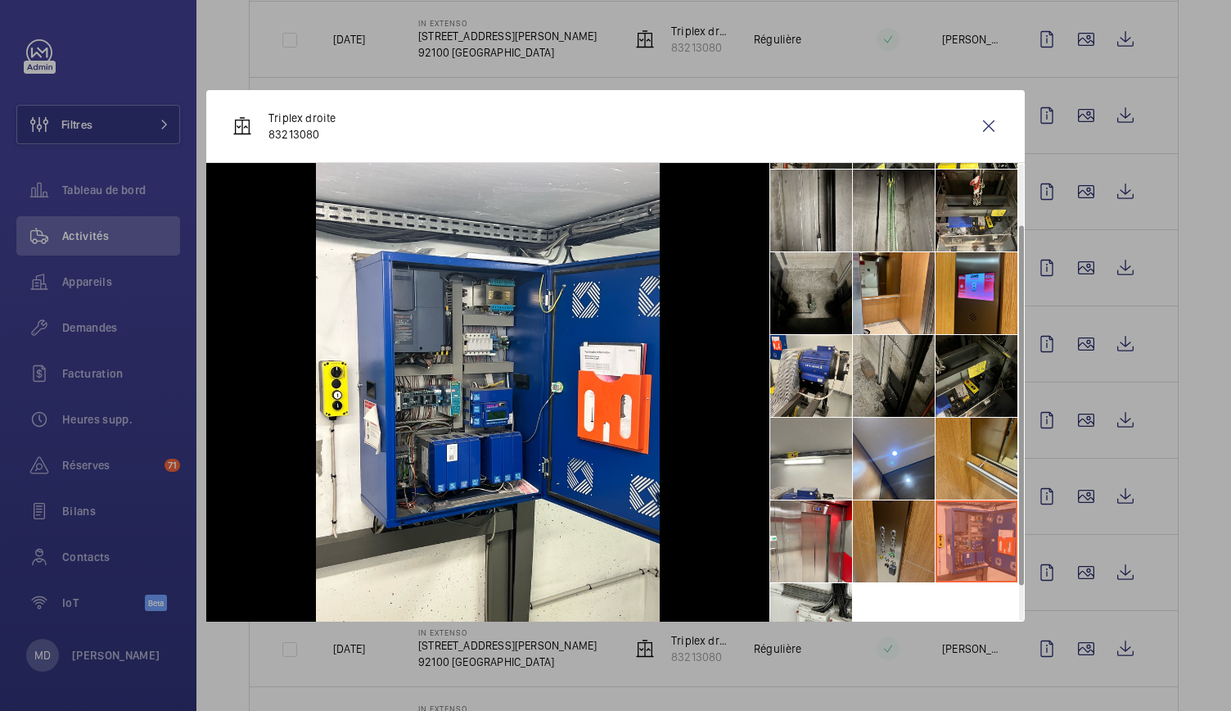
click at [906, 535] on li at bounding box center [894, 541] width 82 height 82
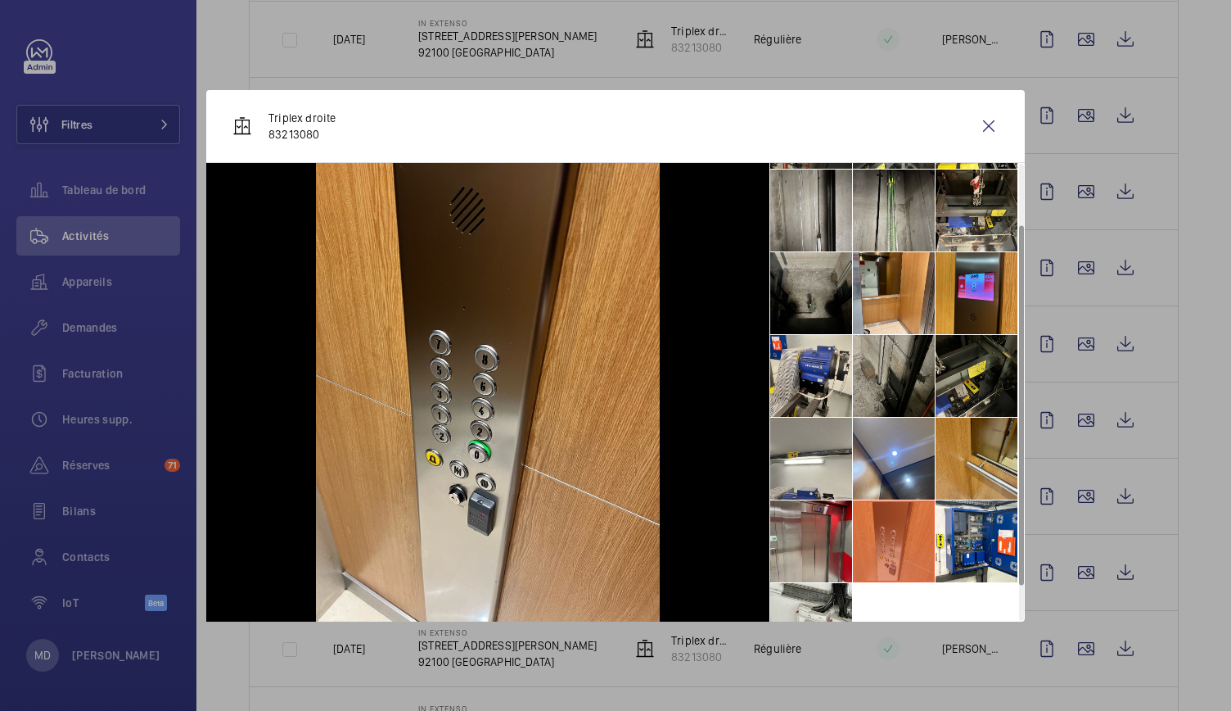
click at [819, 546] on li at bounding box center [811, 541] width 82 height 82
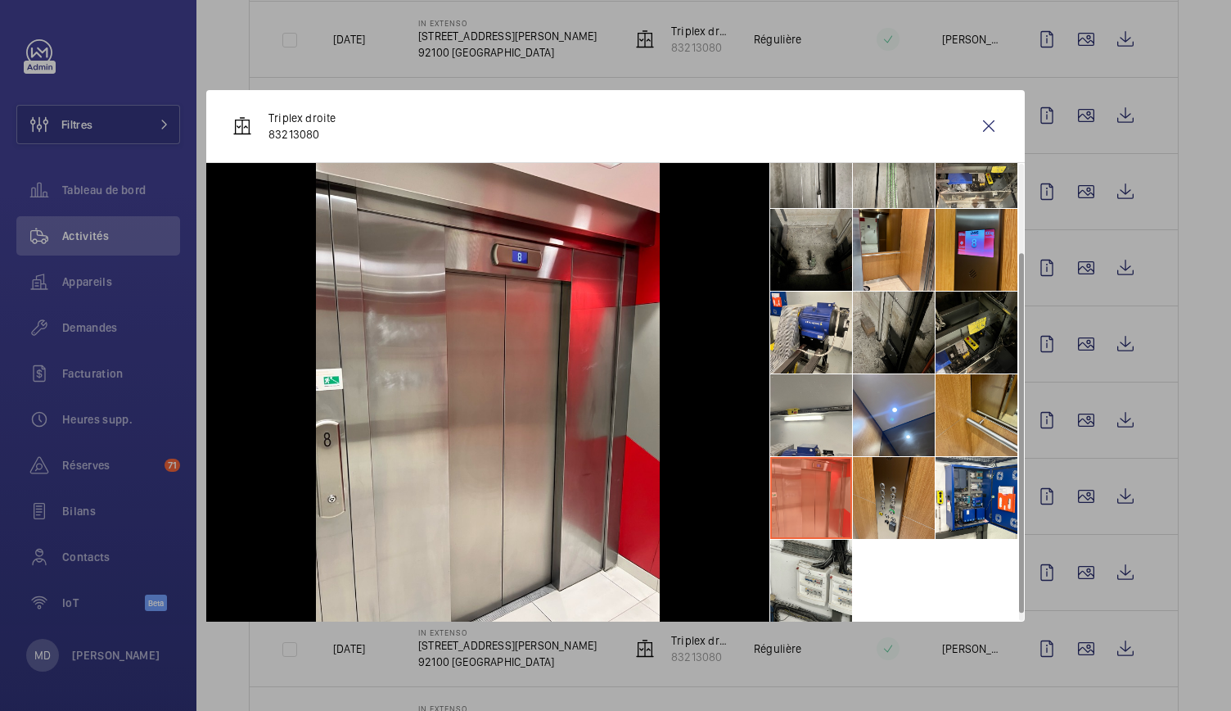
scroll to position [121, 0]
click at [820, 585] on li at bounding box center [811, 580] width 82 height 82
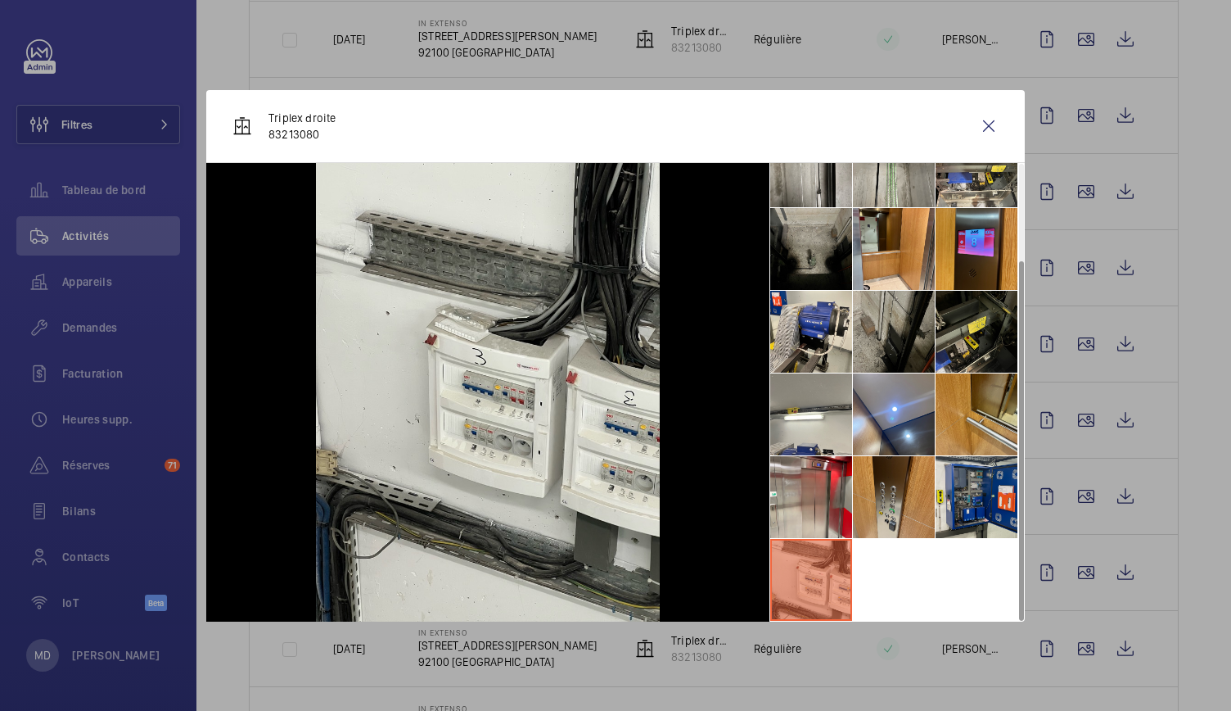
click at [988, 507] on li at bounding box center [977, 497] width 82 height 82
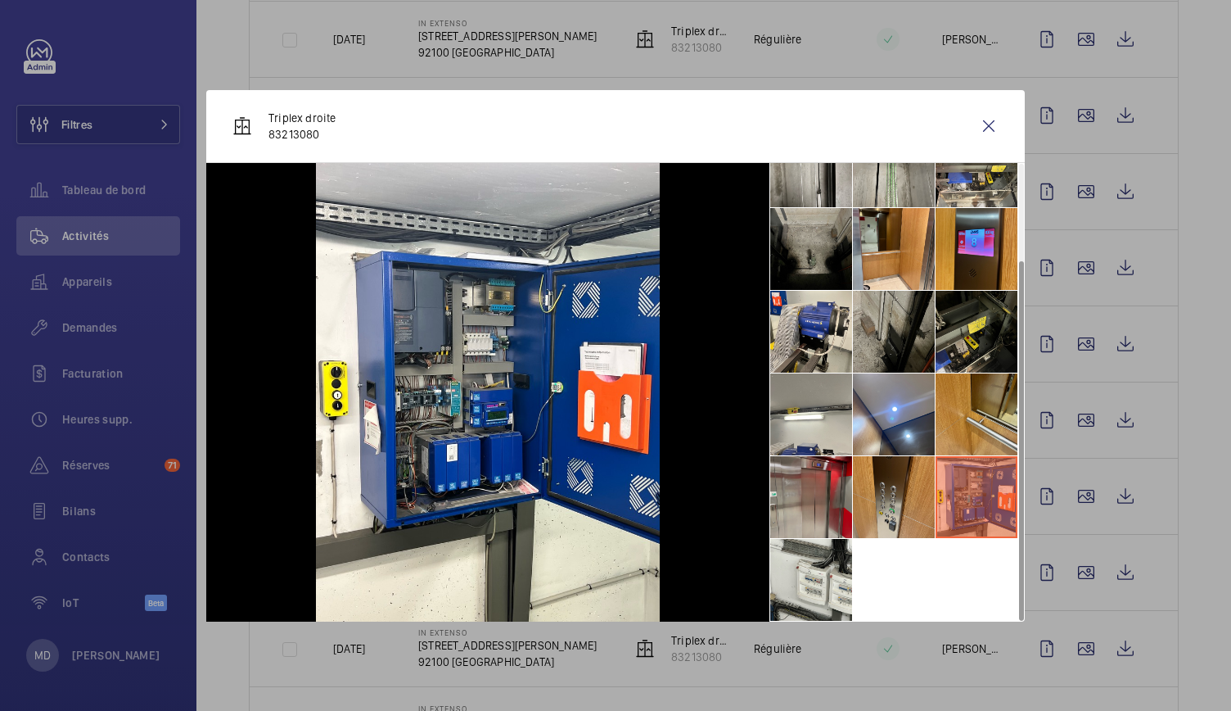
click at [819, 478] on li at bounding box center [811, 497] width 82 height 82
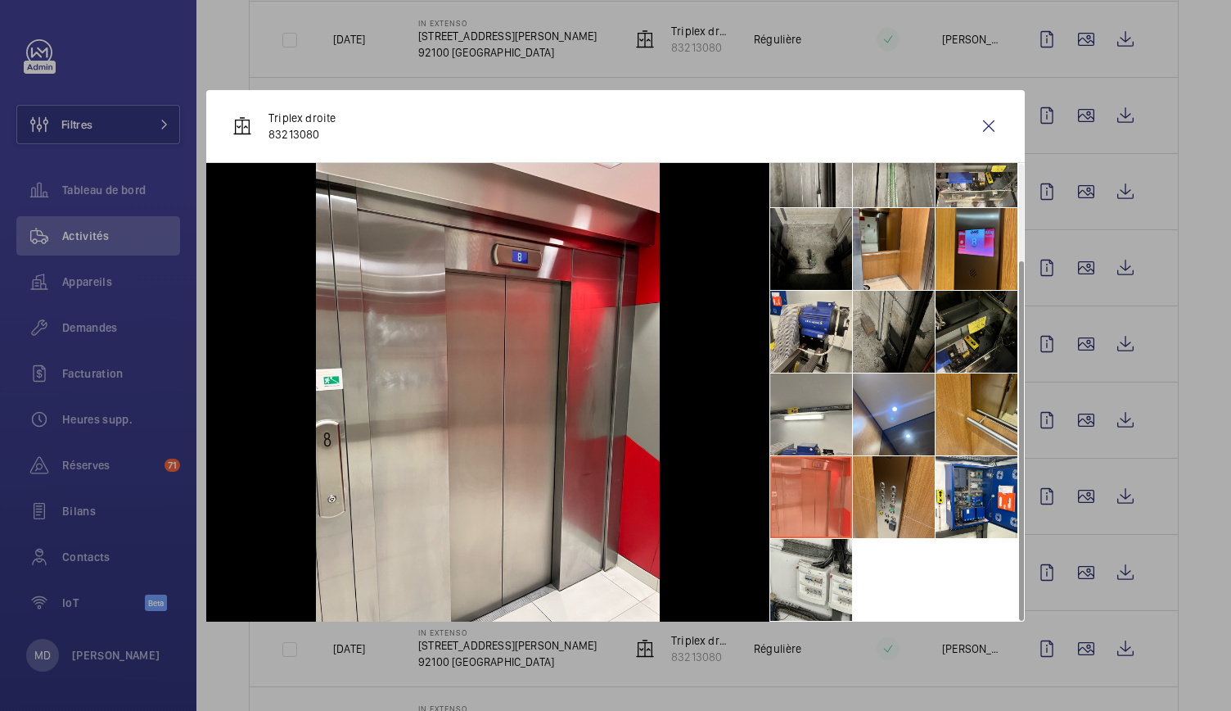
click at [1195, 513] on div at bounding box center [615, 355] width 1231 height 711
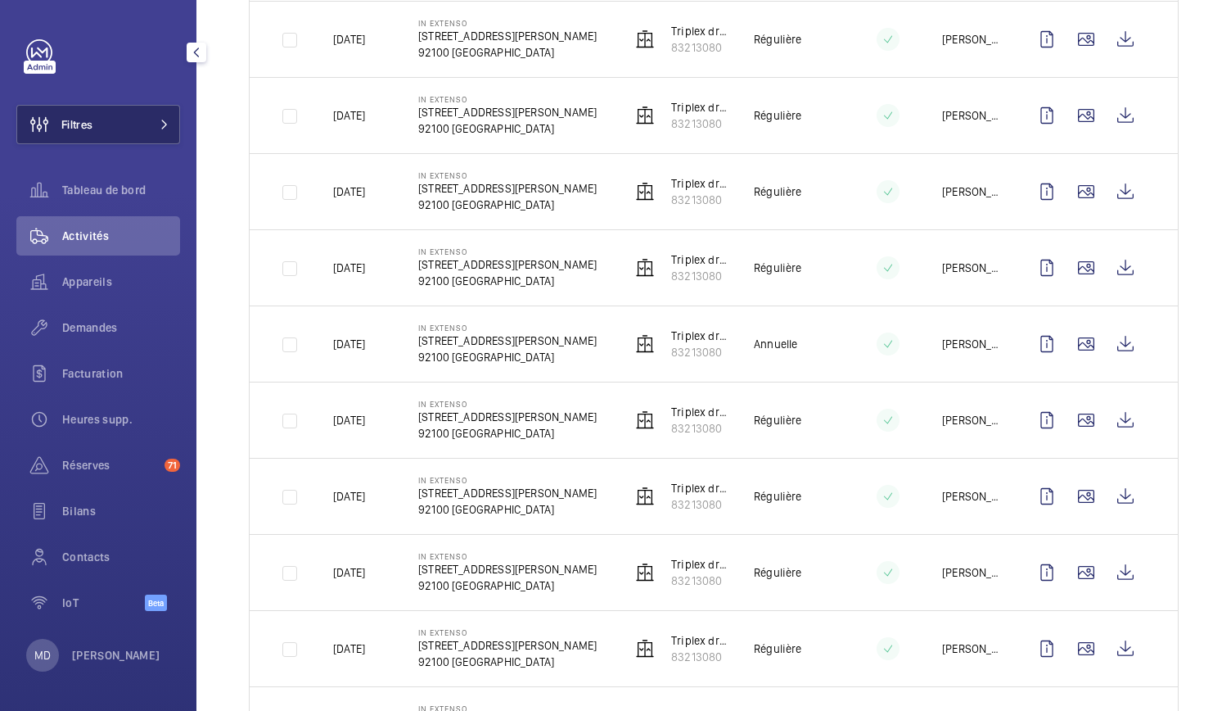
click at [114, 142] on button "Filtres" at bounding box center [98, 124] width 164 height 39
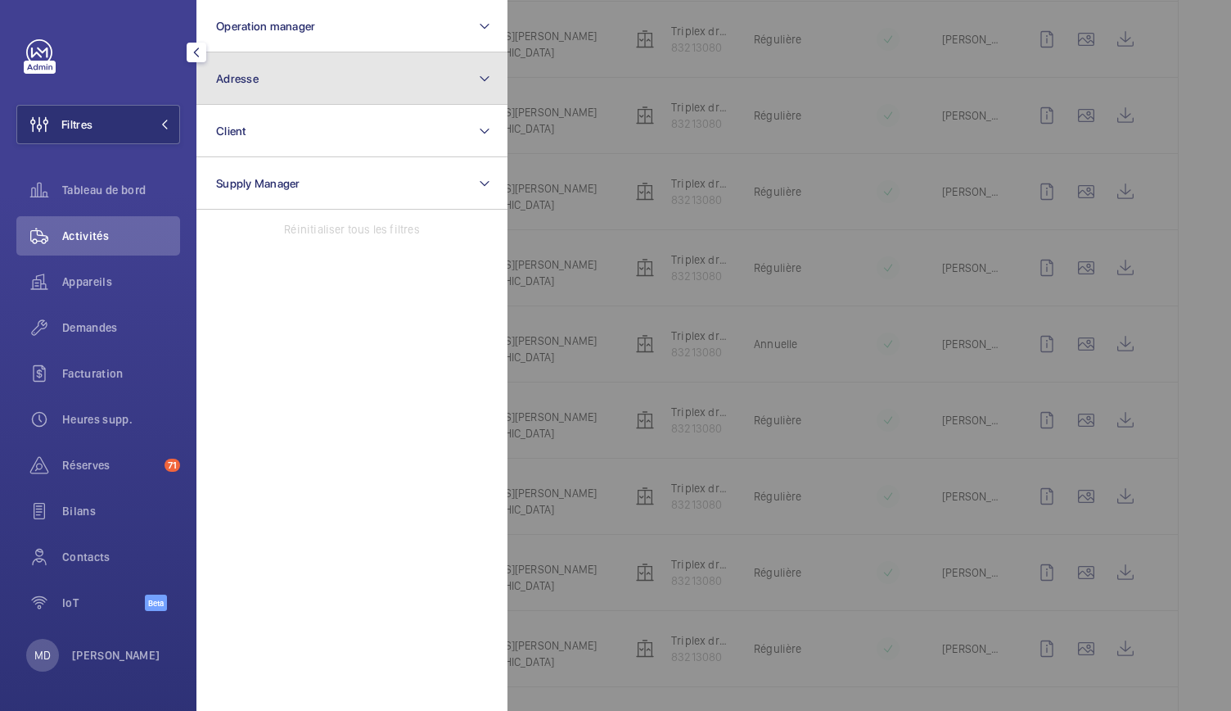
click at [272, 60] on button "Adresse" at bounding box center [351, 78] width 311 height 52
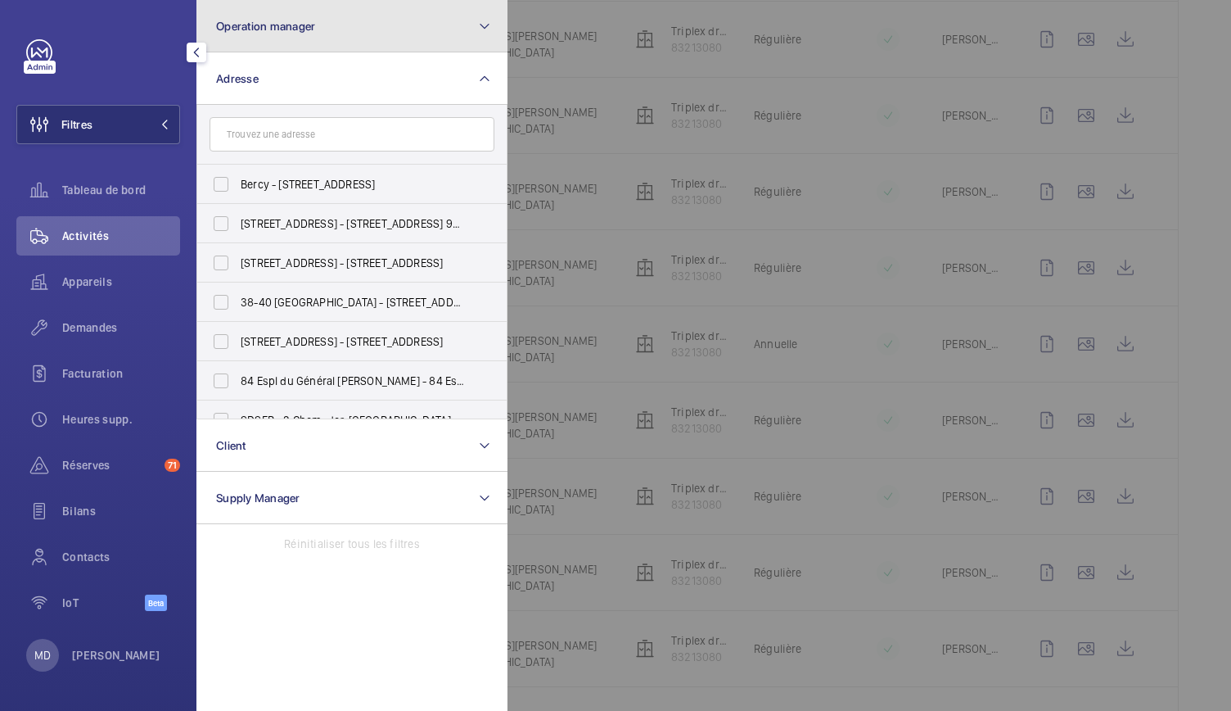
click at [262, 39] on button "Operation manager" at bounding box center [351, 26] width 311 height 52
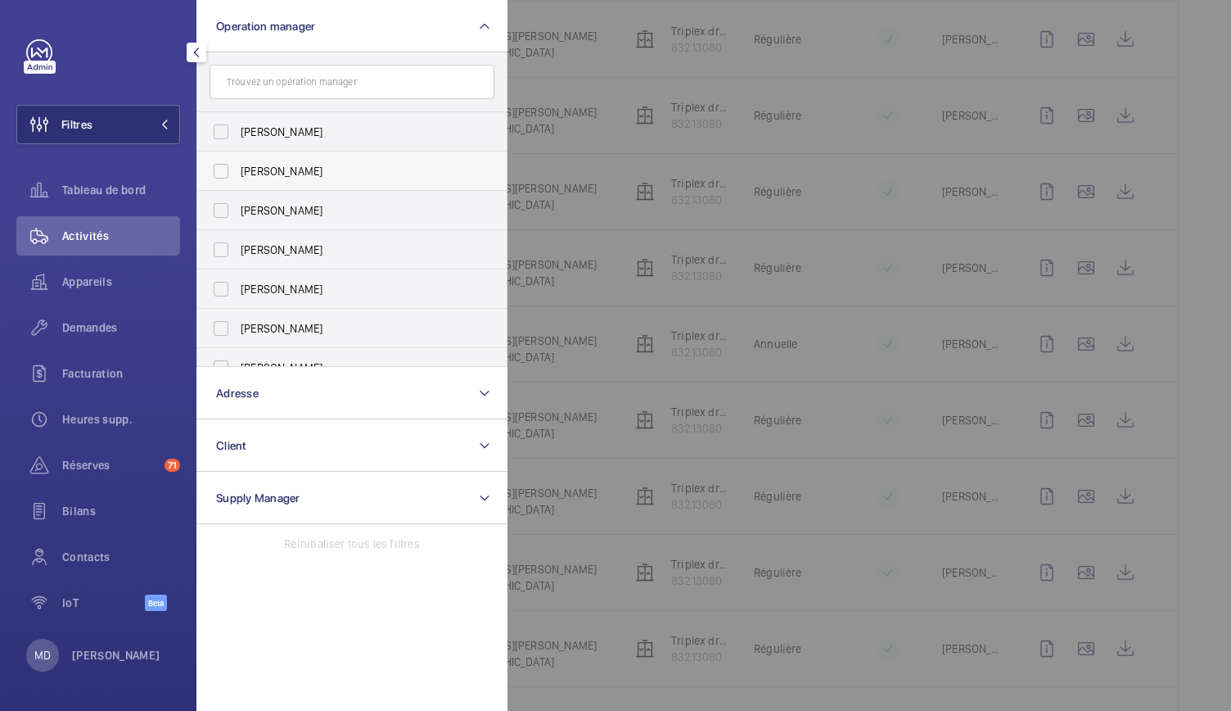
click at [221, 179] on label "Zohra Hamdani" at bounding box center [339, 170] width 285 height 39
click at [221, 179] on input "Zohra Hamdani" at bounding box center [221, 171] width 33 height 33
checkbox input "true"
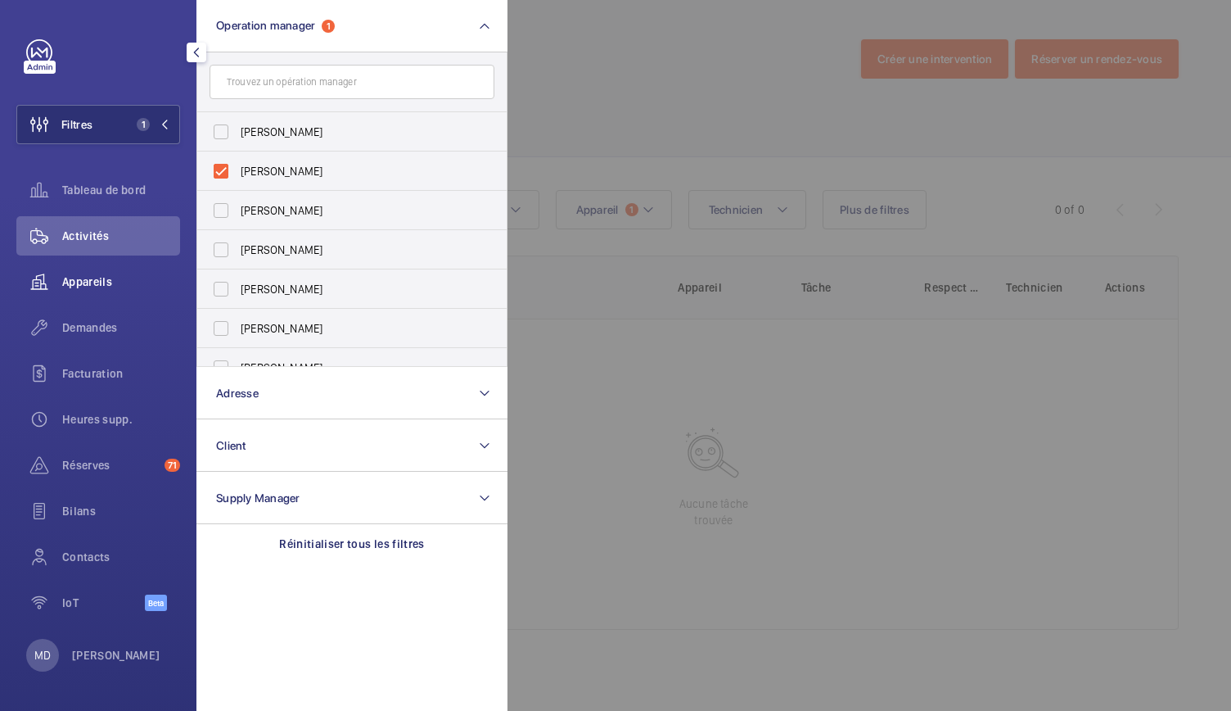
click at [93, 283] on span "Appareils" at bounding box center [121, 281] width 118 height 16
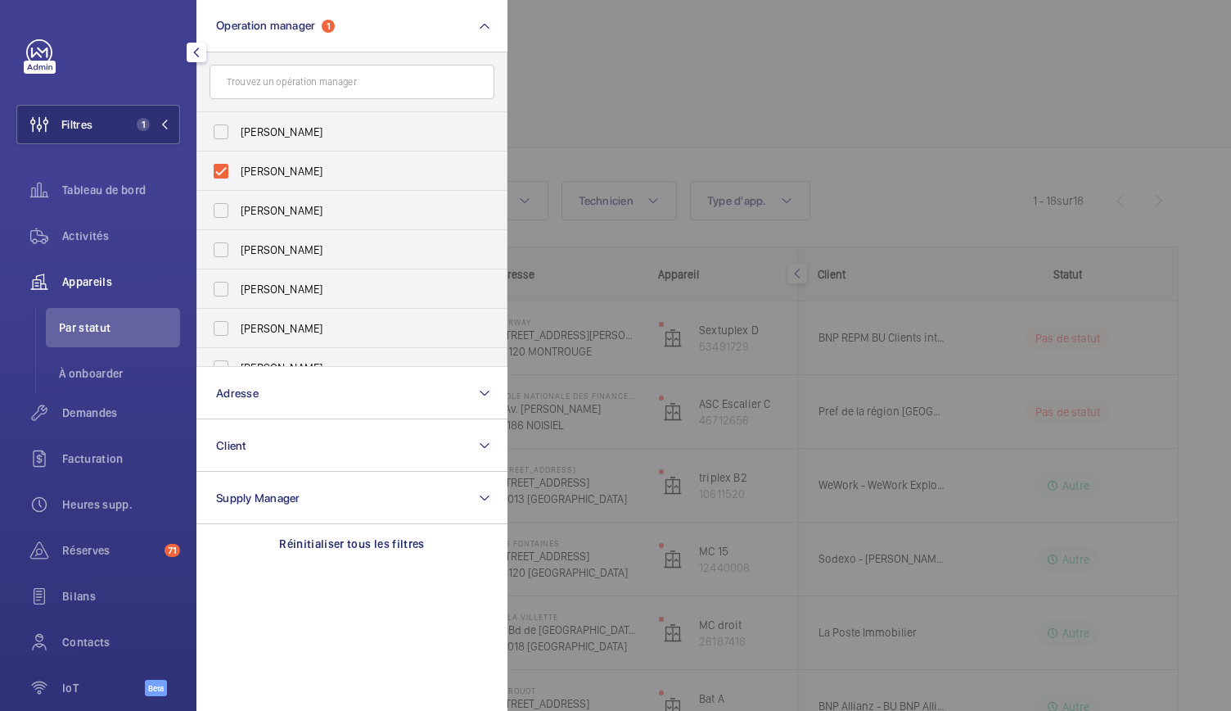
click at [647, 106] on div at bounding box center [1123, 355] width 1231 height 711
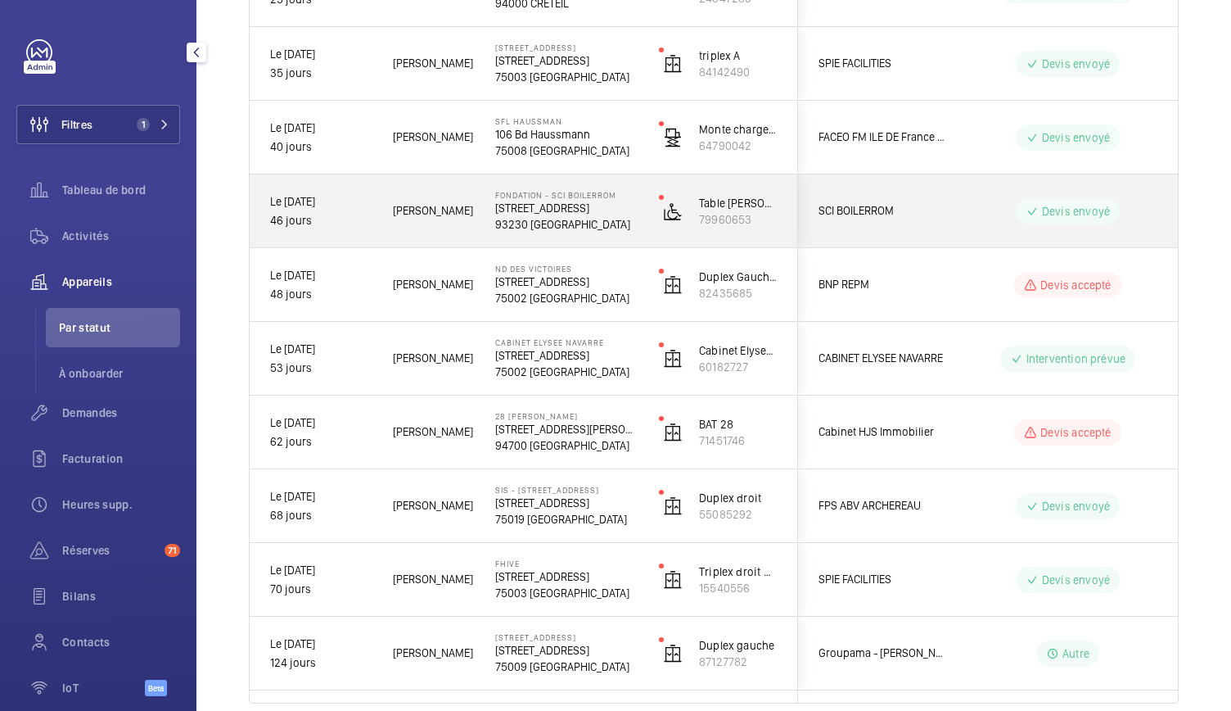
scroll to position [938, 0]
